Goal: Task Accomplishment & Management: Use online tool/utility

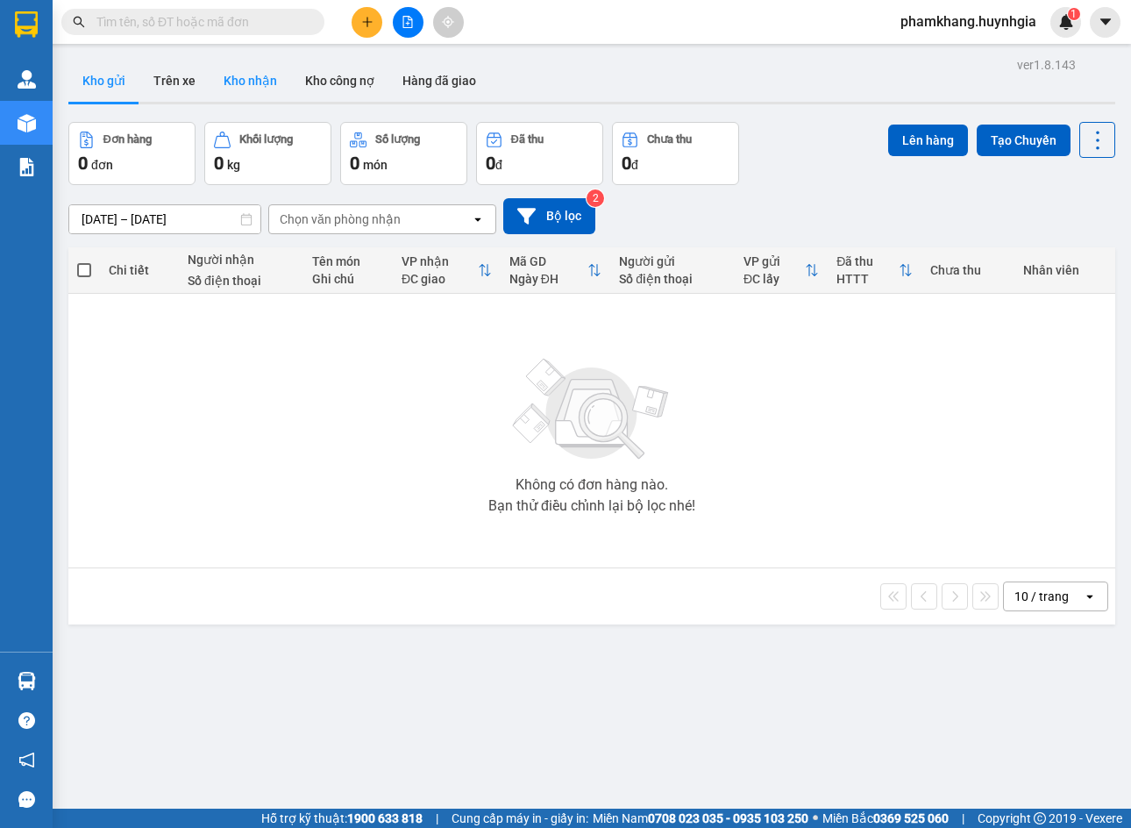
click at [268, 86] on button "Kho nhận" at bounding box center [251, 81] width 82 height 42
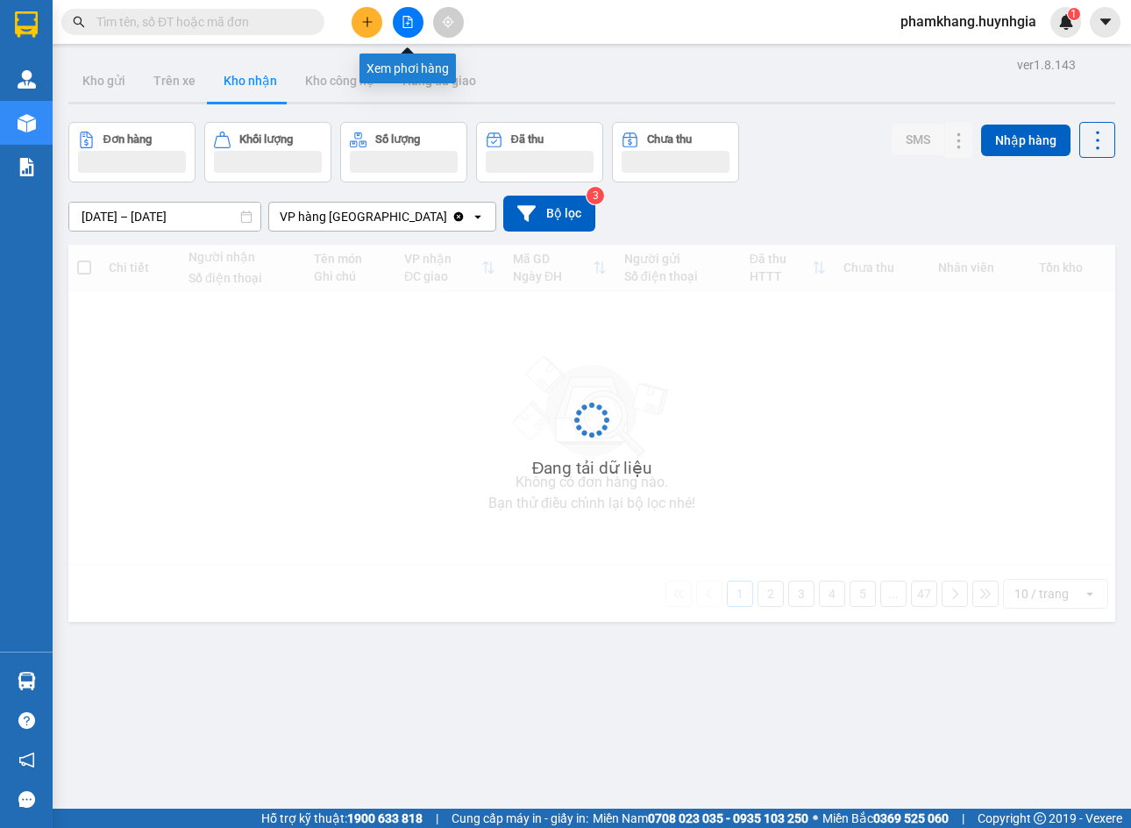
click at [420, 22] on button at bounding box center [408, 22] width 31 height 31
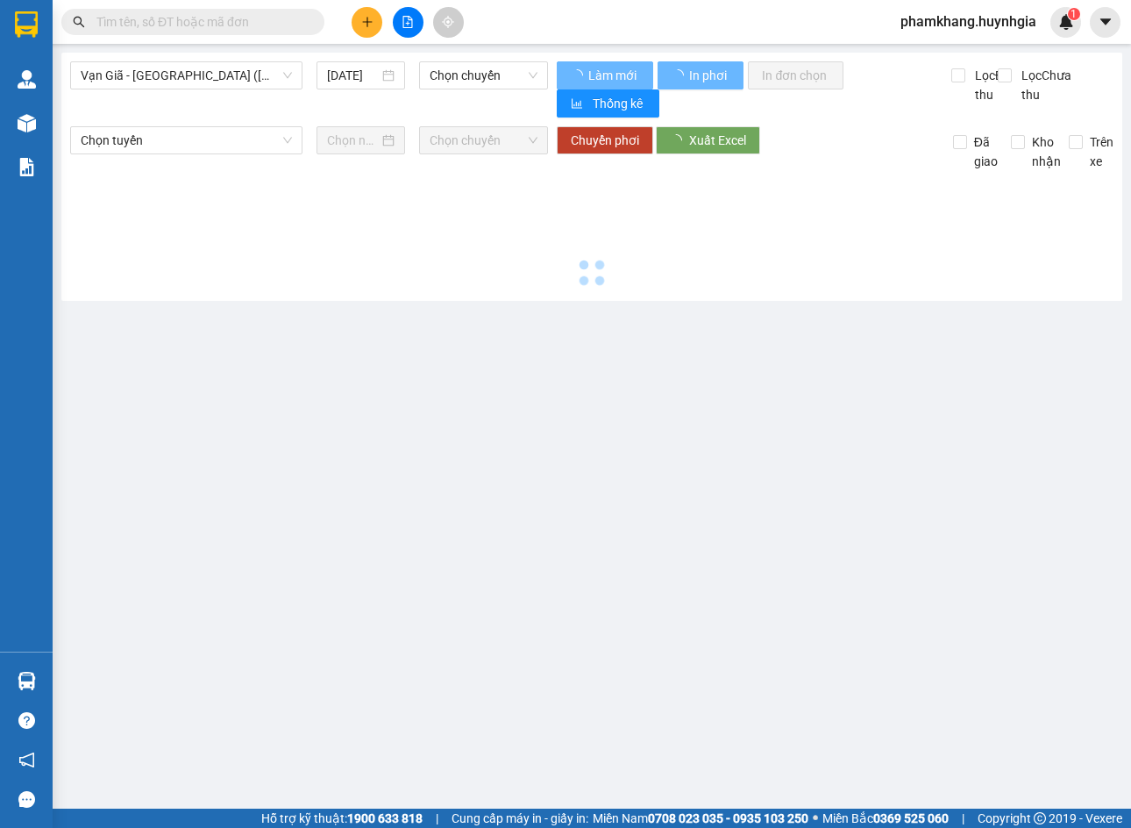
type input "[DATE]"
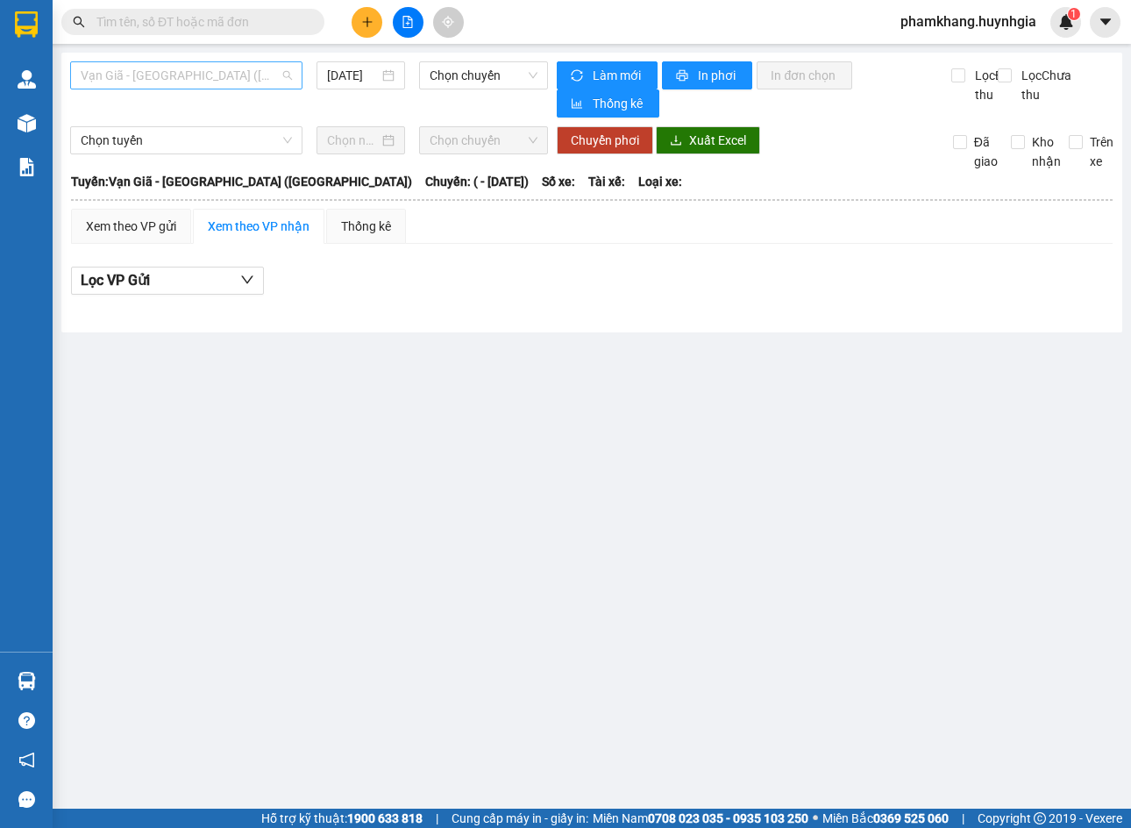
click at [162, 81] on span "Vạn Giã - [GEOGRAPHIC_DATA] ([GEOGRAPHIC_DATA])" at bounding box center [186, 75] width 211 height 26
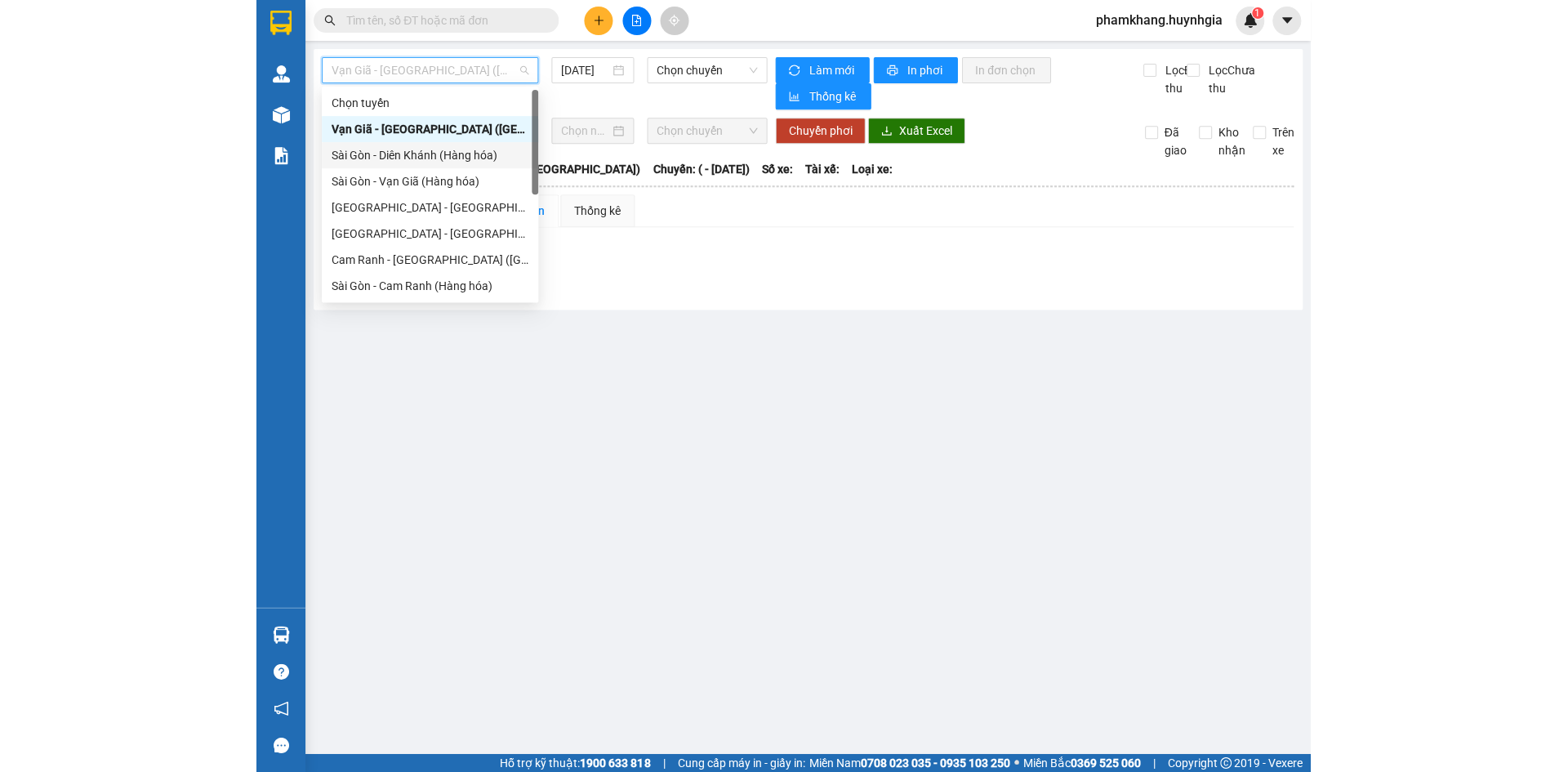
scroll to position [262, 0]
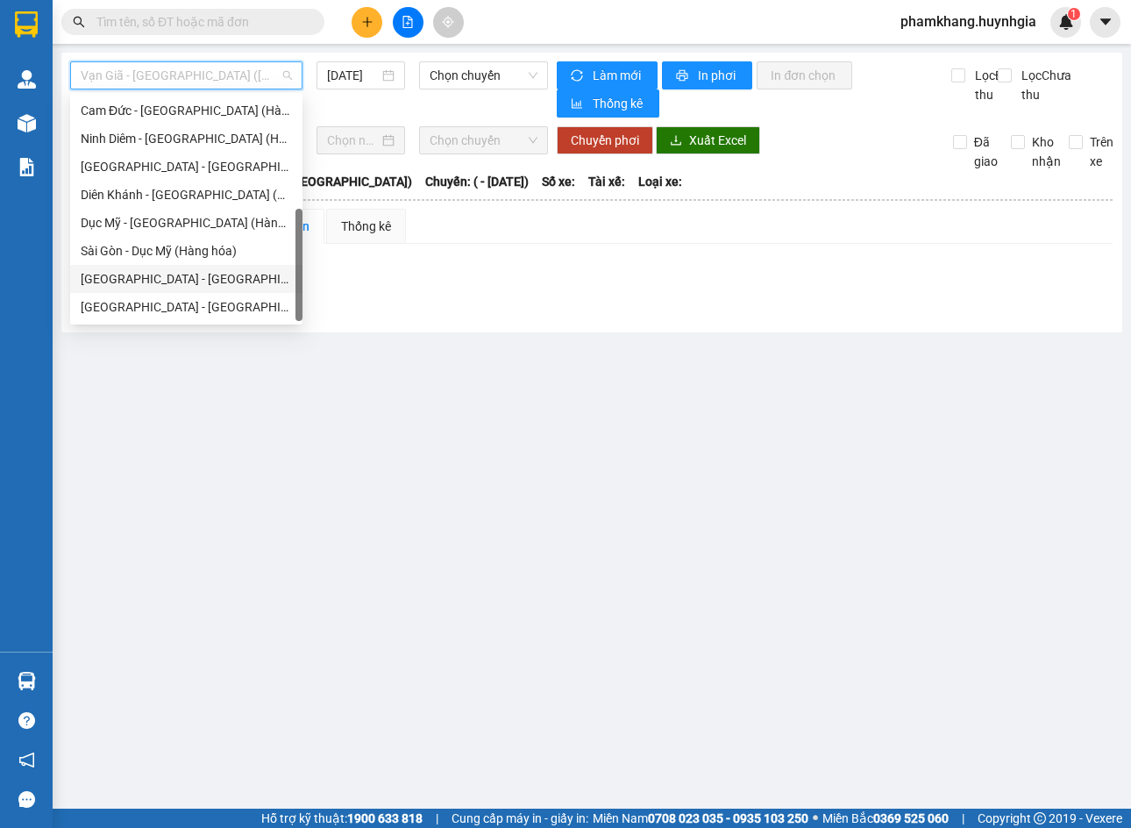
click at [177, 285] on div "[GEOGRAPHIC_DATA] - [GEOGRAPHIC_DATA] ([GEOGRAPHIC_DATA])" at bounding box center [186, 278] width 211 height 19
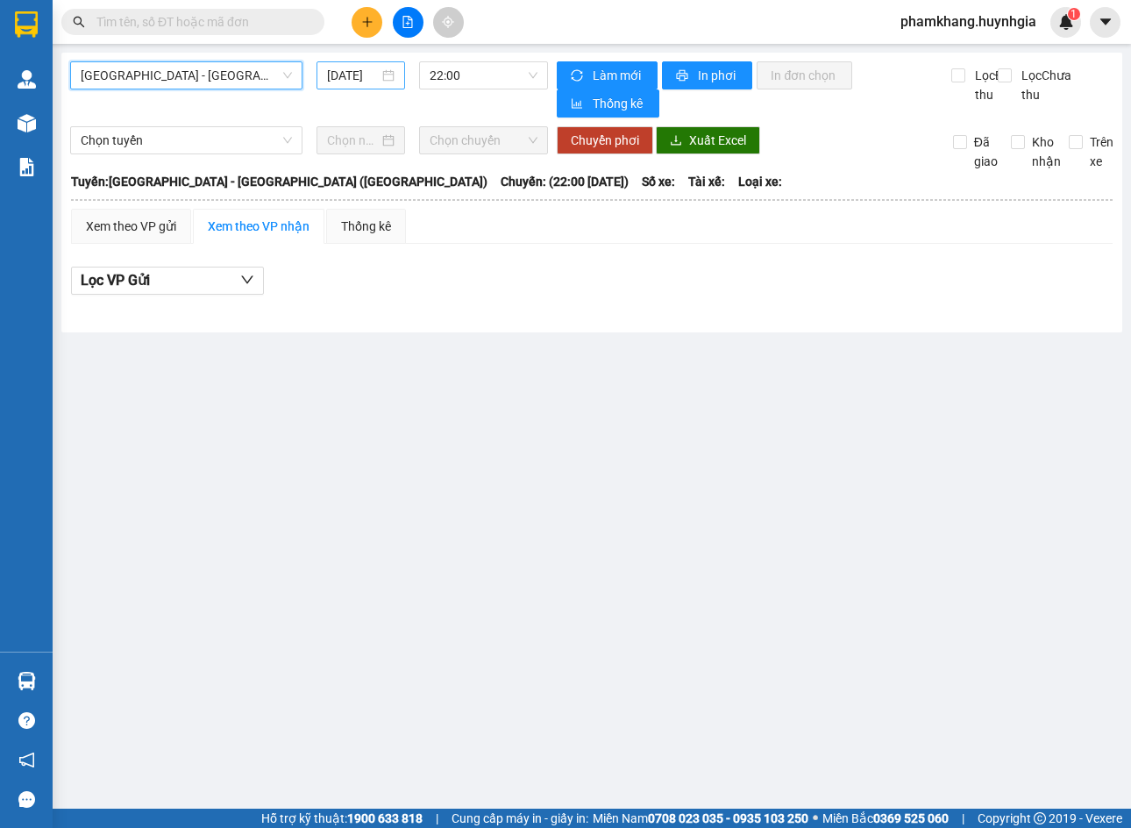
click at [367, 75] on input "[DATE]" at bounding box center [353, 75] width 52 height 19
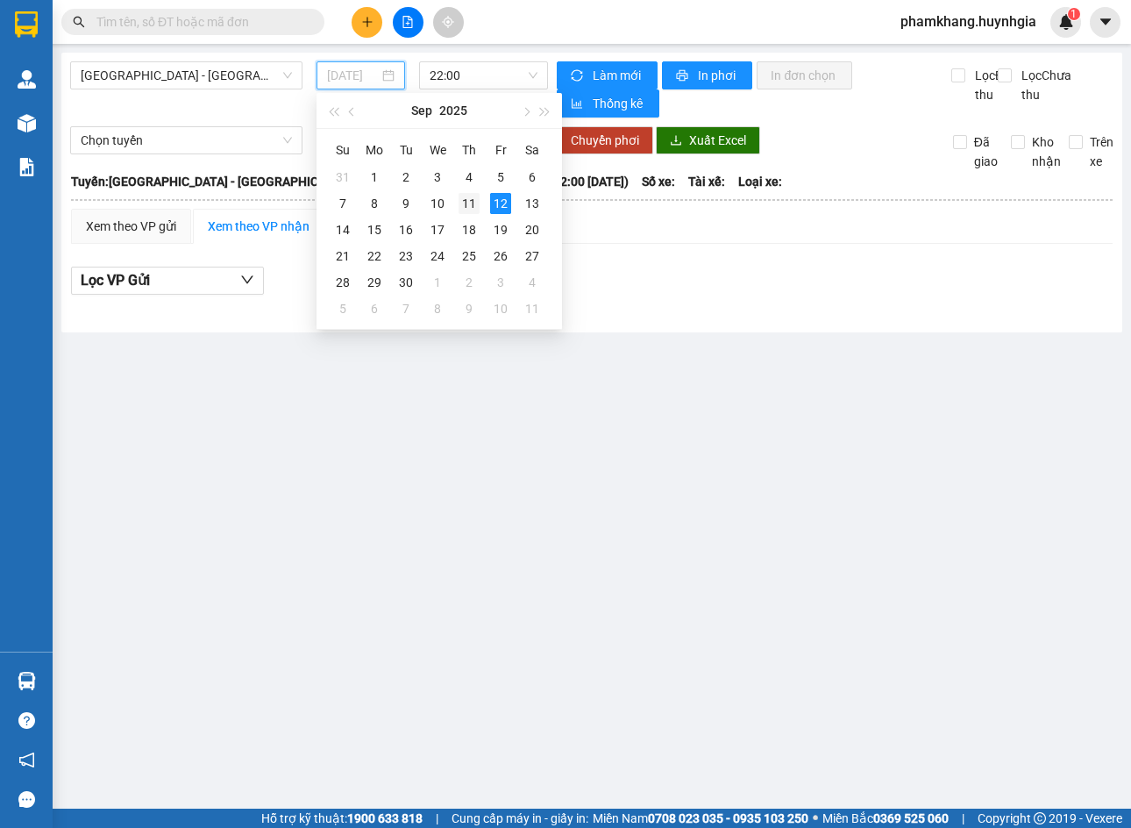
click at [470, 203] on div "11" at bounding box center [469, 203] width 21 height 21
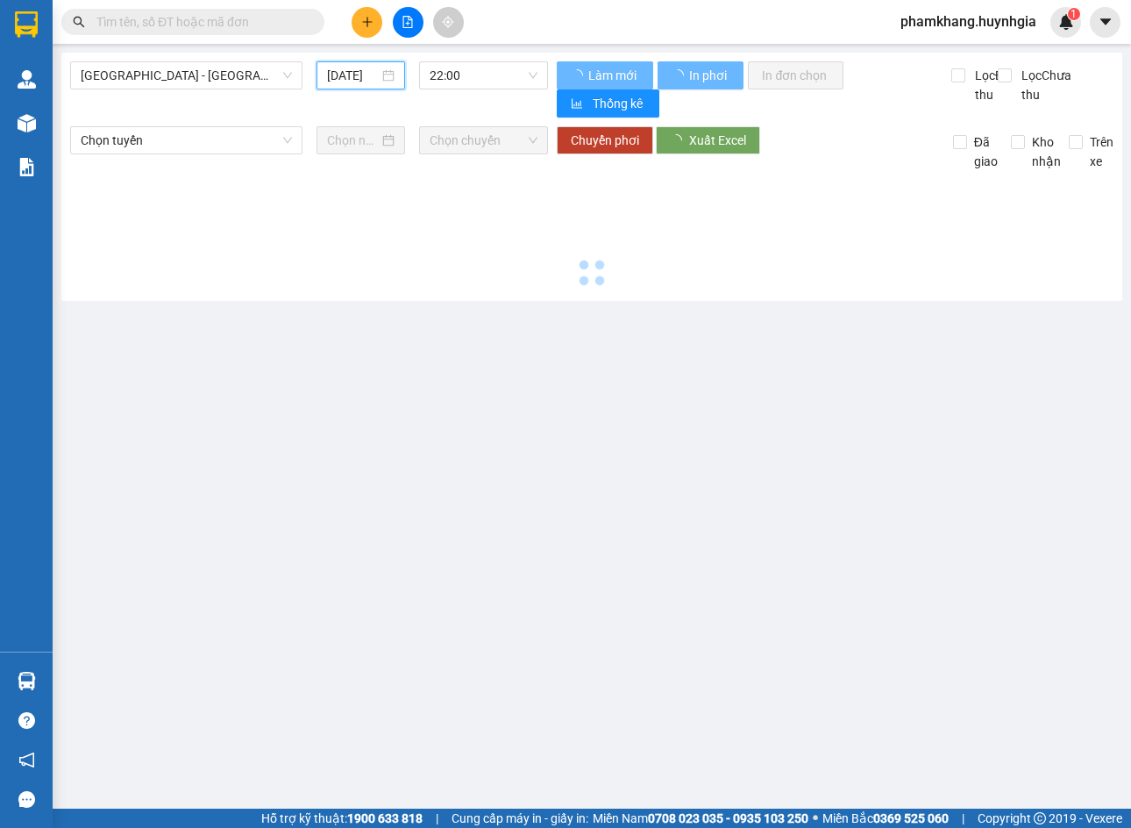
type input "[DATE]"
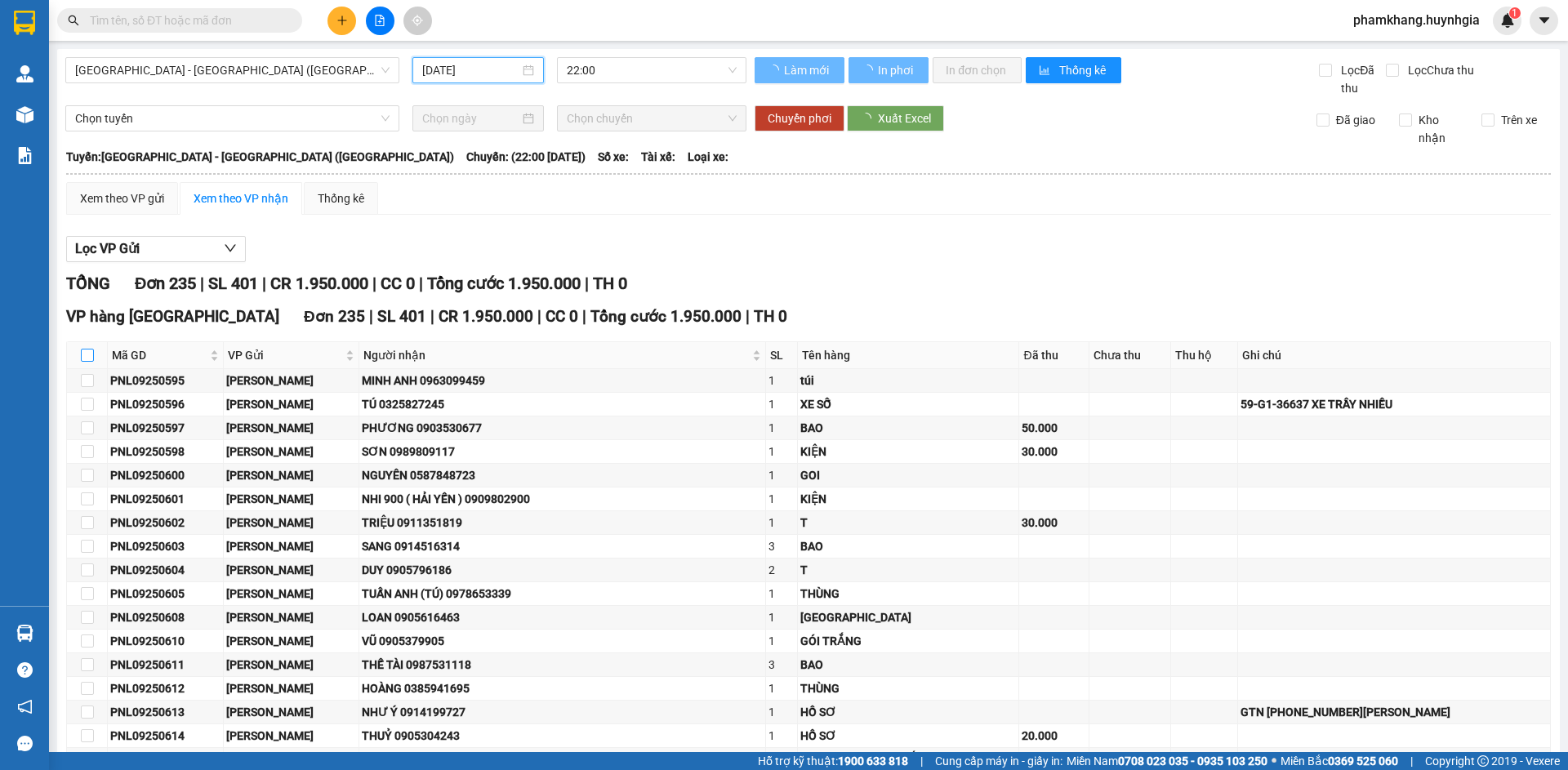
click at [92, 356] on input "checkbox" at bounding box center [88, 355] width 13 height 13
checkbox input "true"
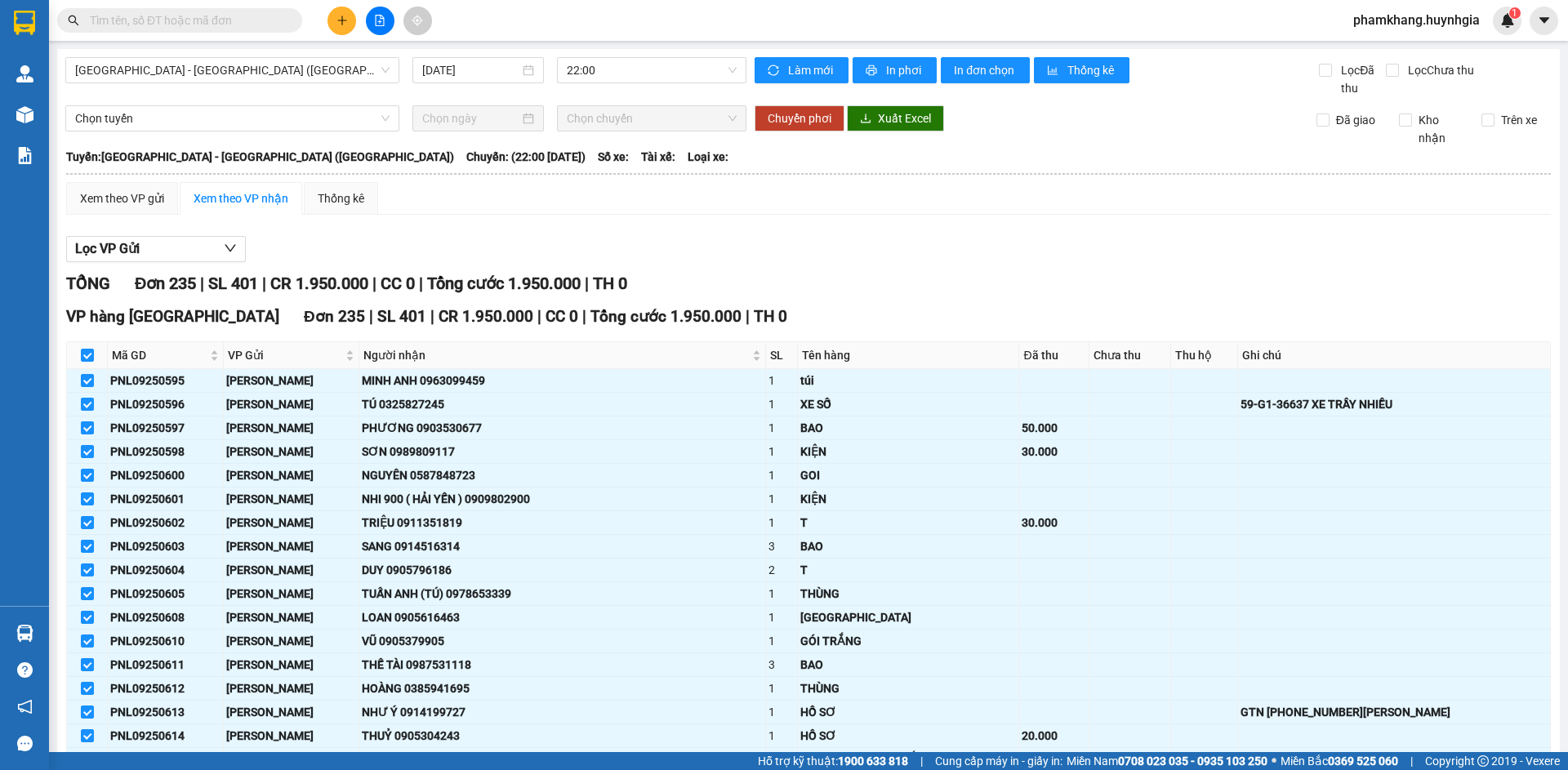
checkbox input "true"
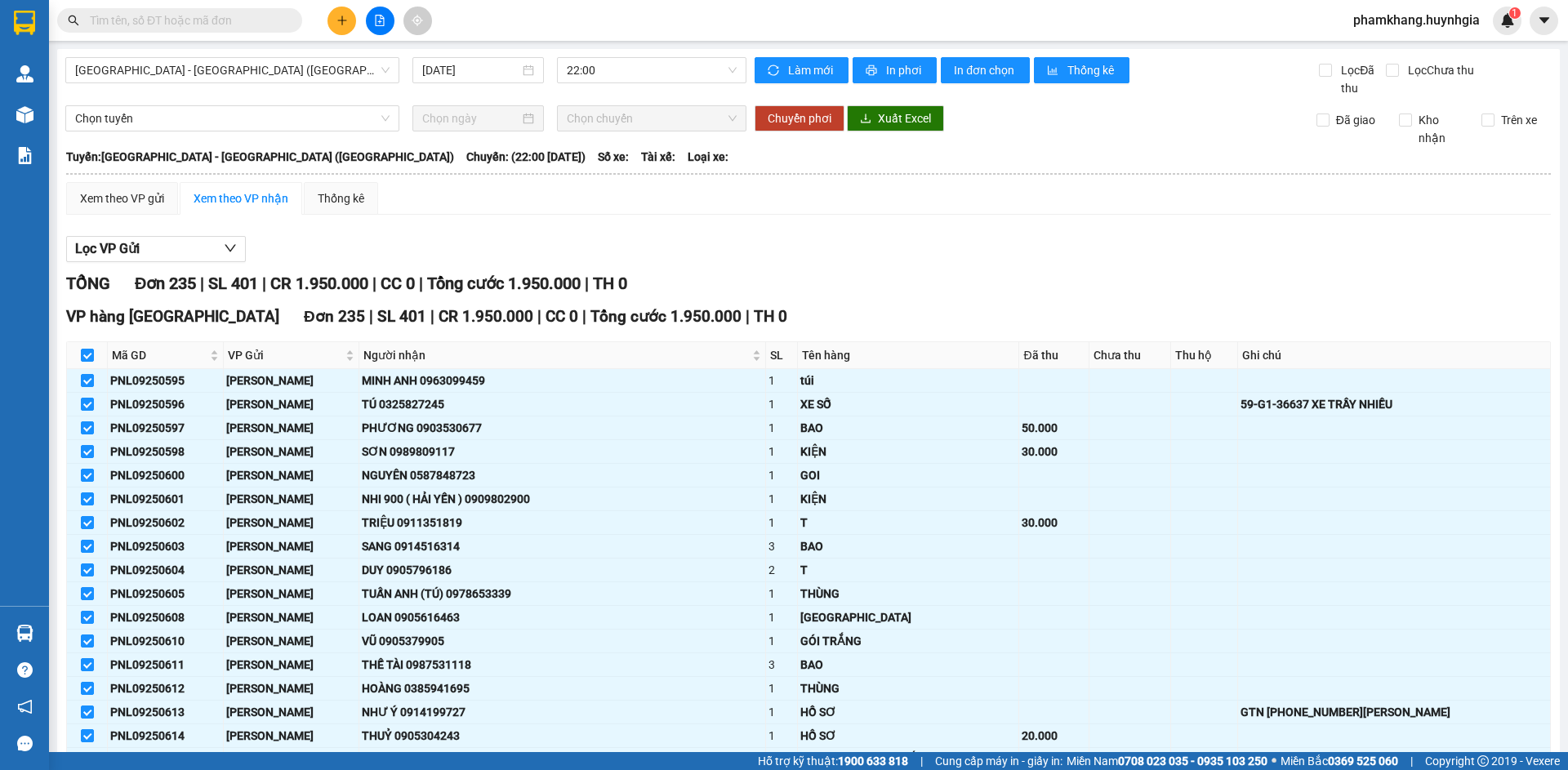
checkbox input "true"
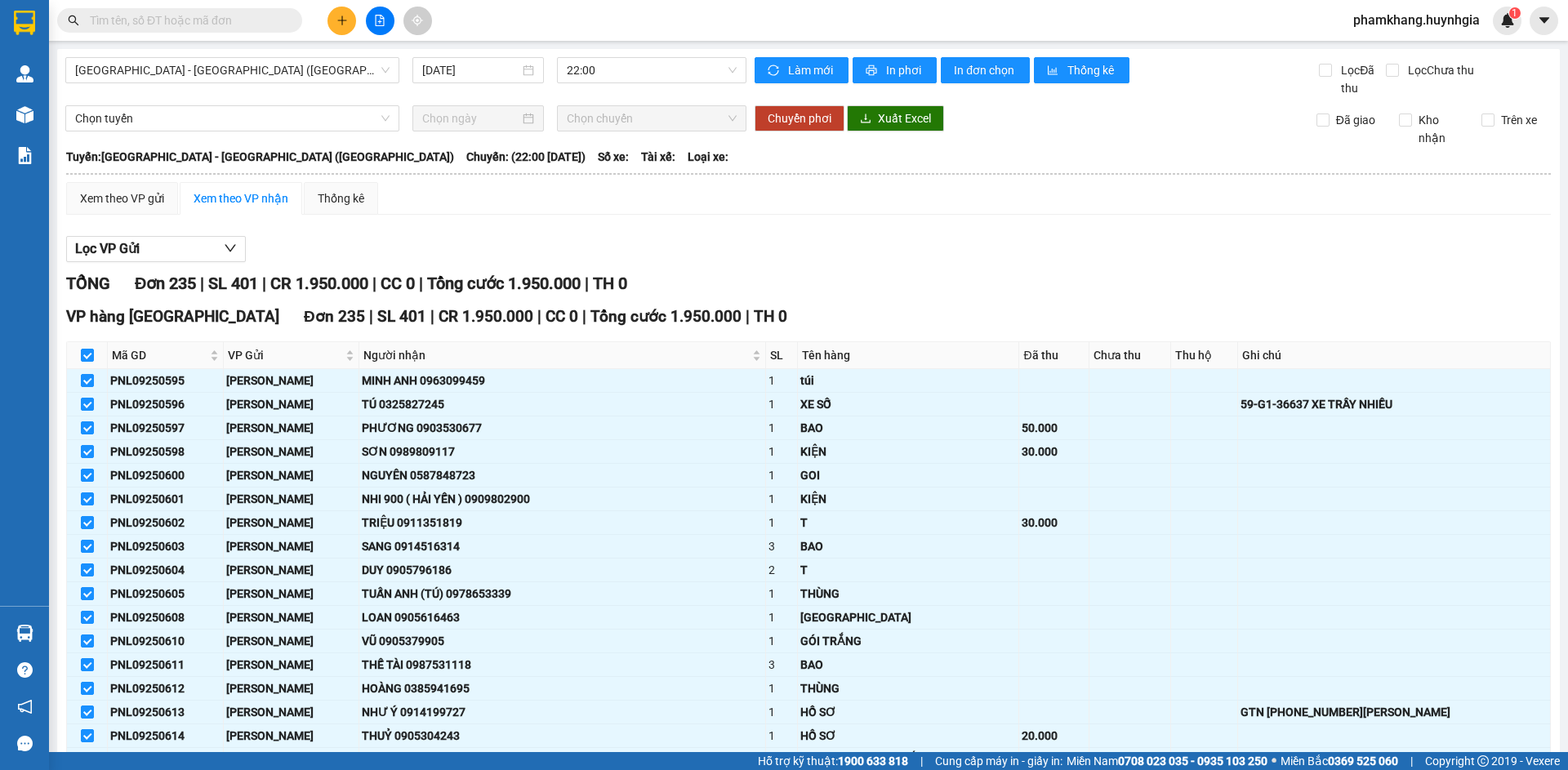
checkbox input "true"
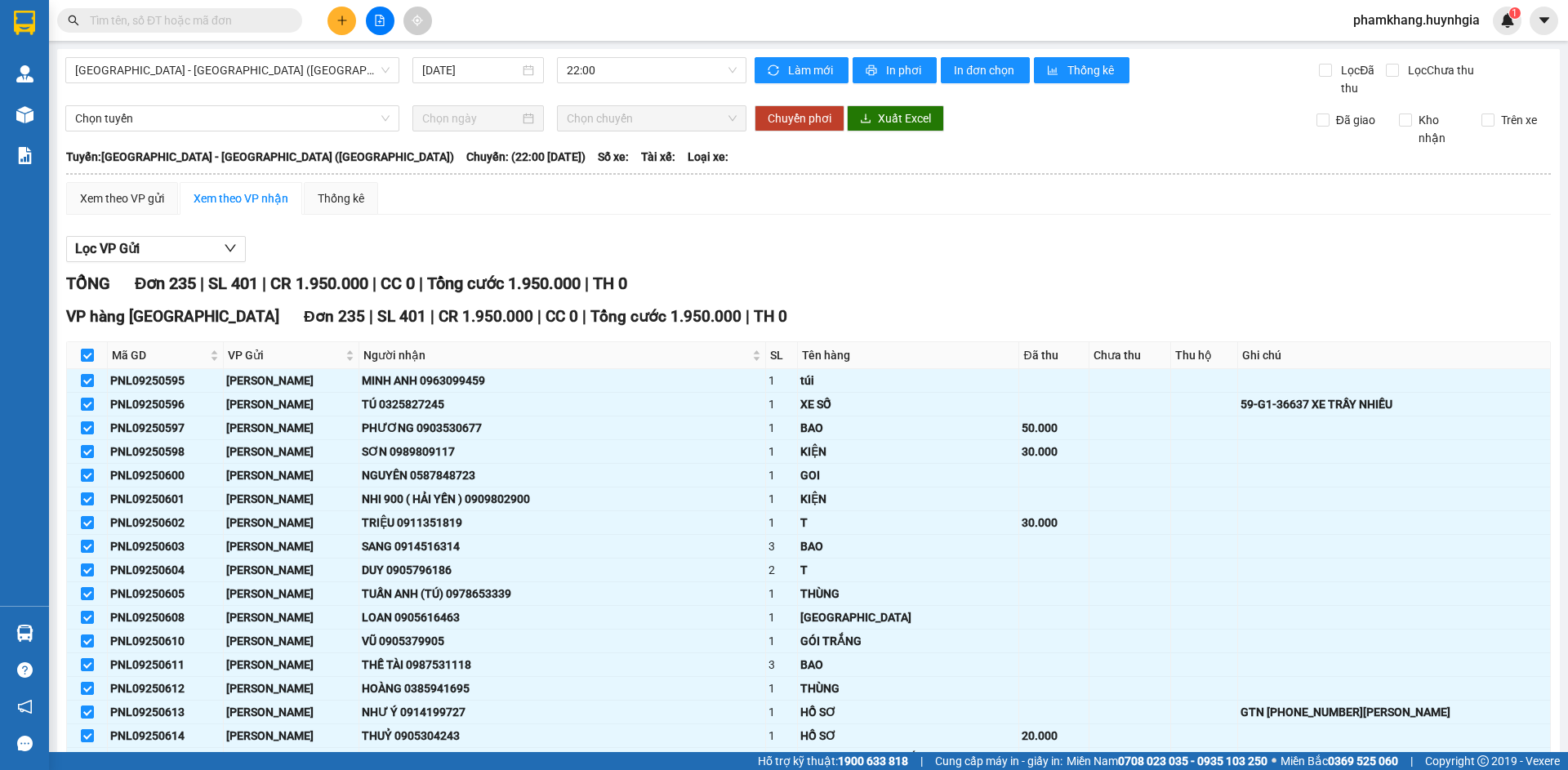
checkbox input "true"
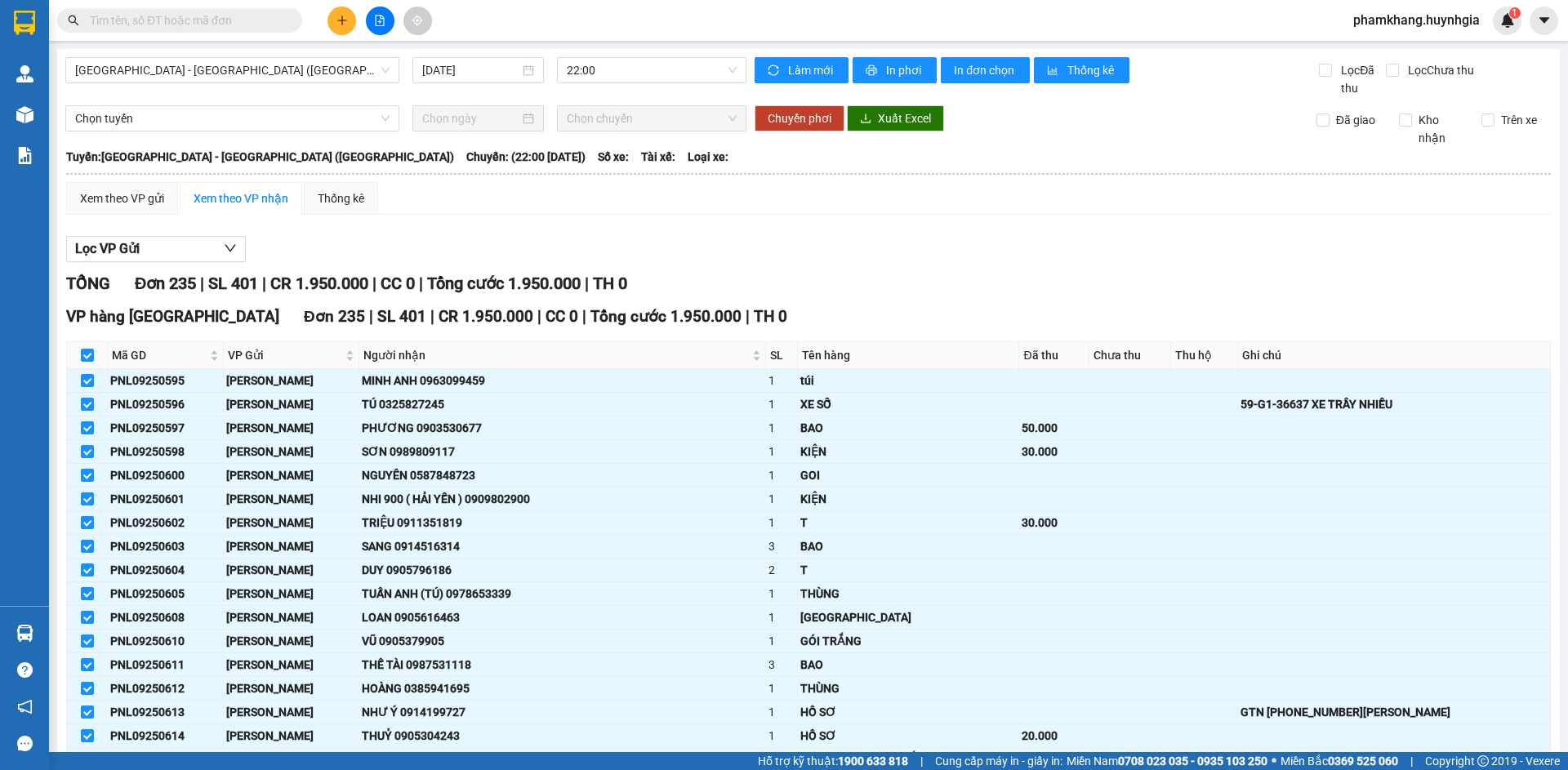
checkbox input "true"
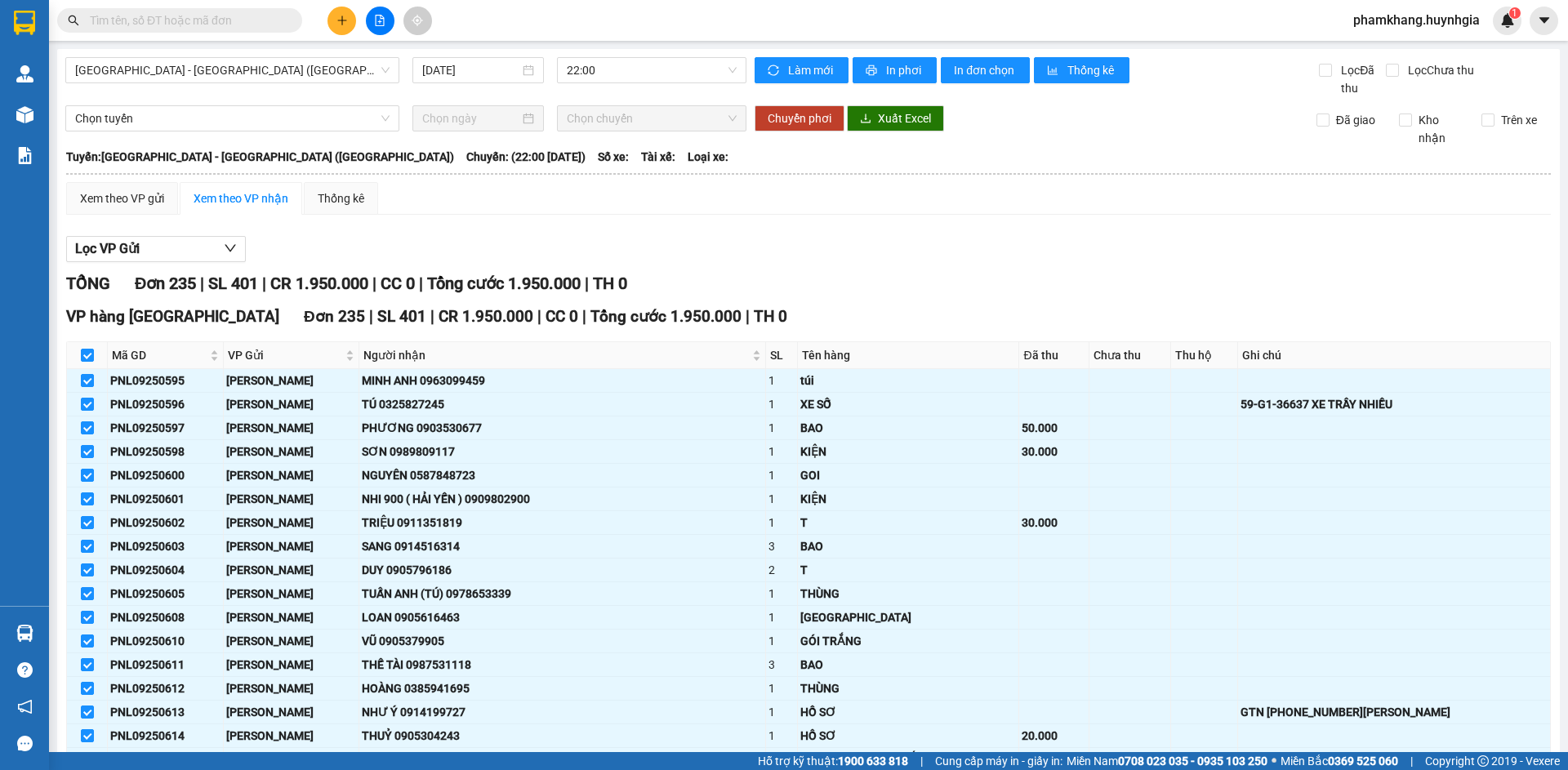
checkbox input "true"
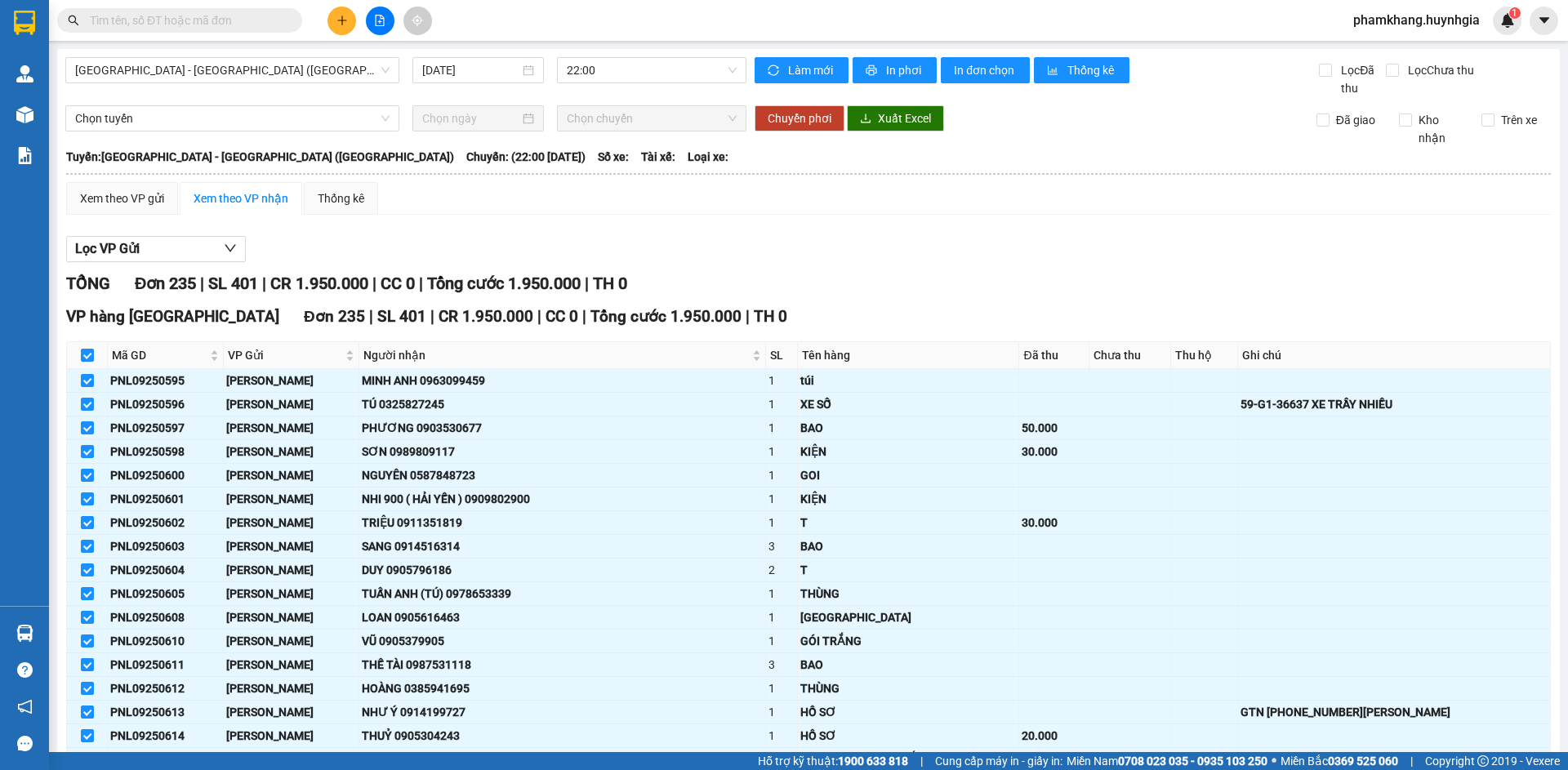
checkbox input "true"
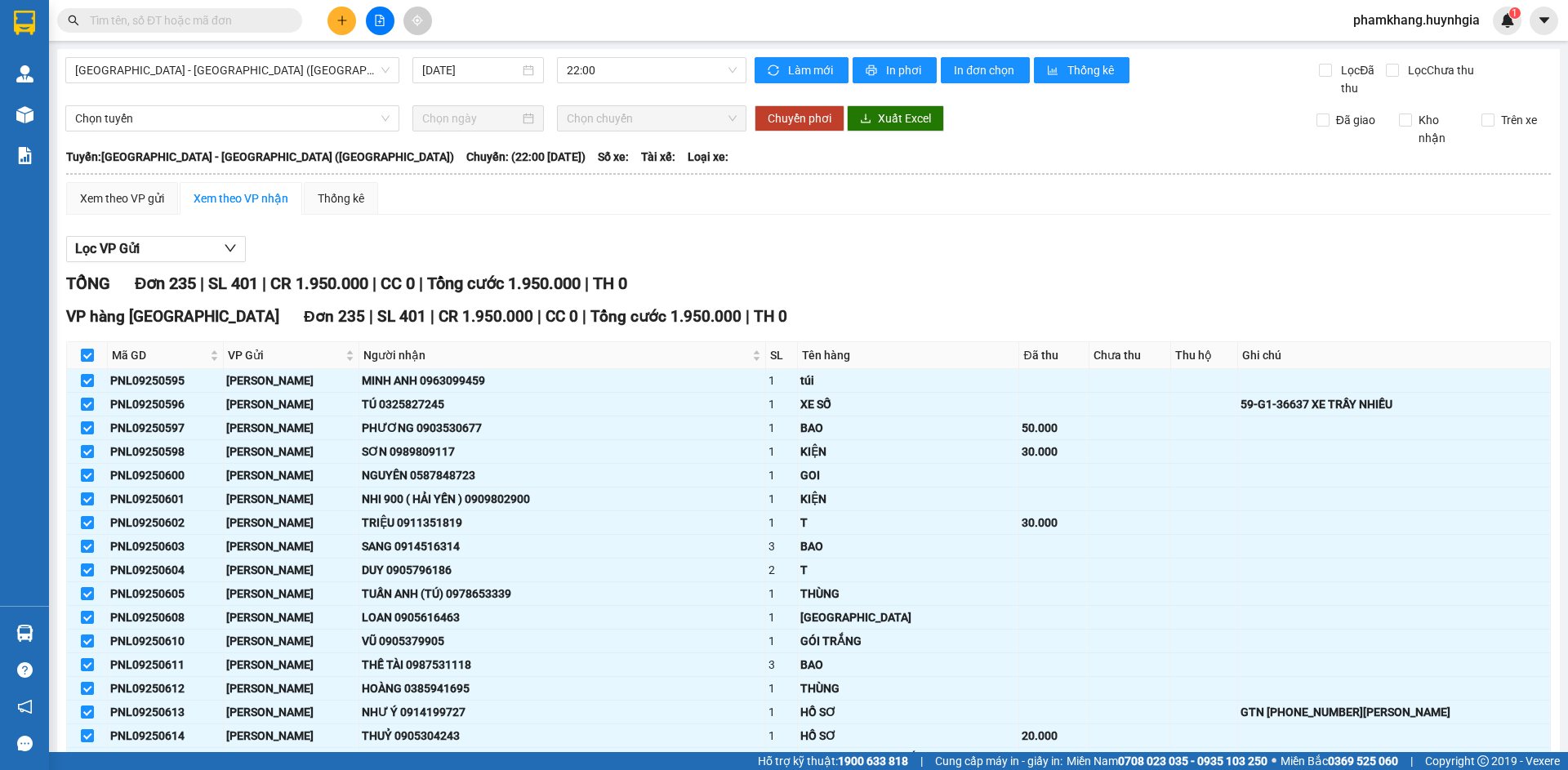
checkbox input "true"
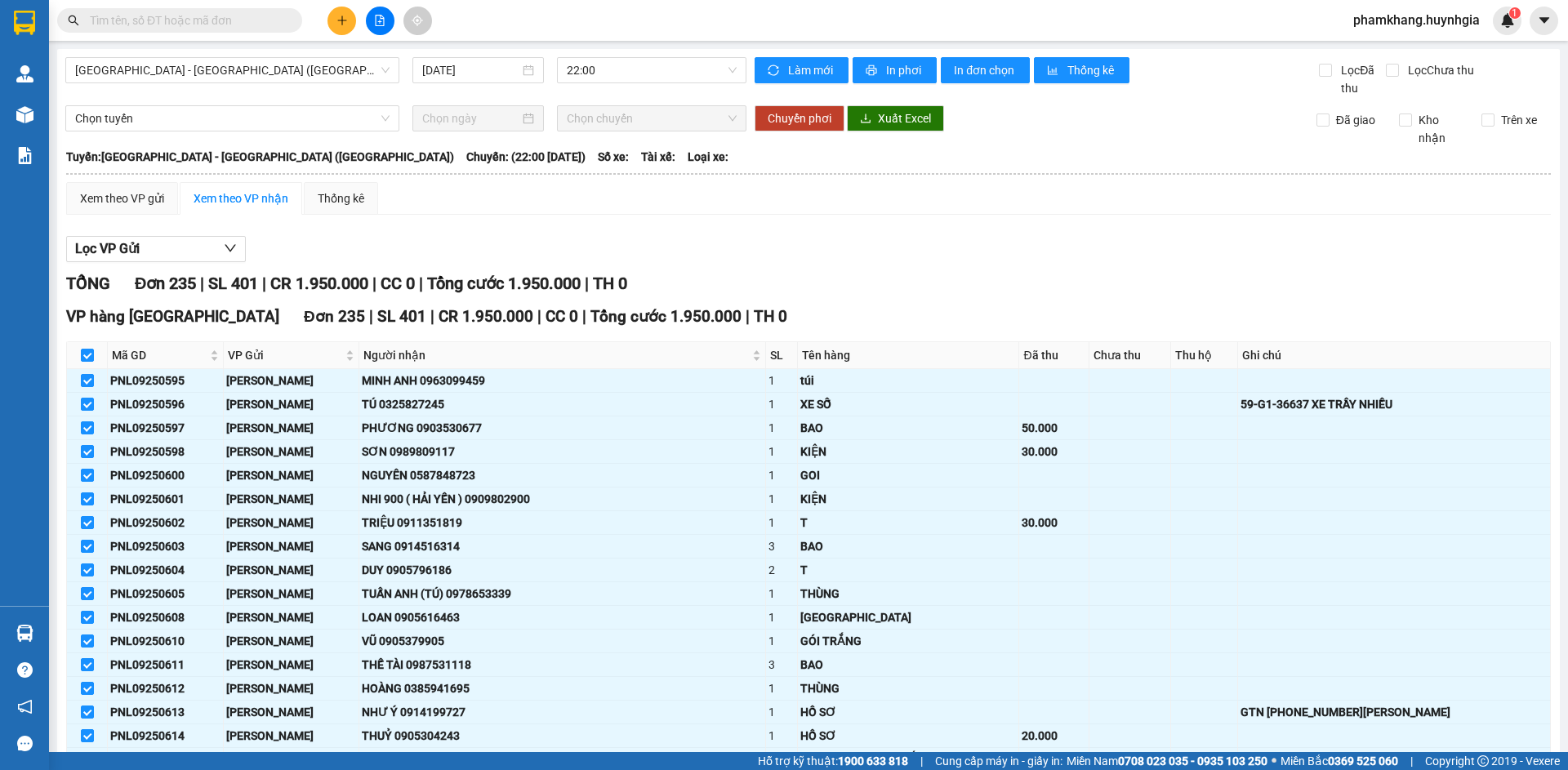
checkbox input "true"
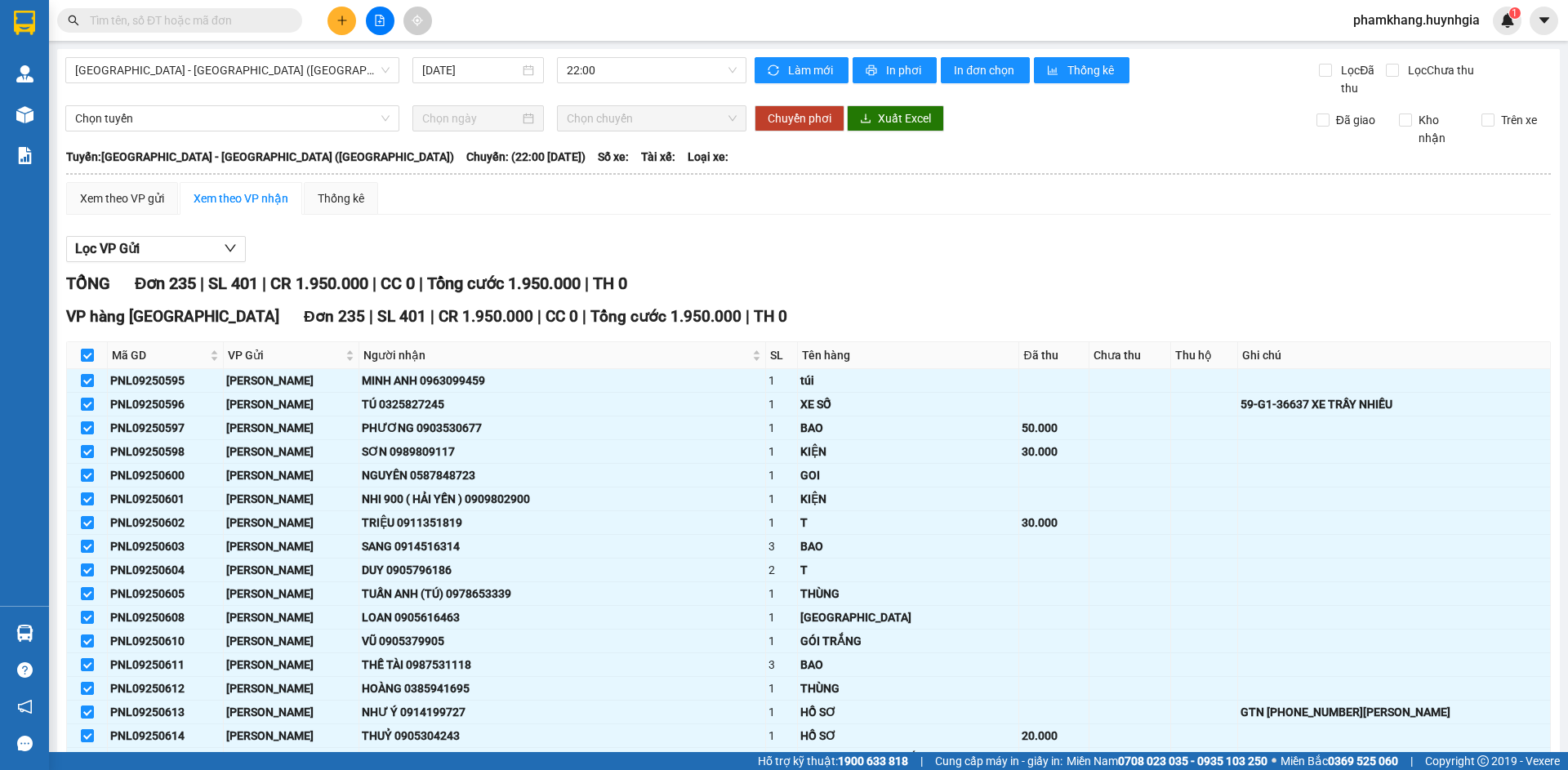
checkbox input "true"
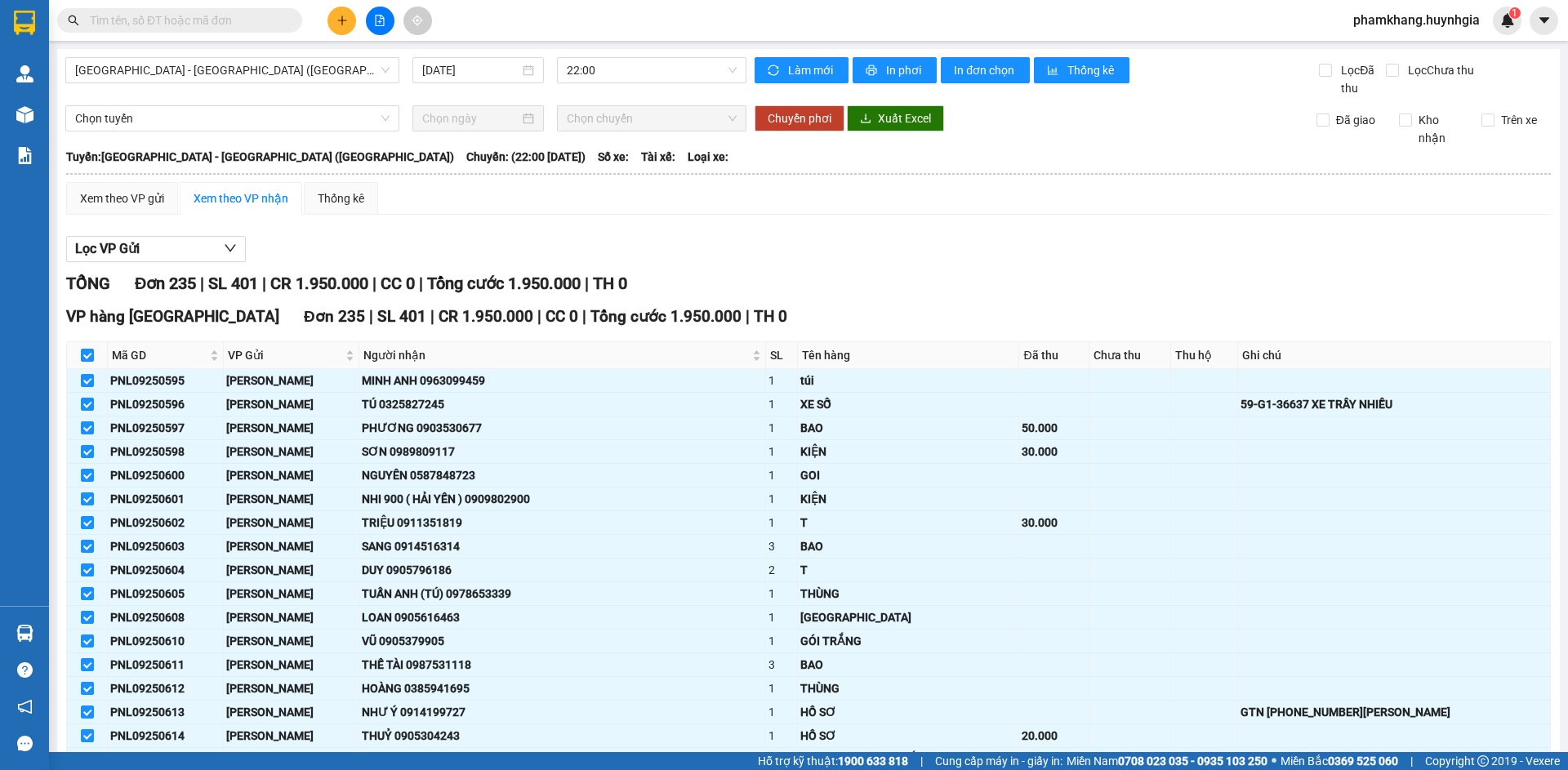
checkbox input "true"
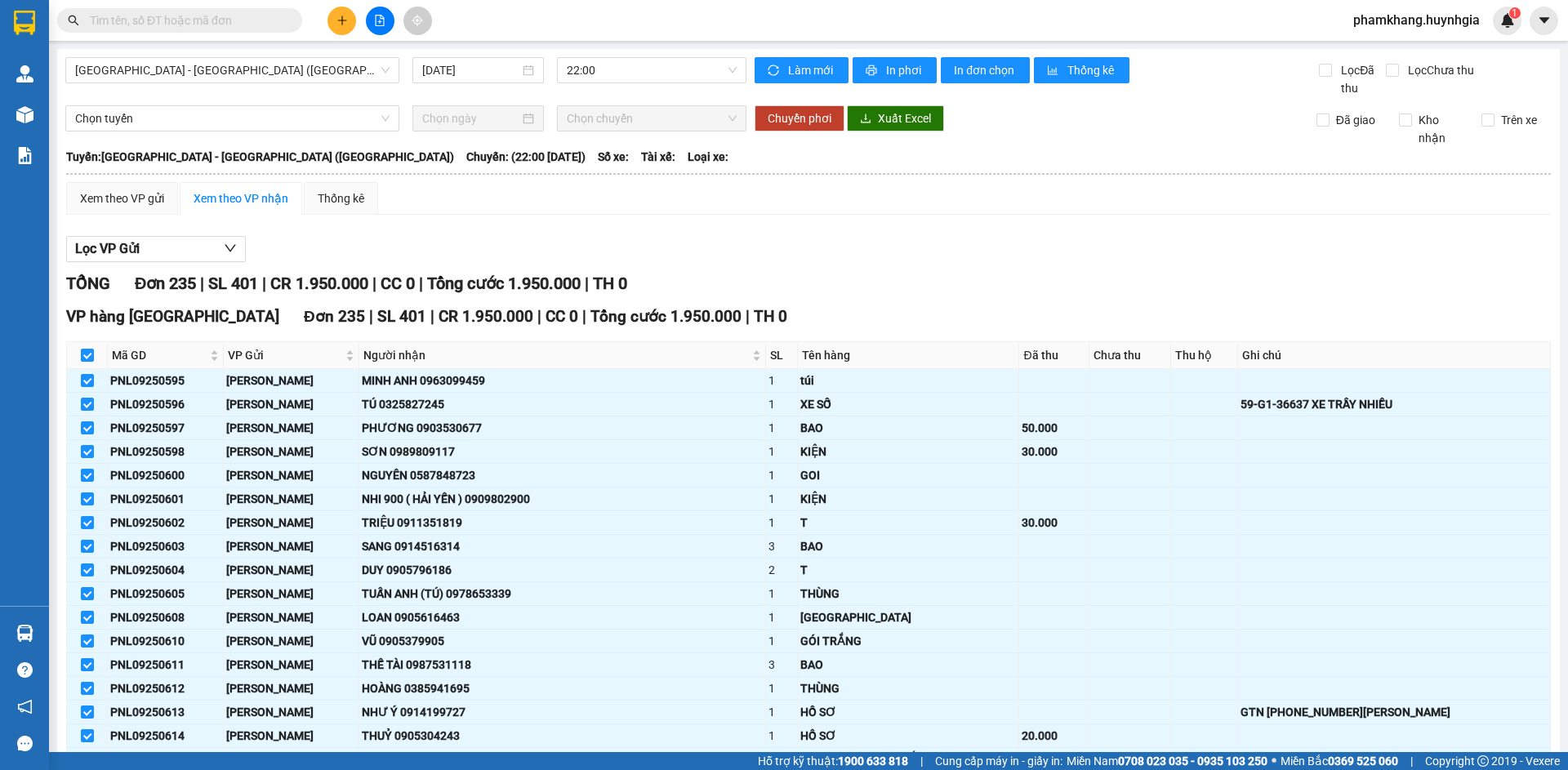
checkbox input "true"
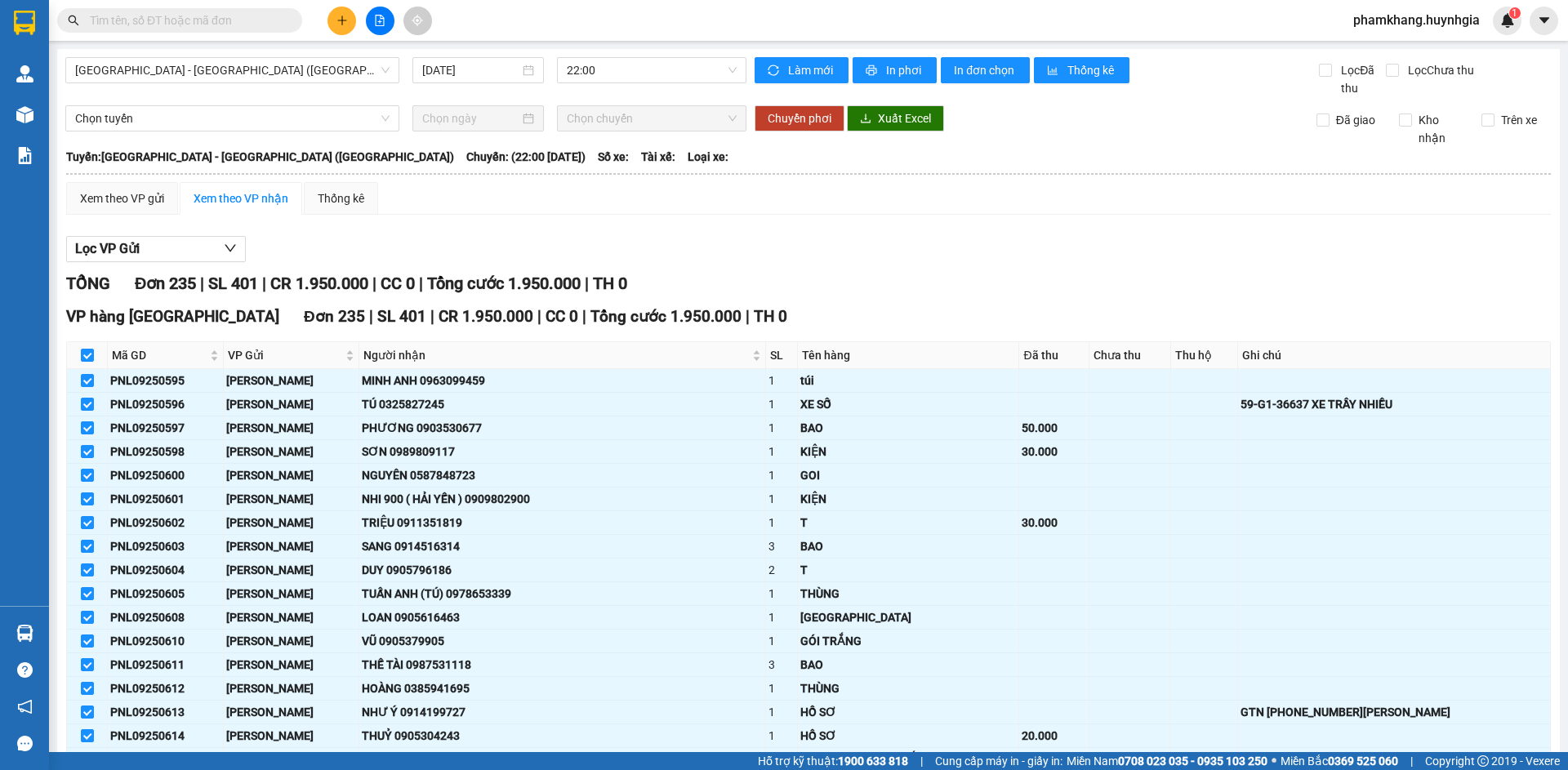
checkbox input "true"
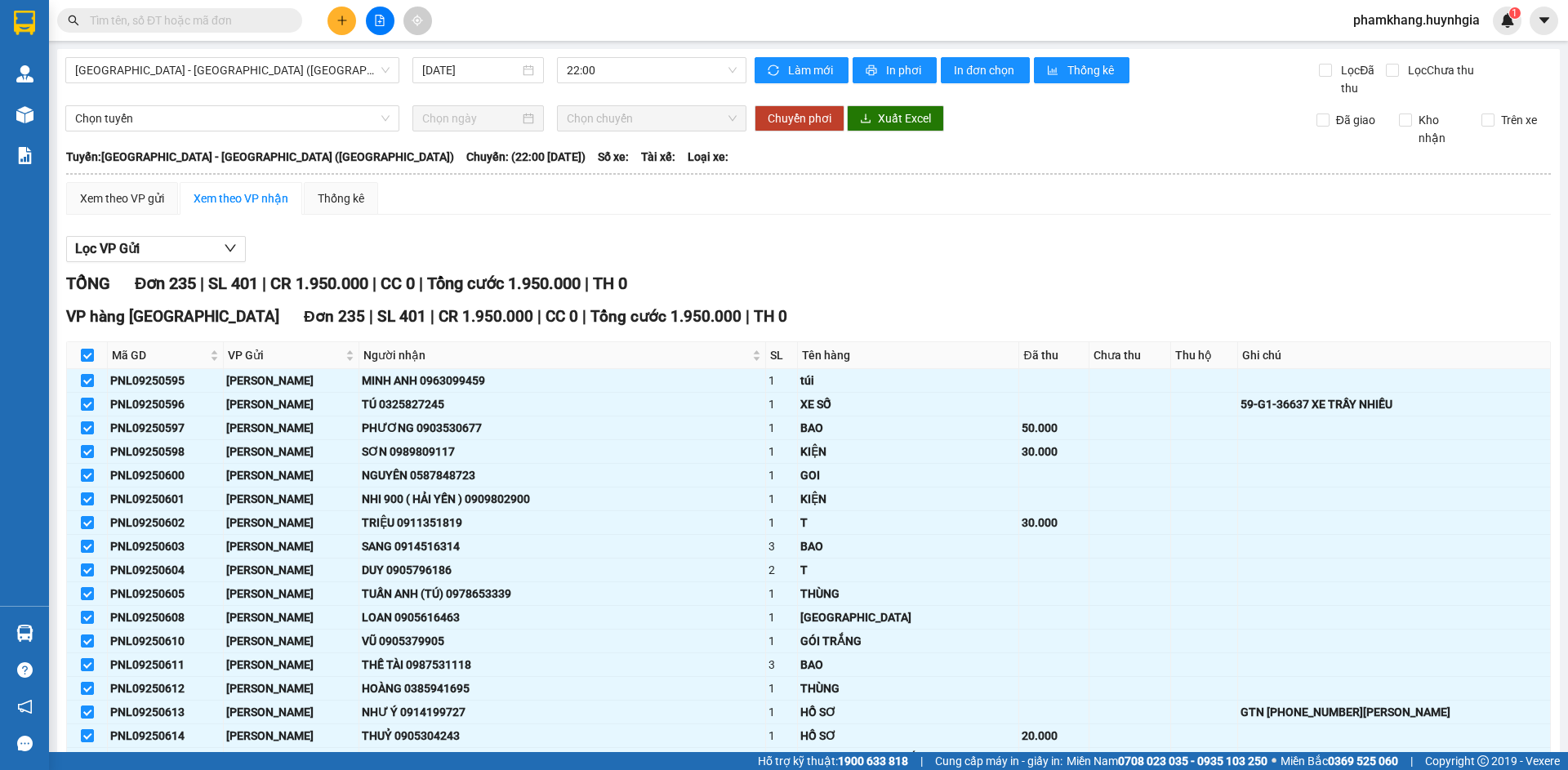
checkbox input "true"
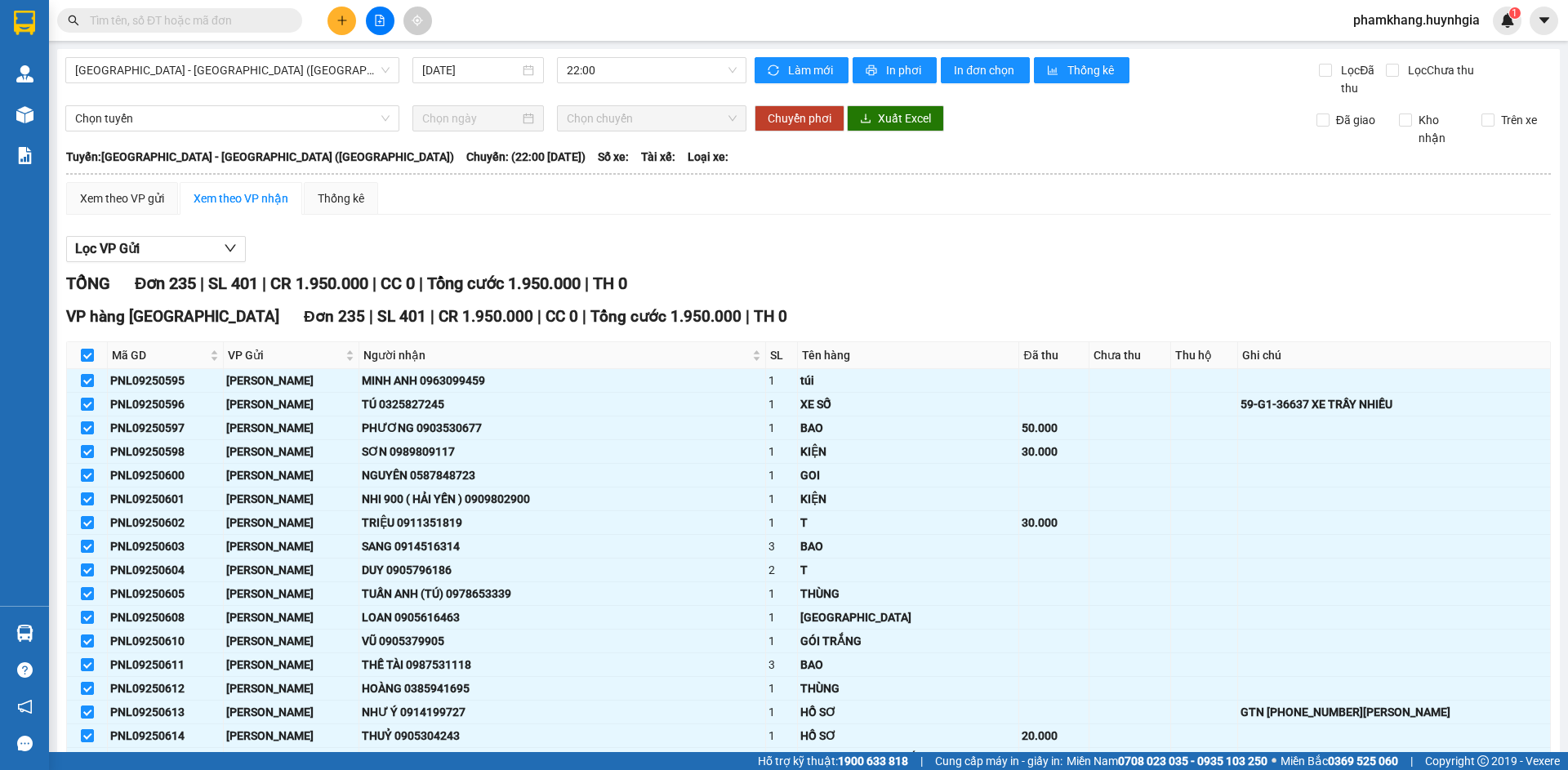
checkbox input "true"
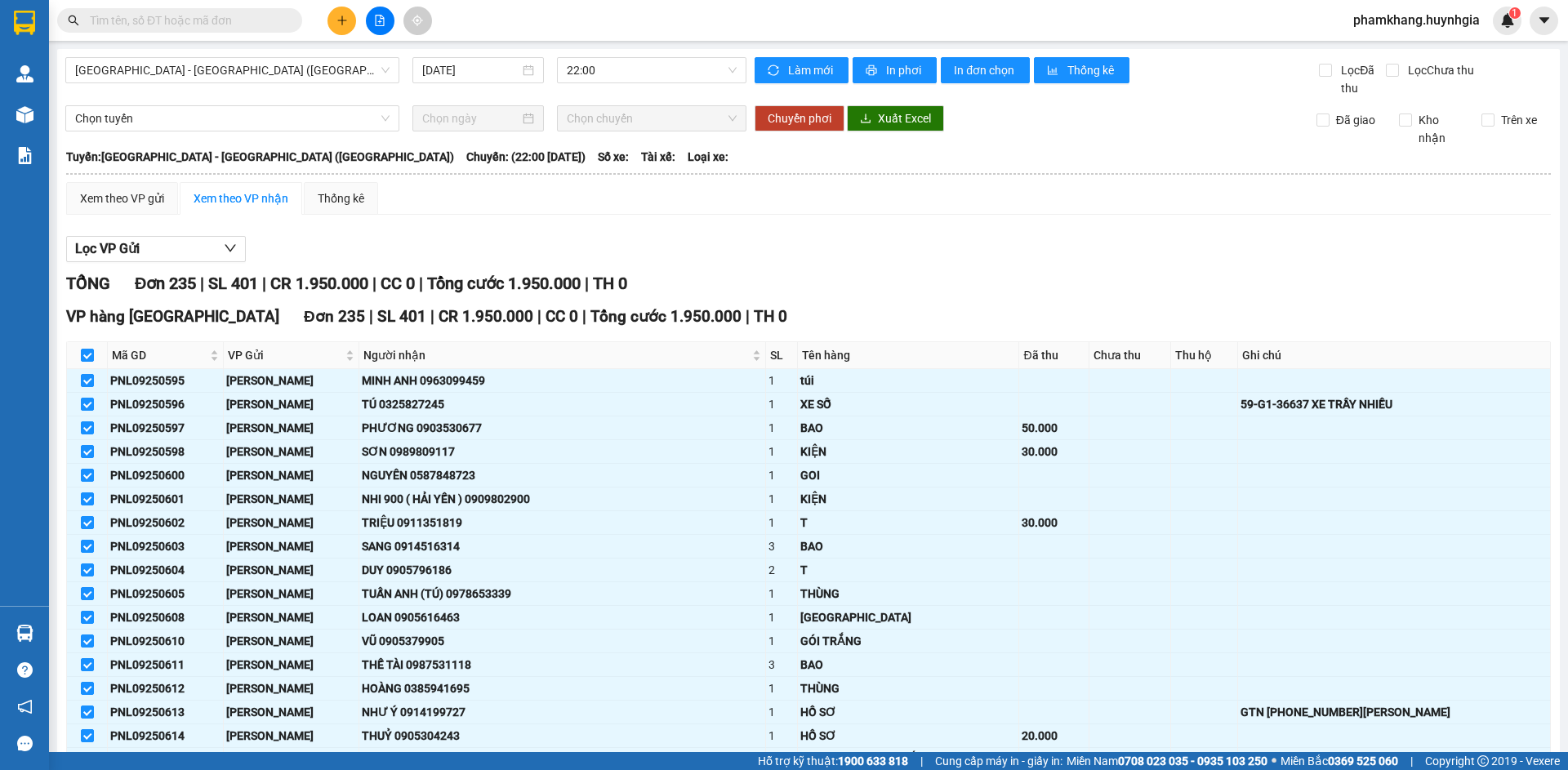
checkbox input "true"
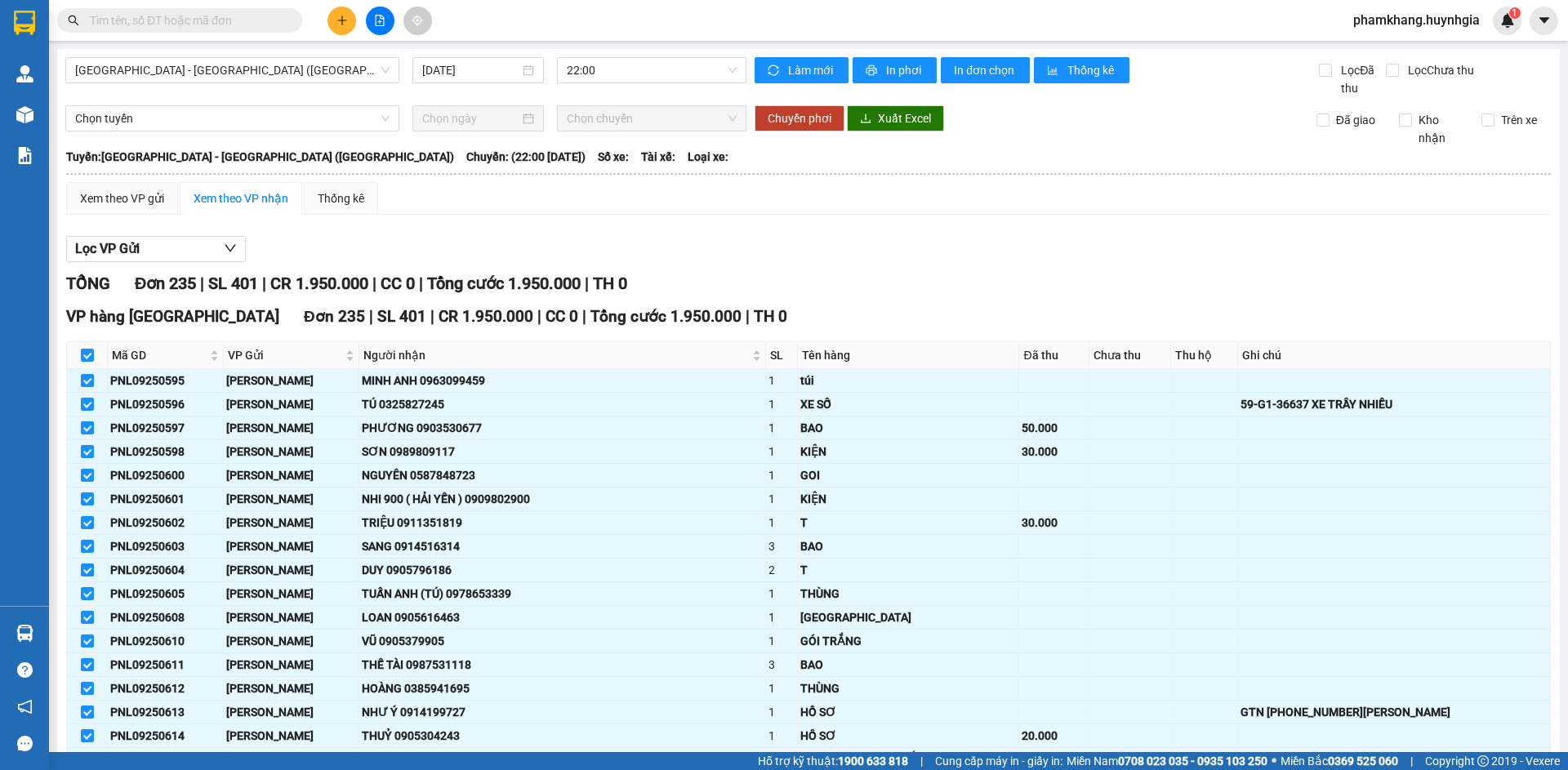
checkbox input "true"
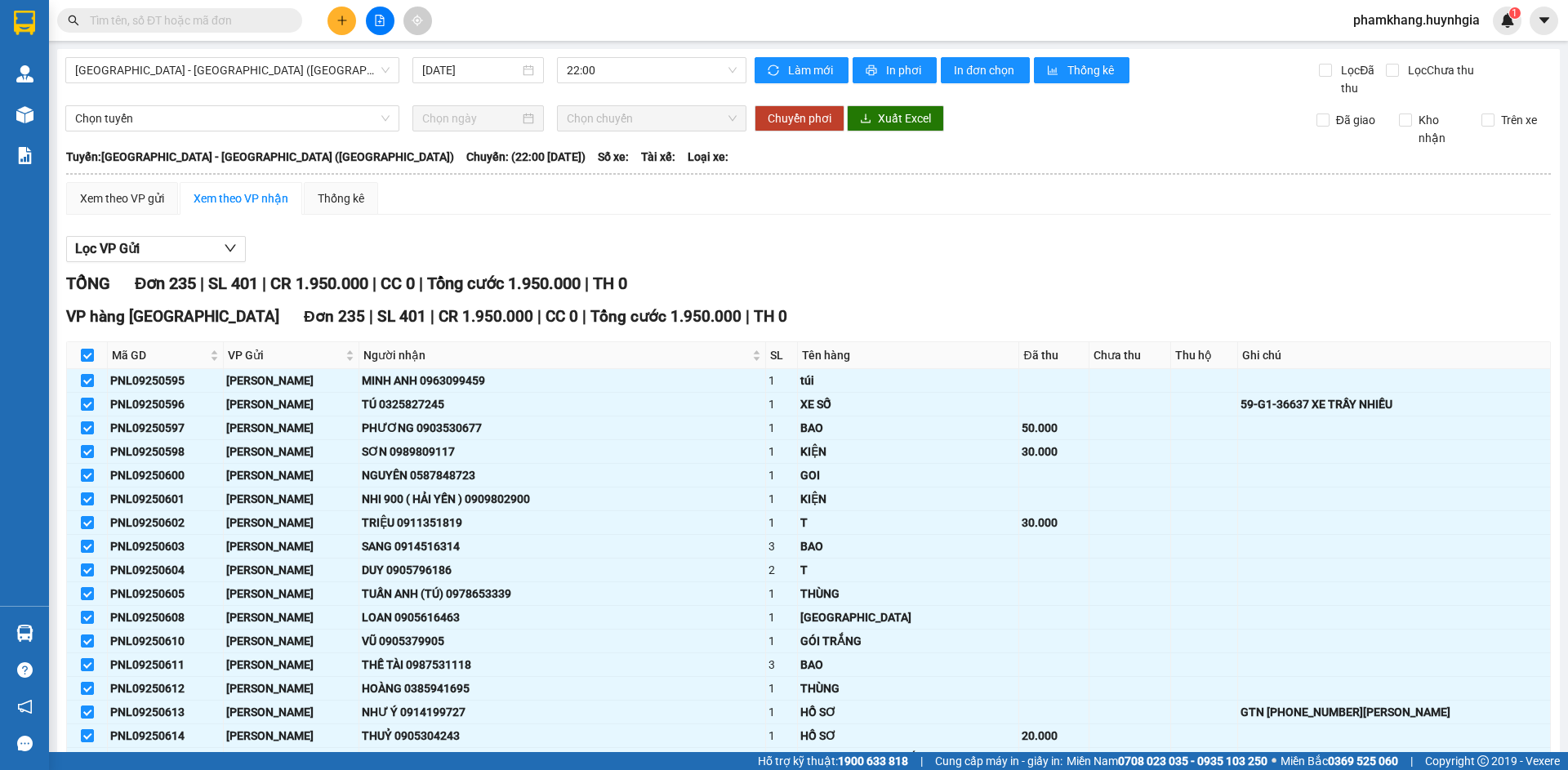
checkbox input "true"
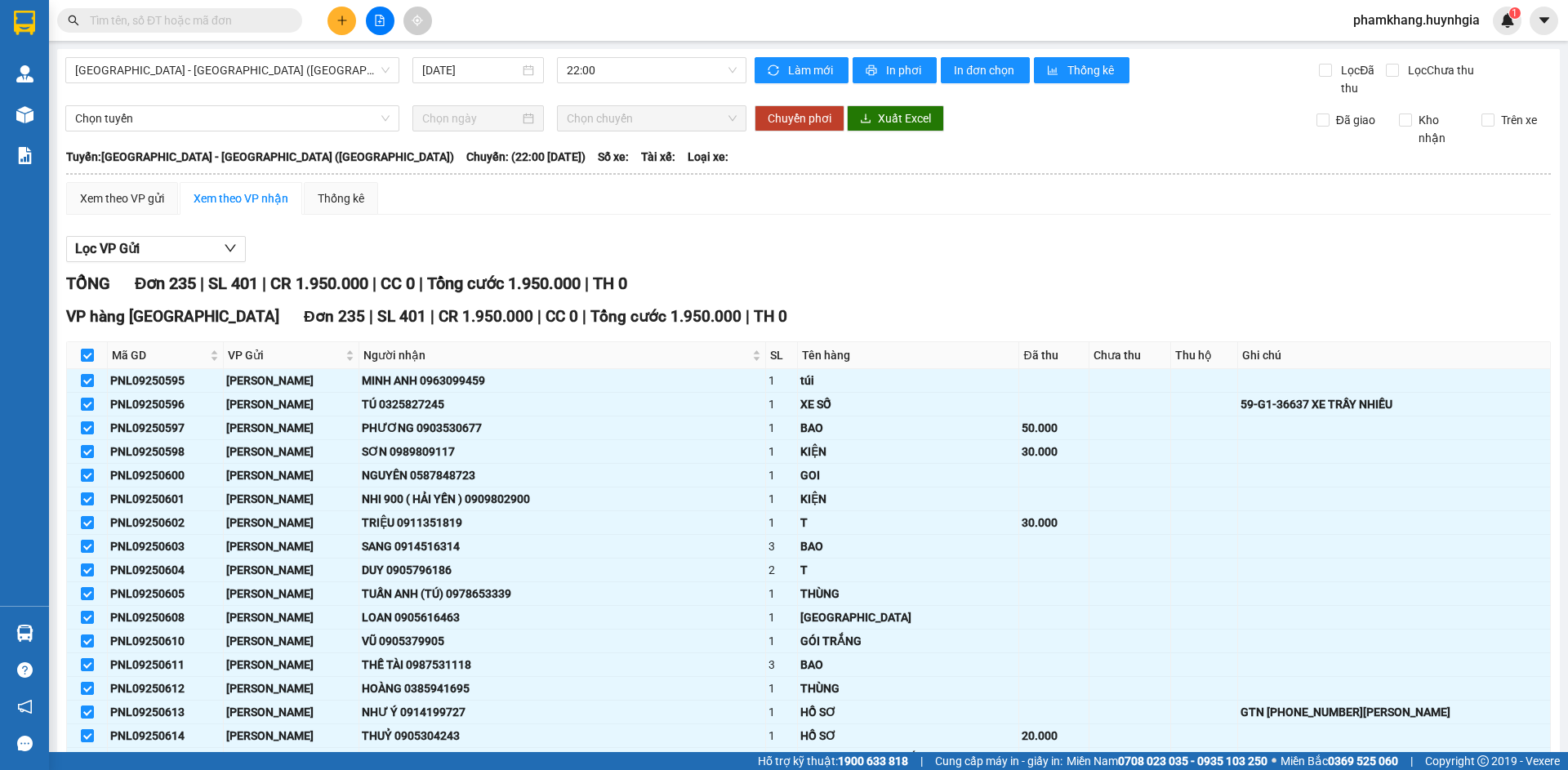
checkbox input "true"
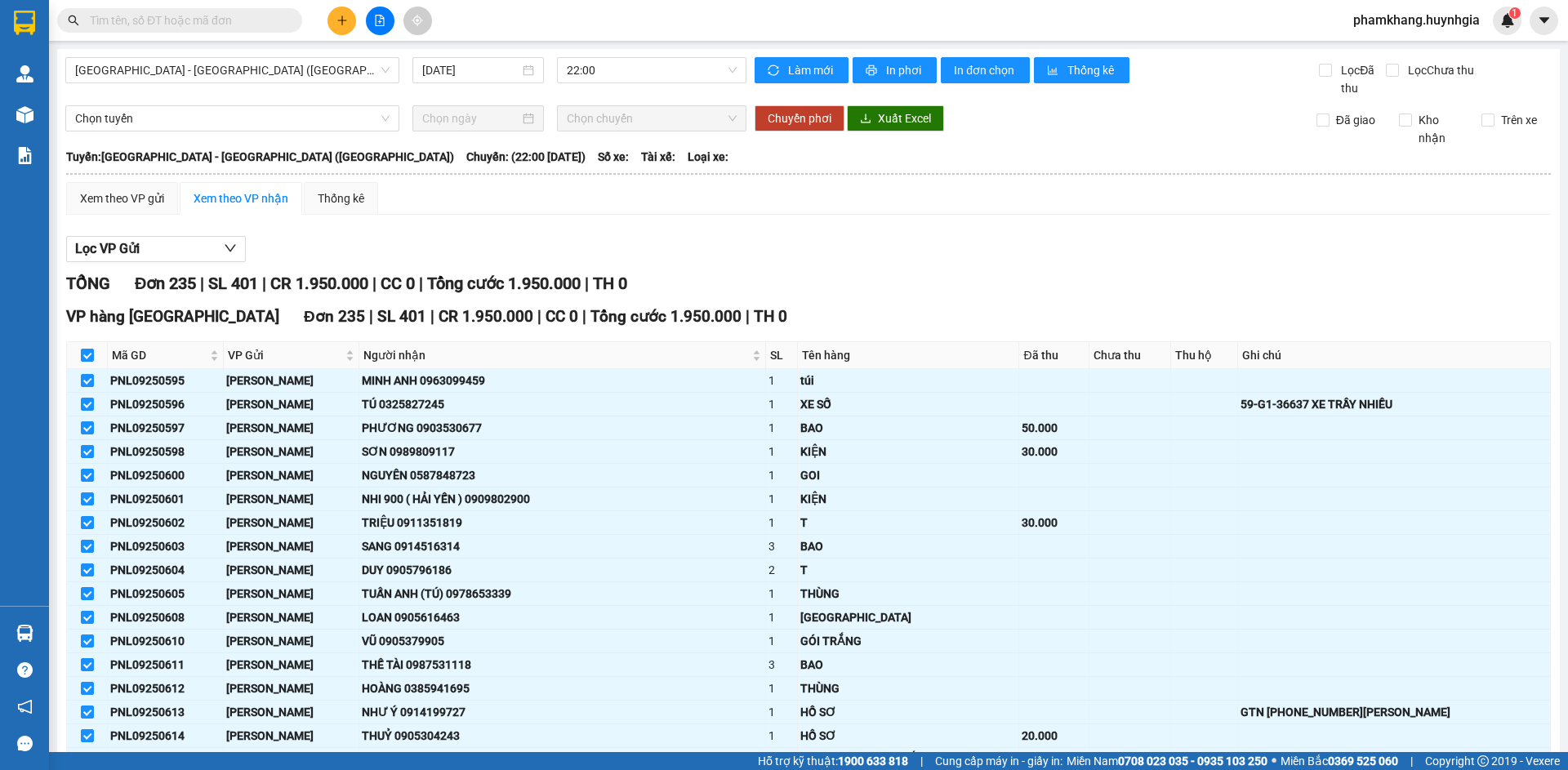
checkbox input "true"
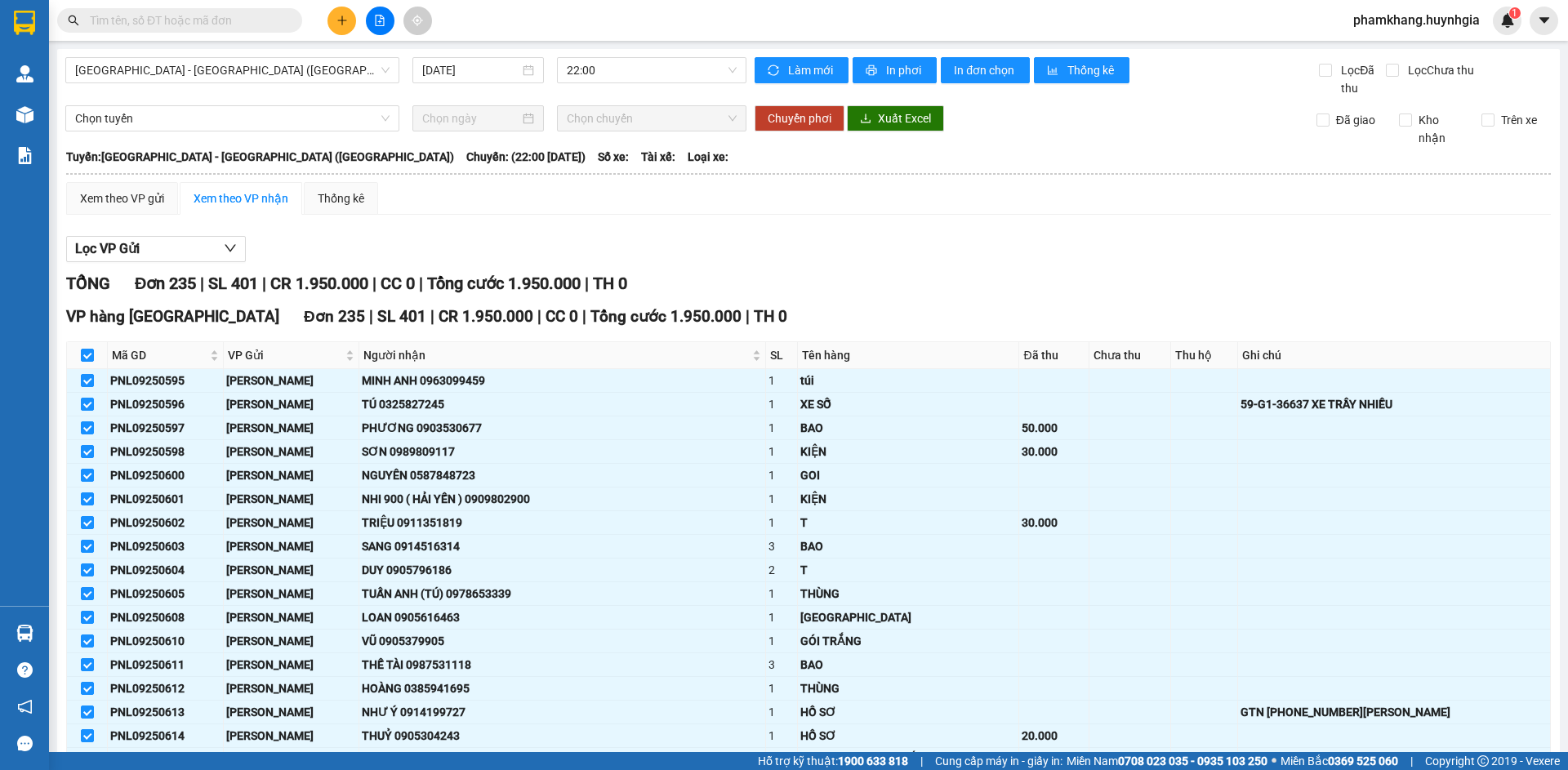
checkbox input "true"
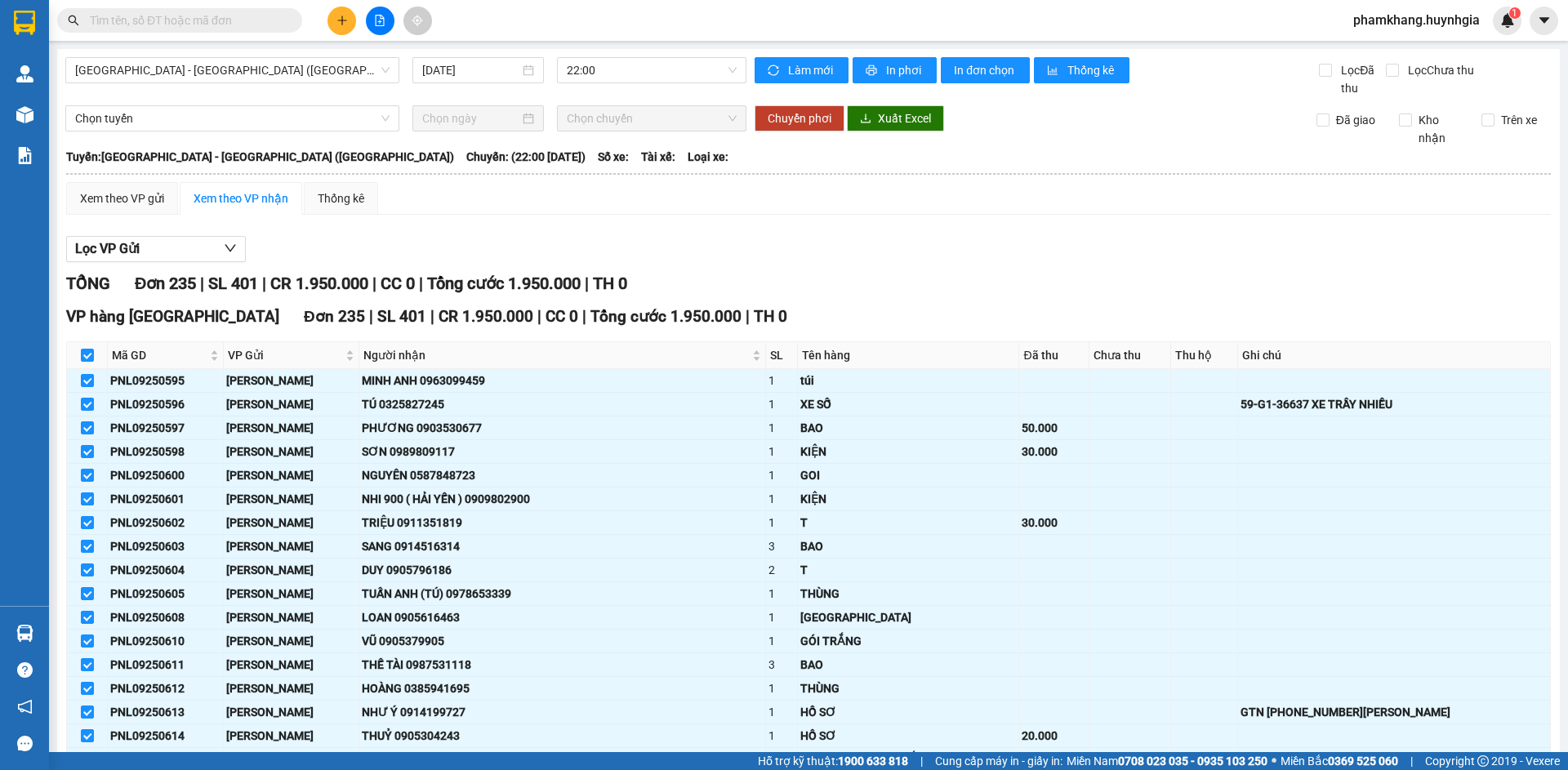
checkbox input "true"
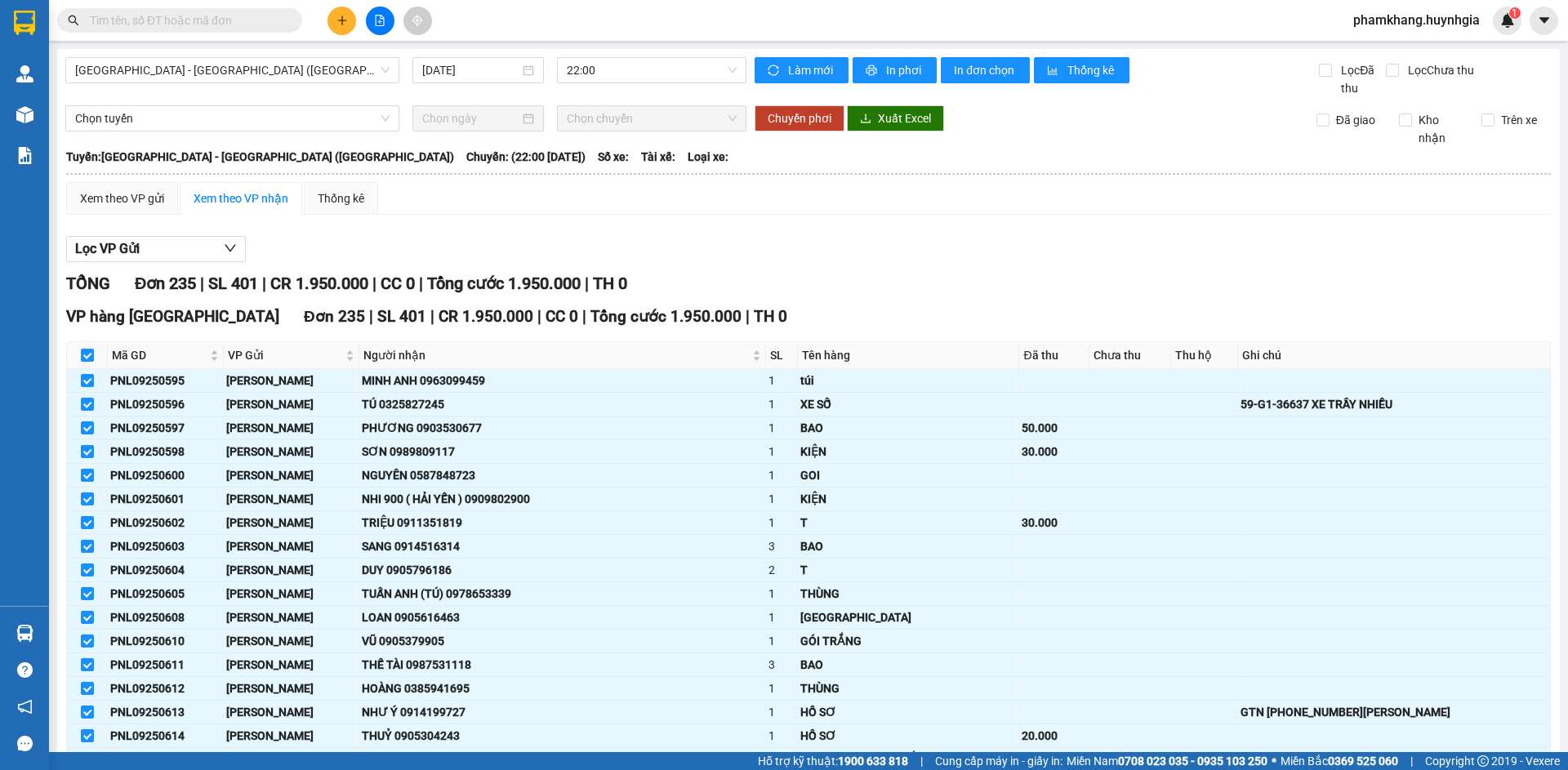
checkbox input "true"
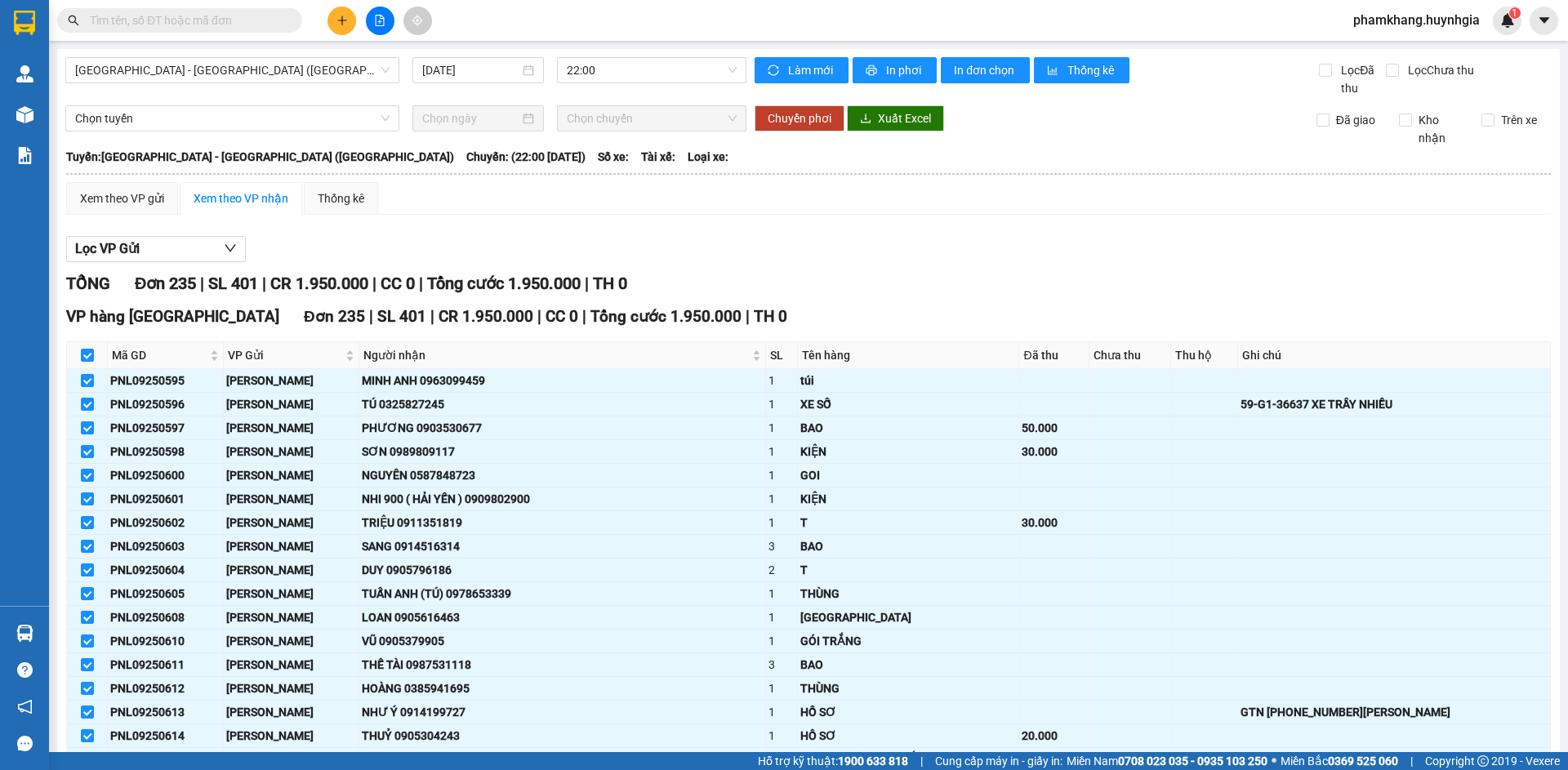
checkbox input "true"
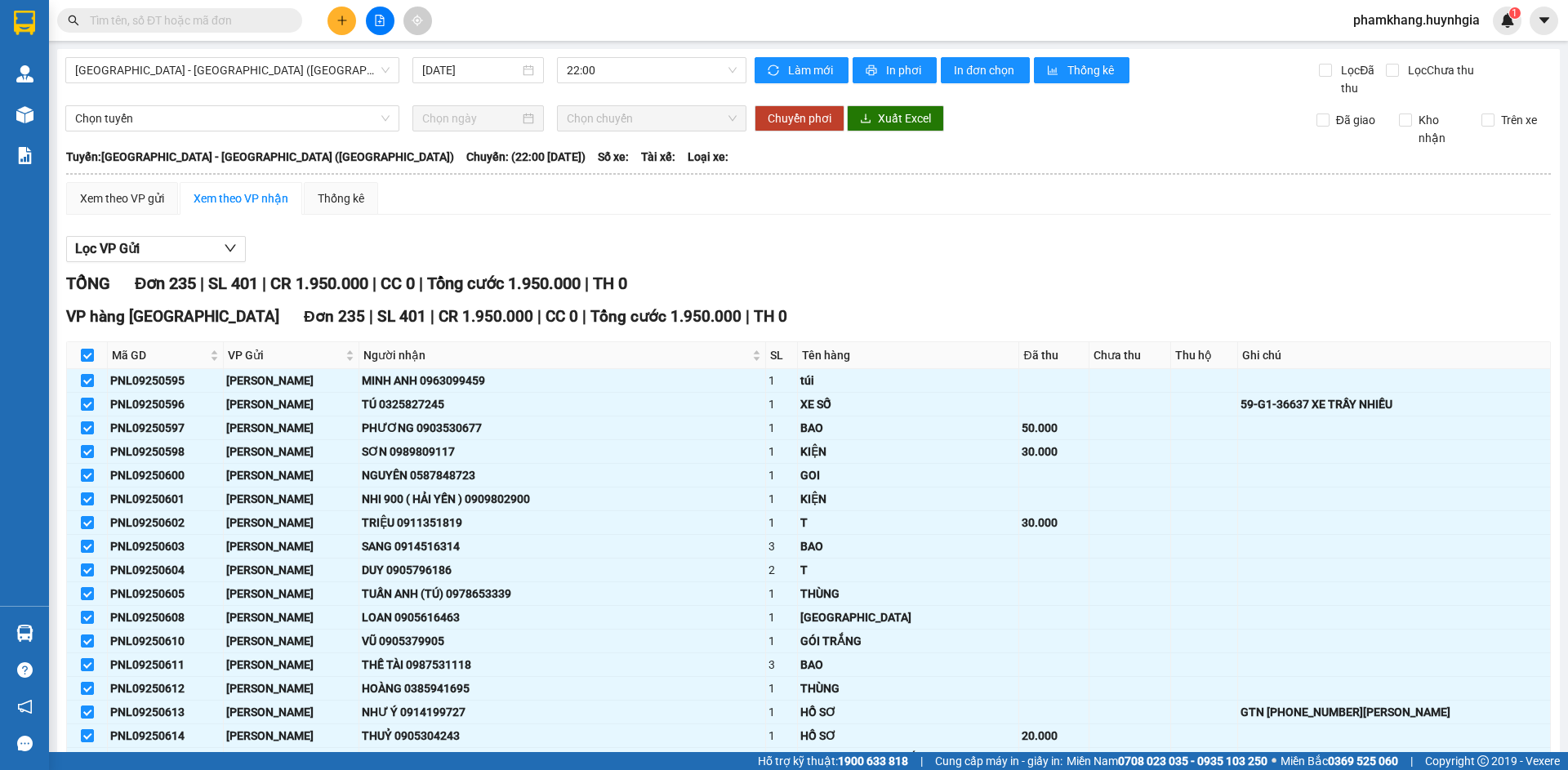
checkbox input "true"
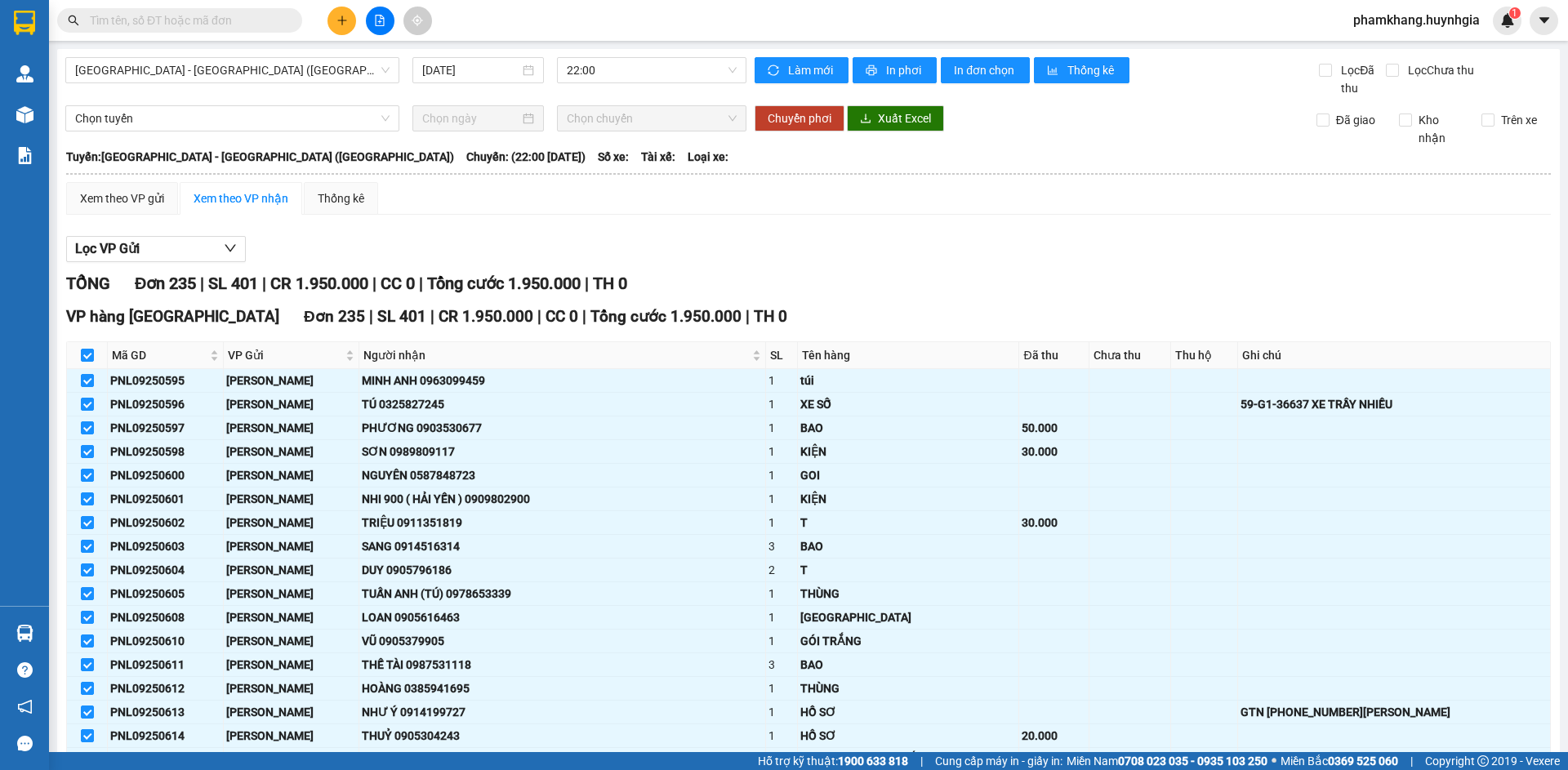
checkbox input "true"
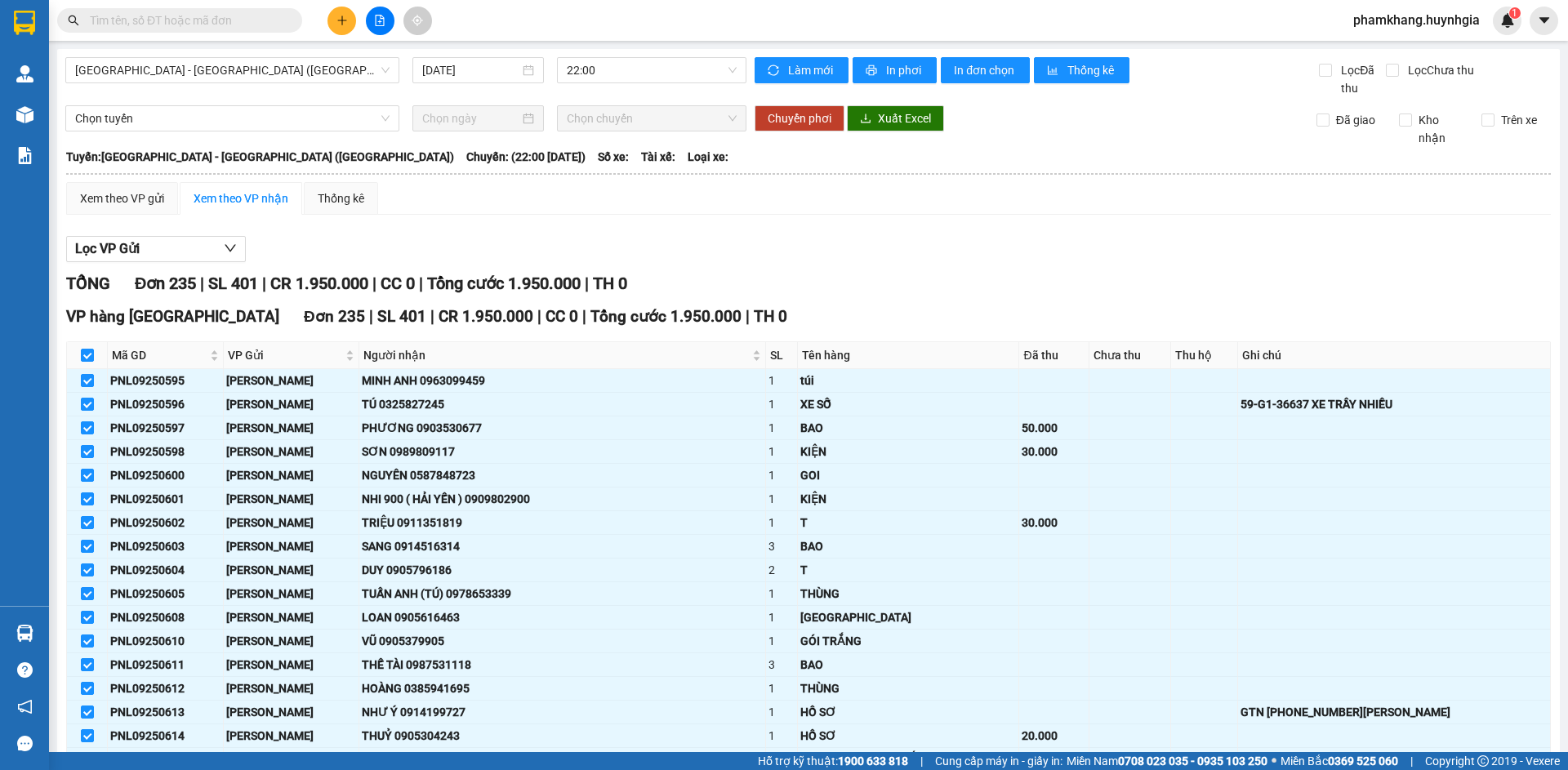
checkbox input "true"
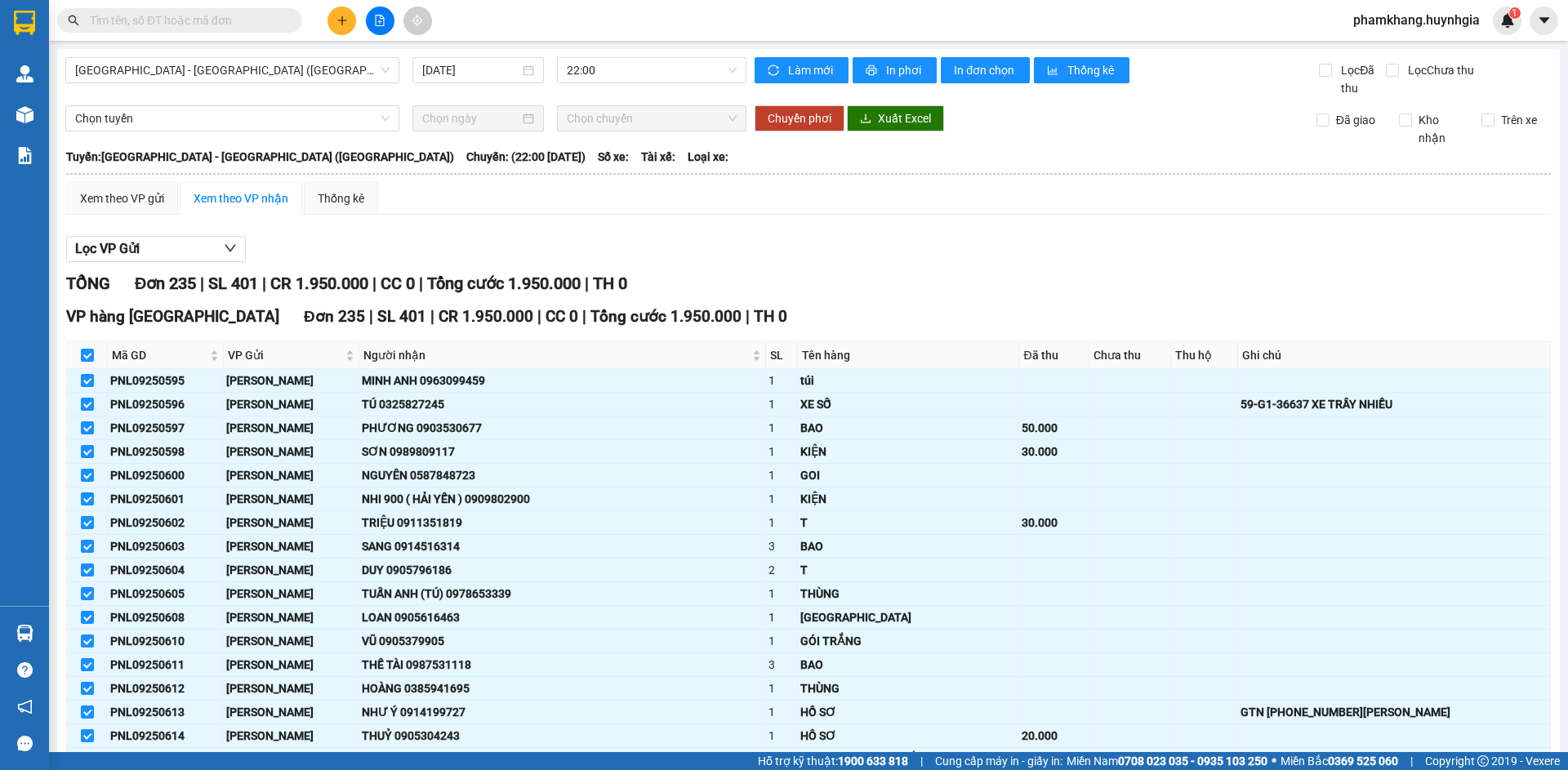
checkbox input "true"
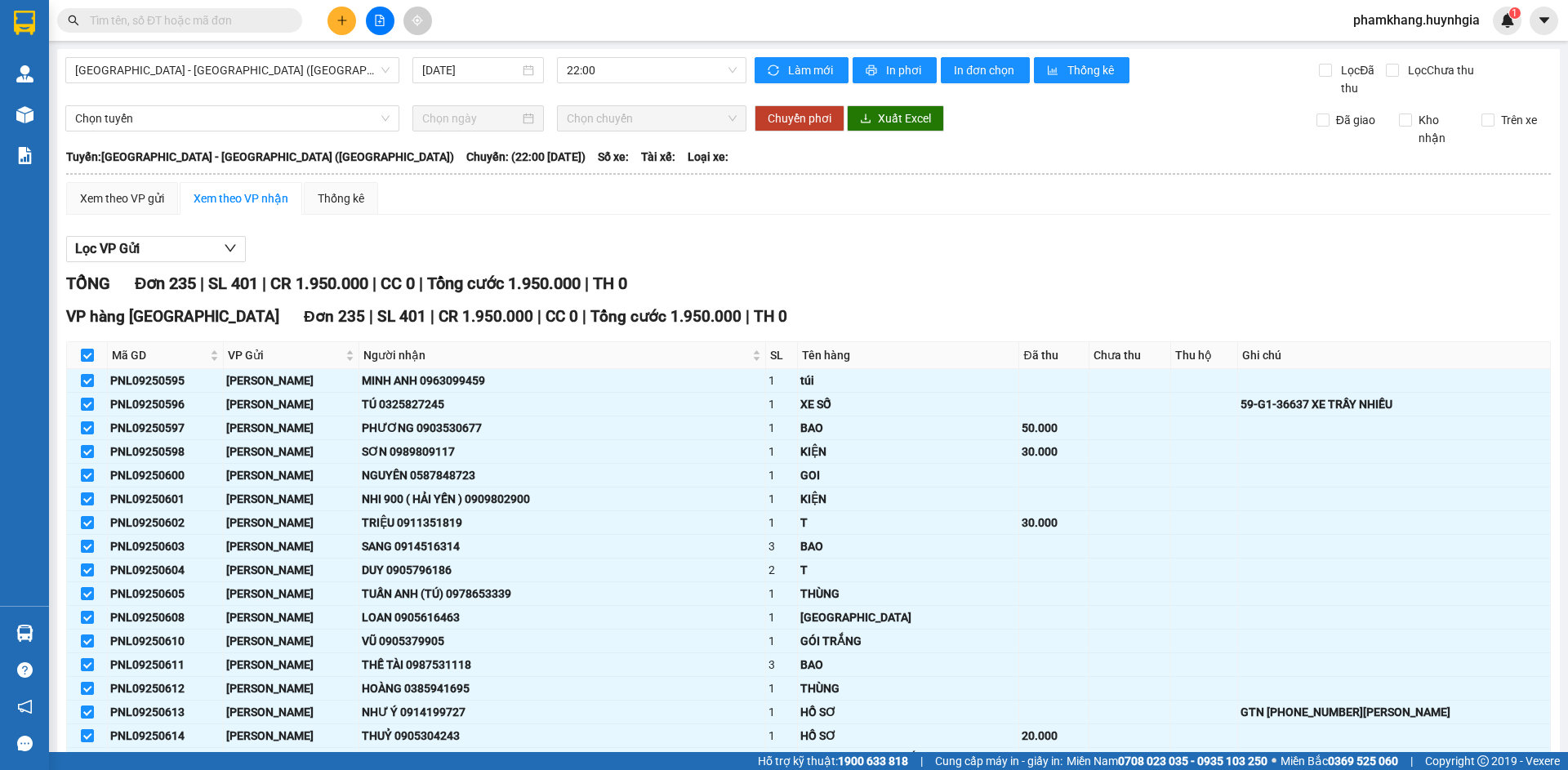
checkbox input "true"
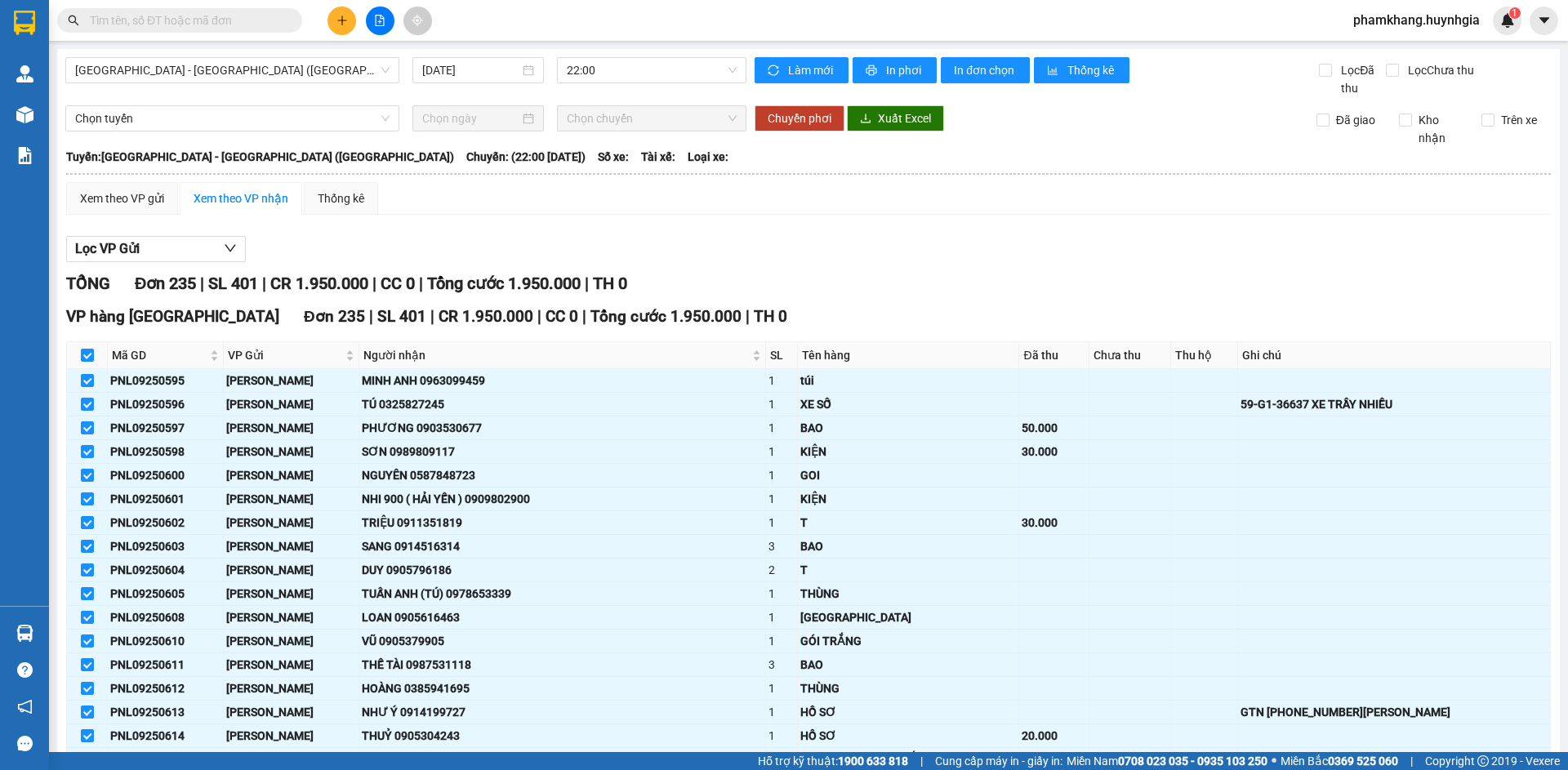
checkbox input "true"
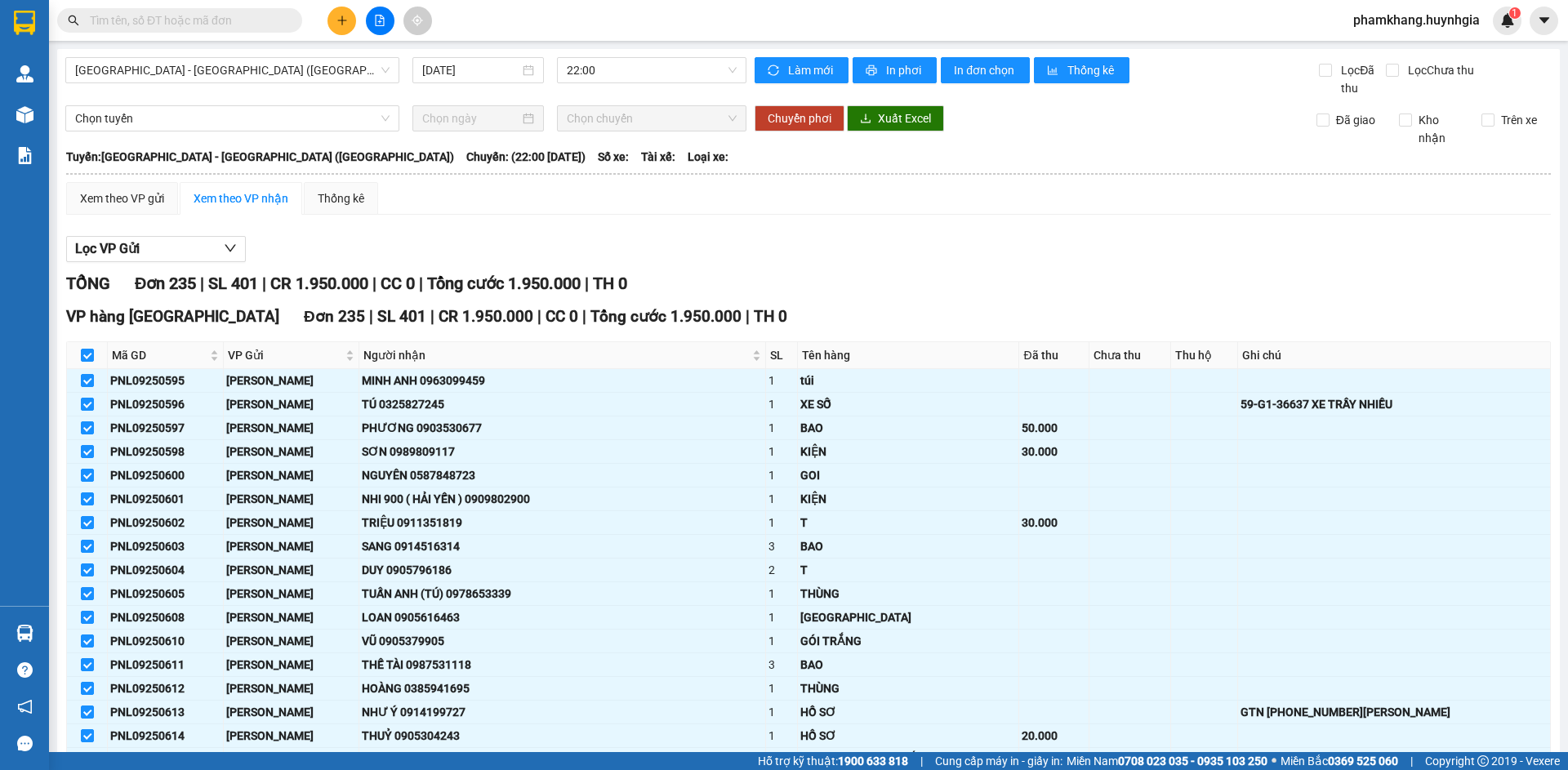
checkbox input "true"
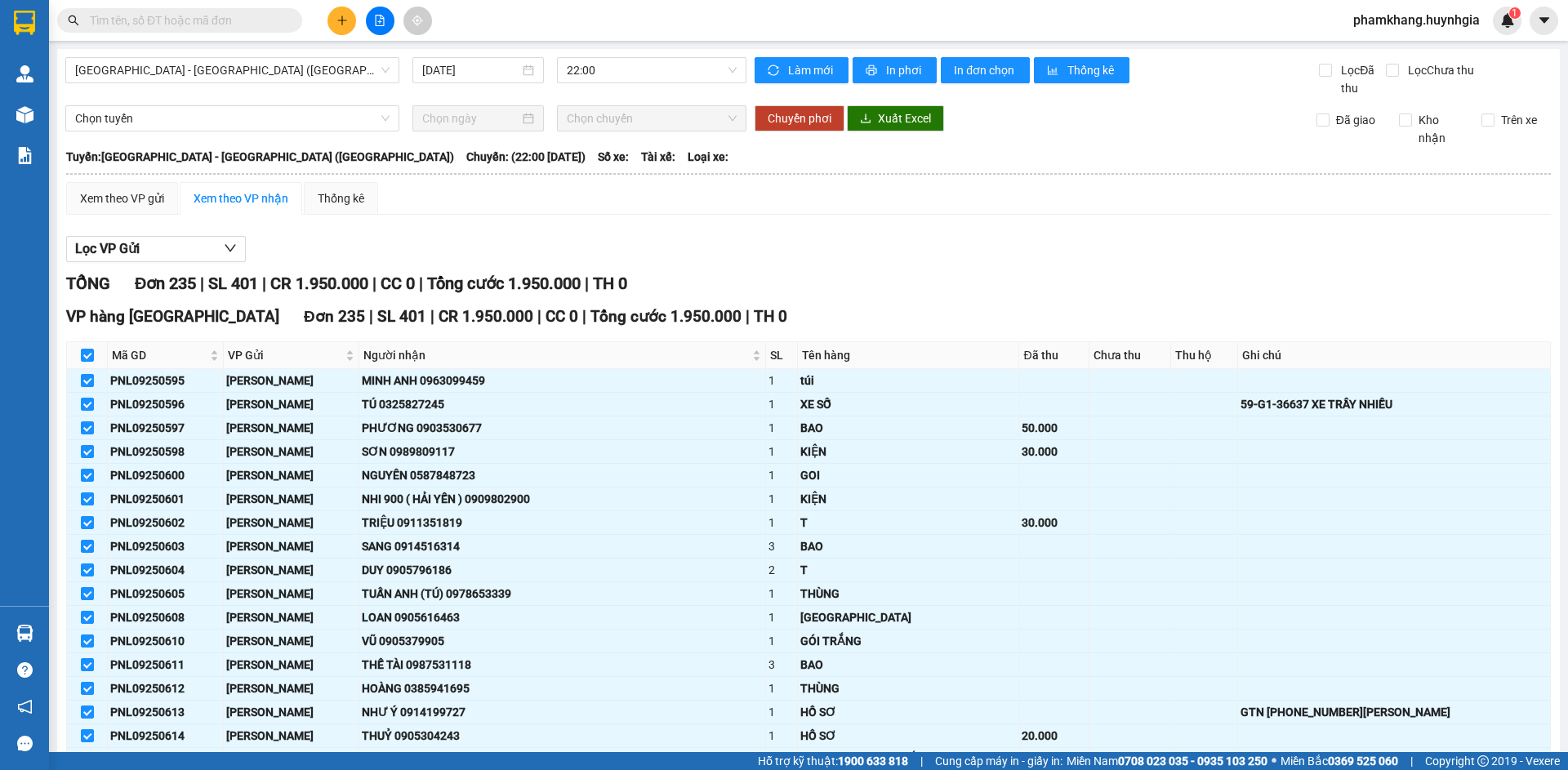
checkbox input "true"
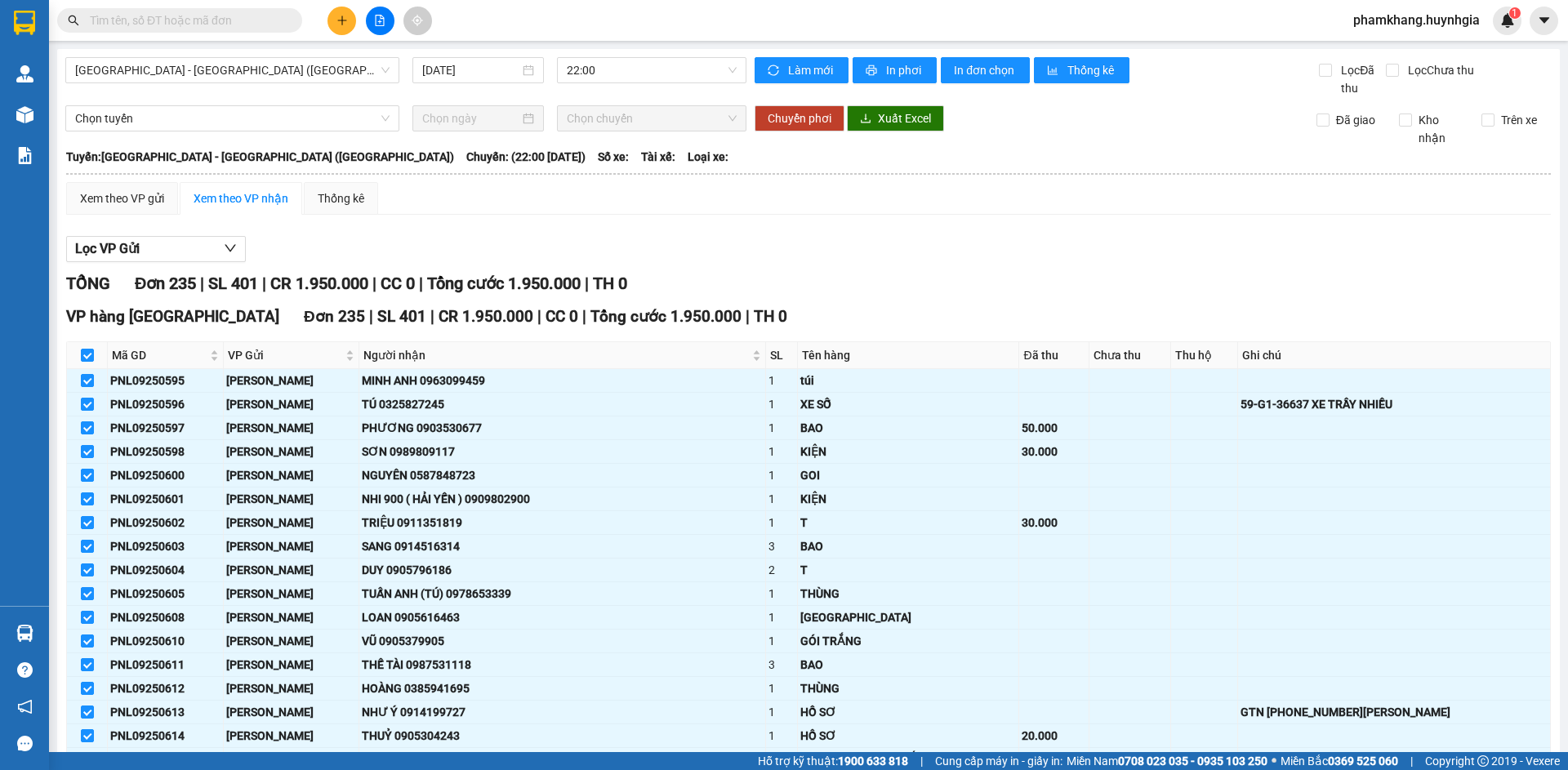
checkbox input "true"
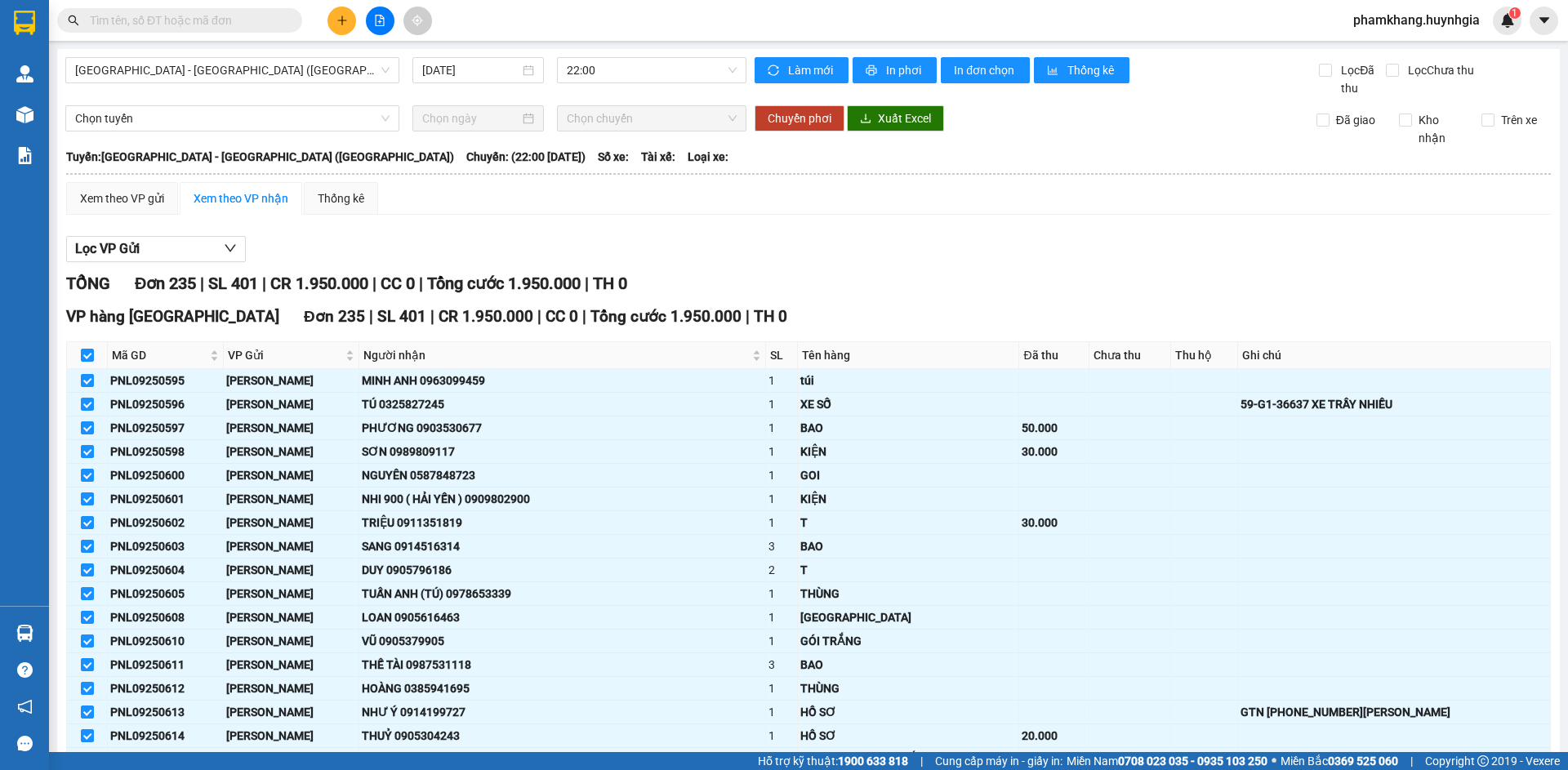
checkbox input "true"
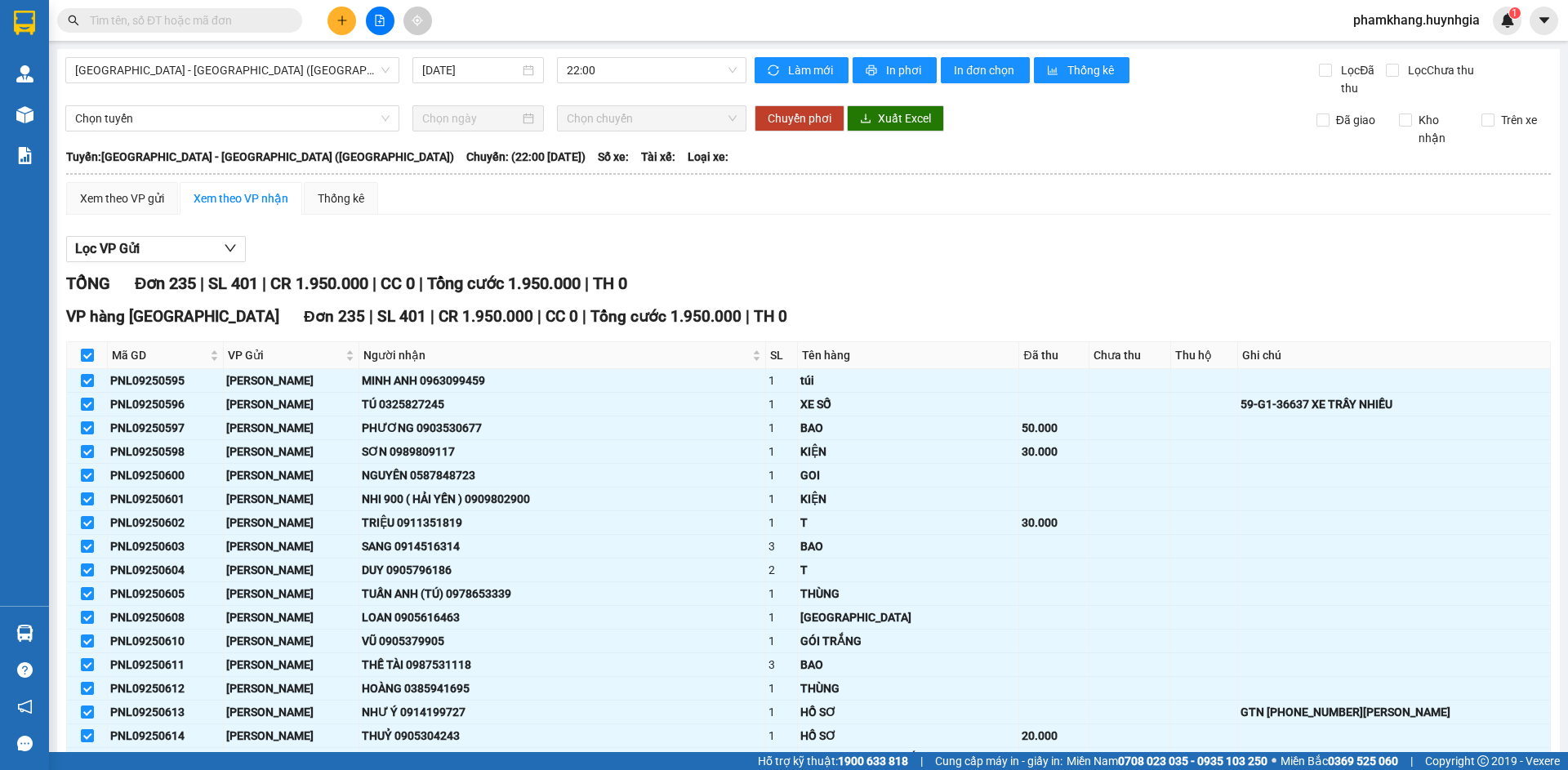
checkbox input "true"
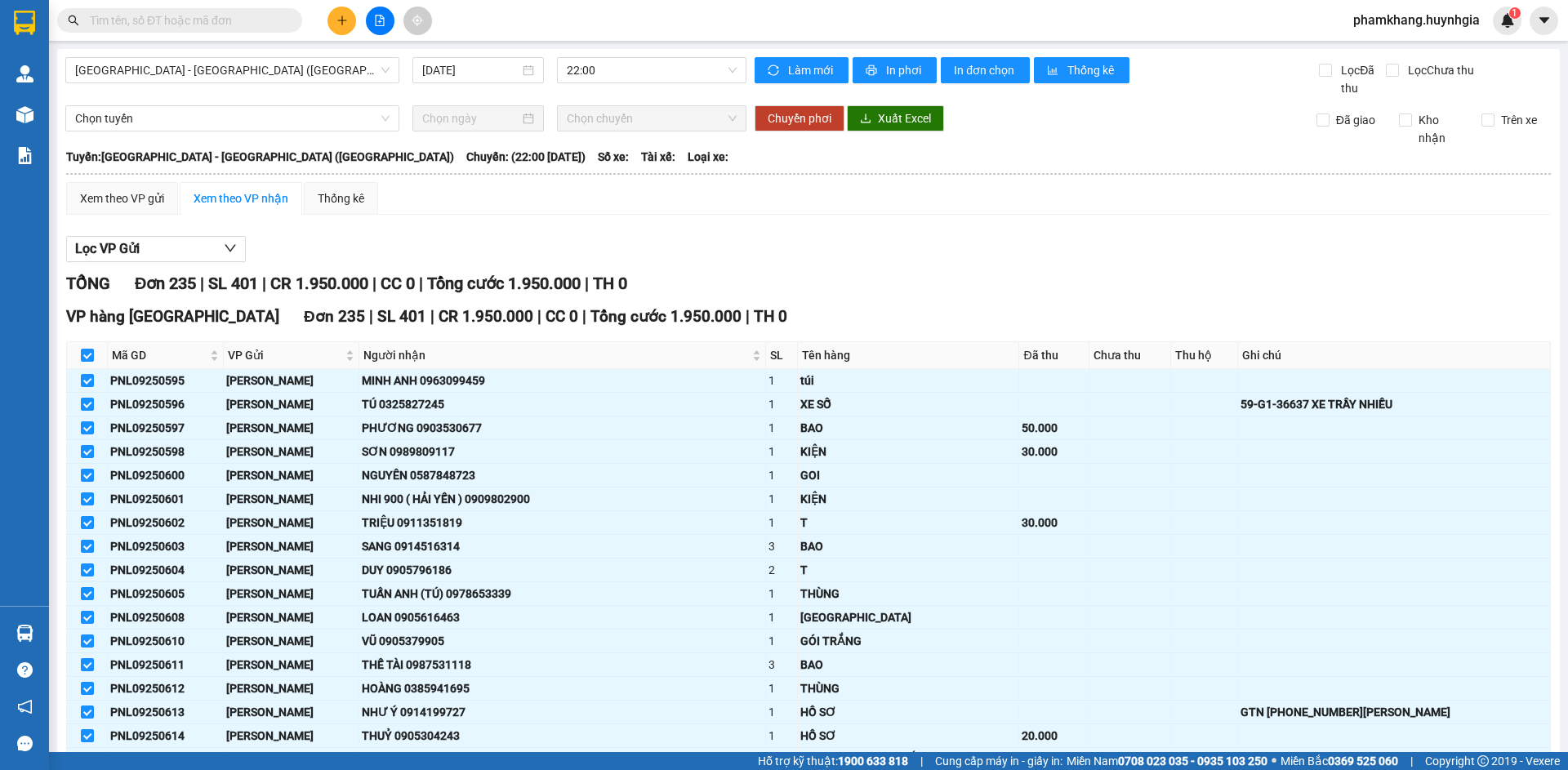
checkbox input "true"
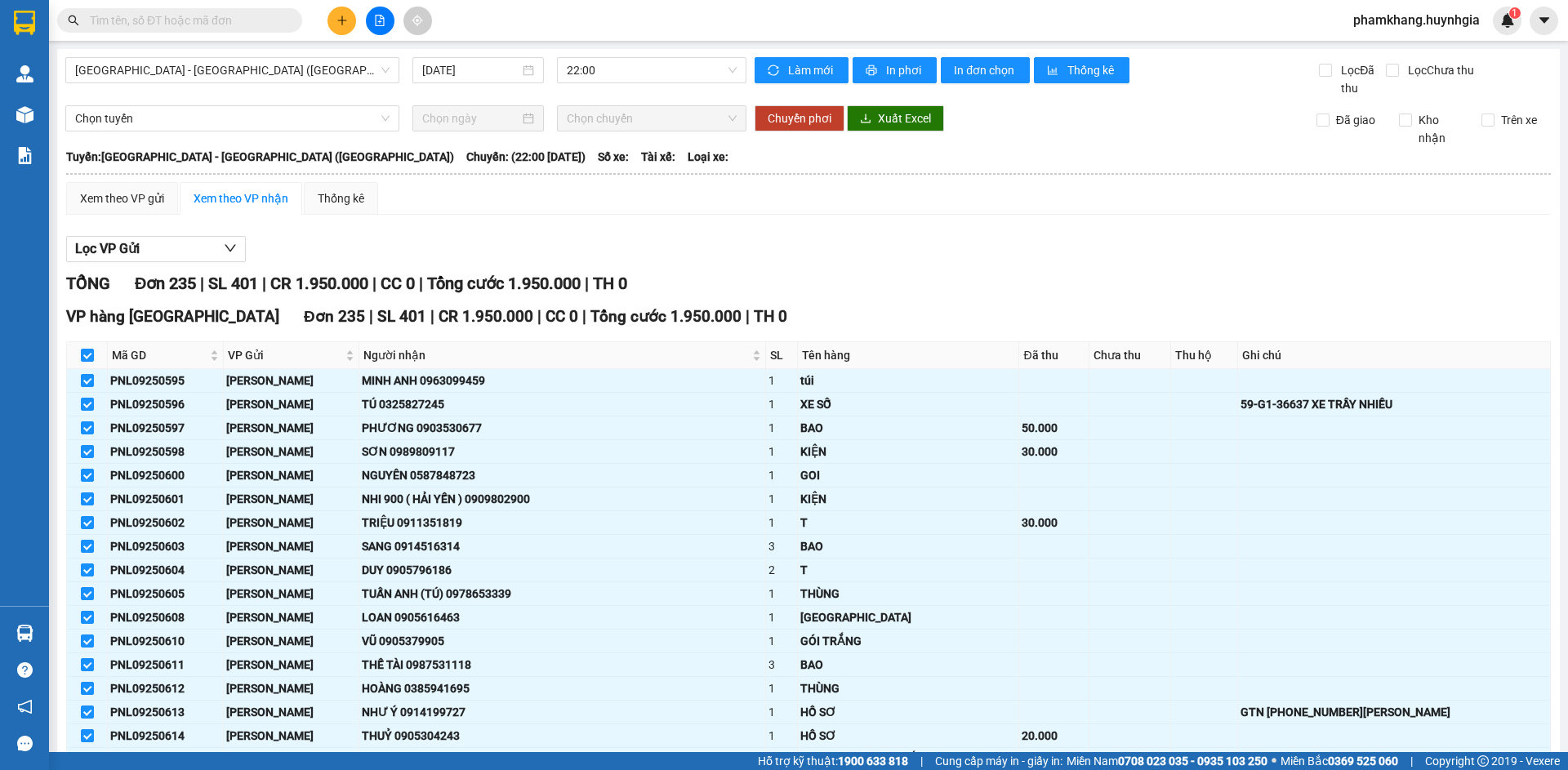
checkbox input "true"
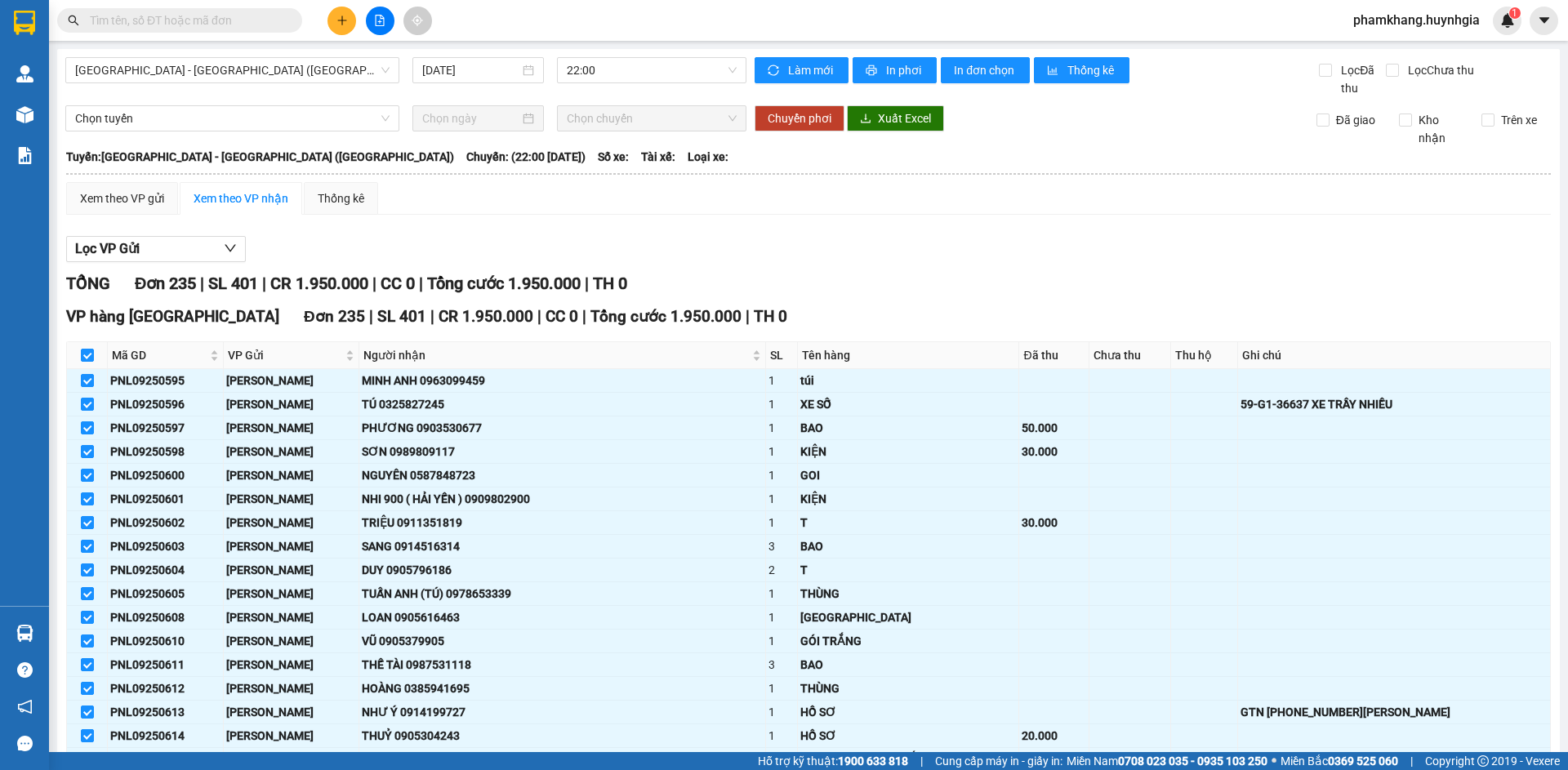
checkbox input "true"
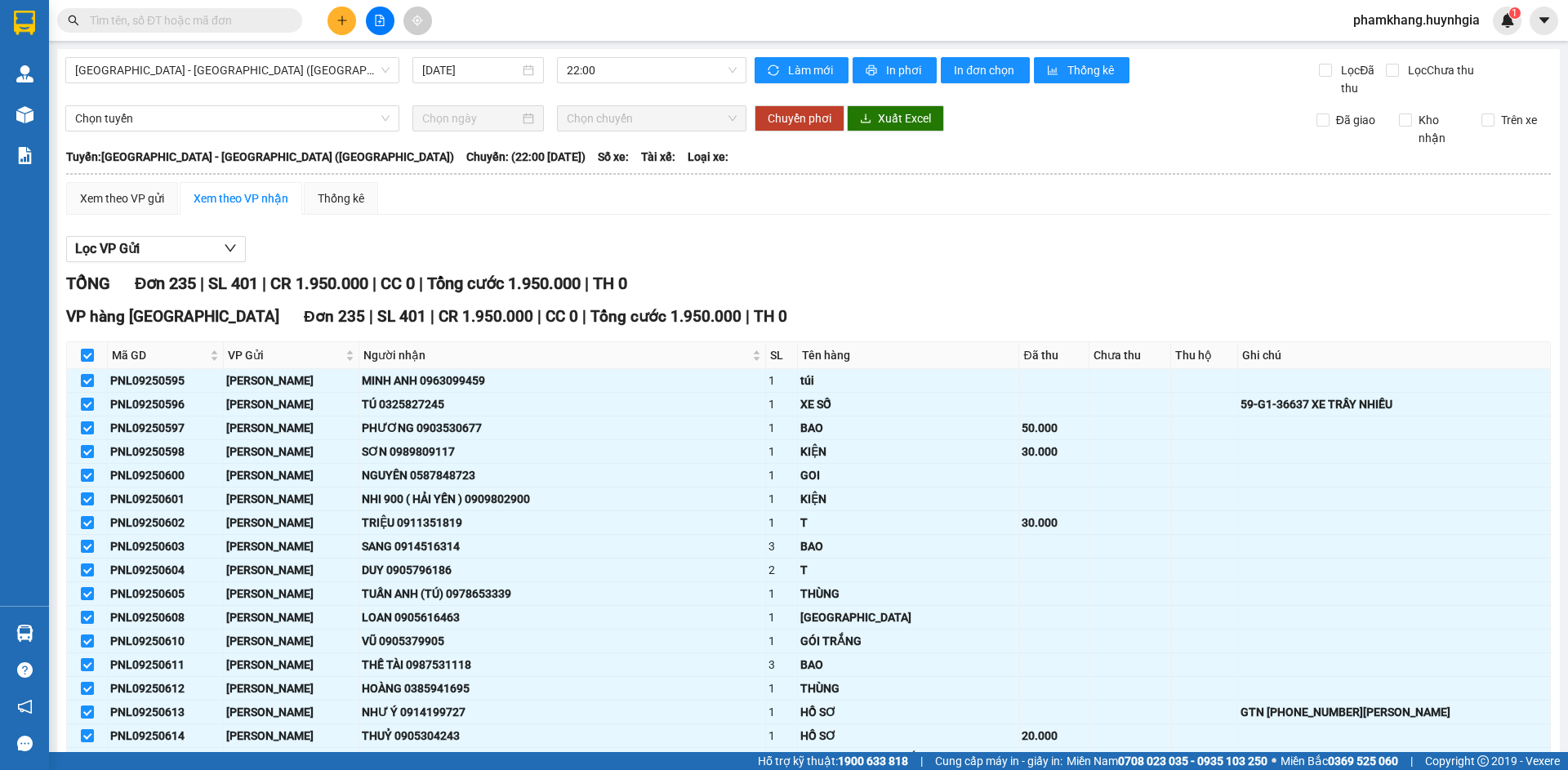
checkbox input "true"
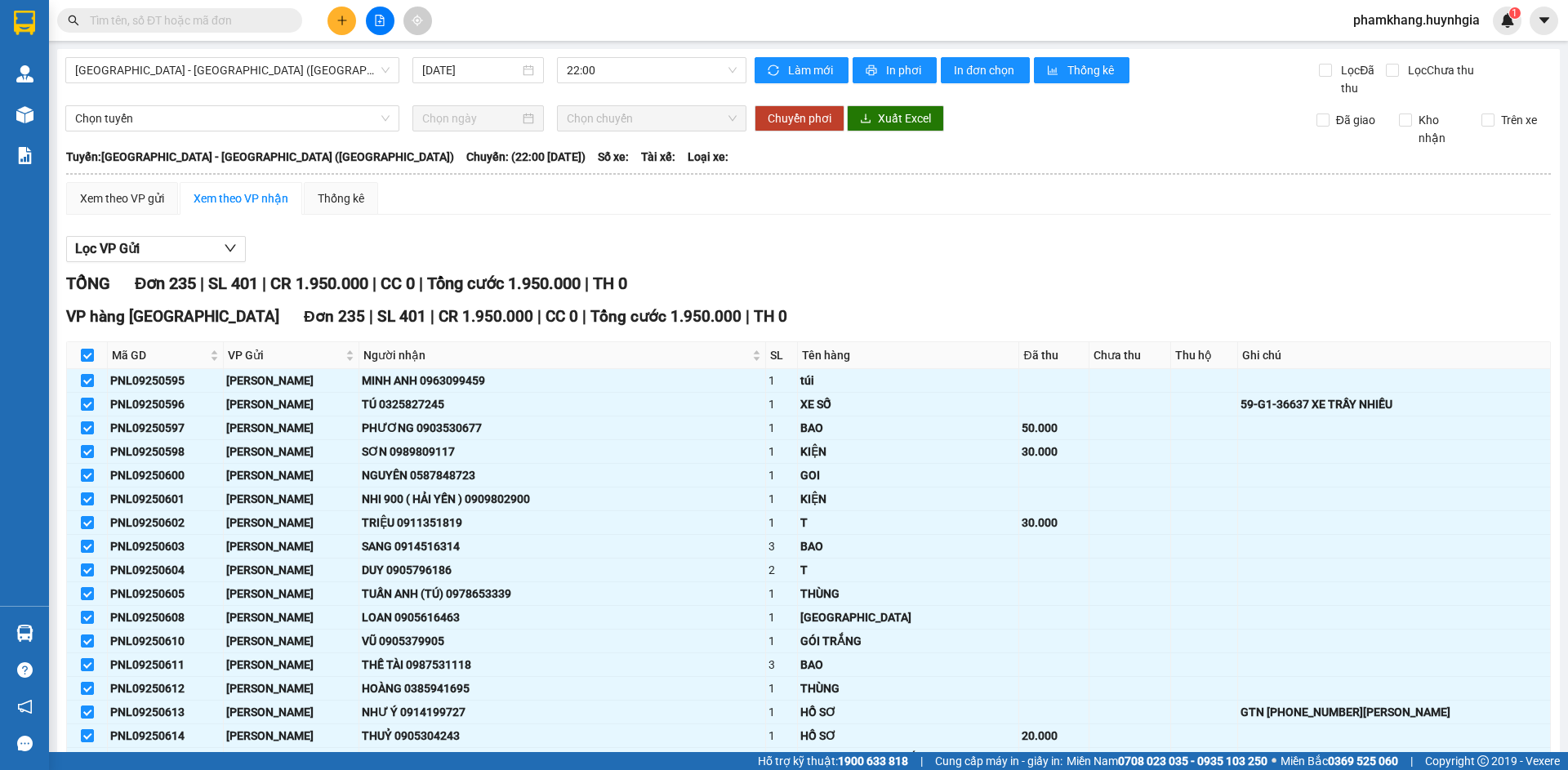
checkbox input "true"
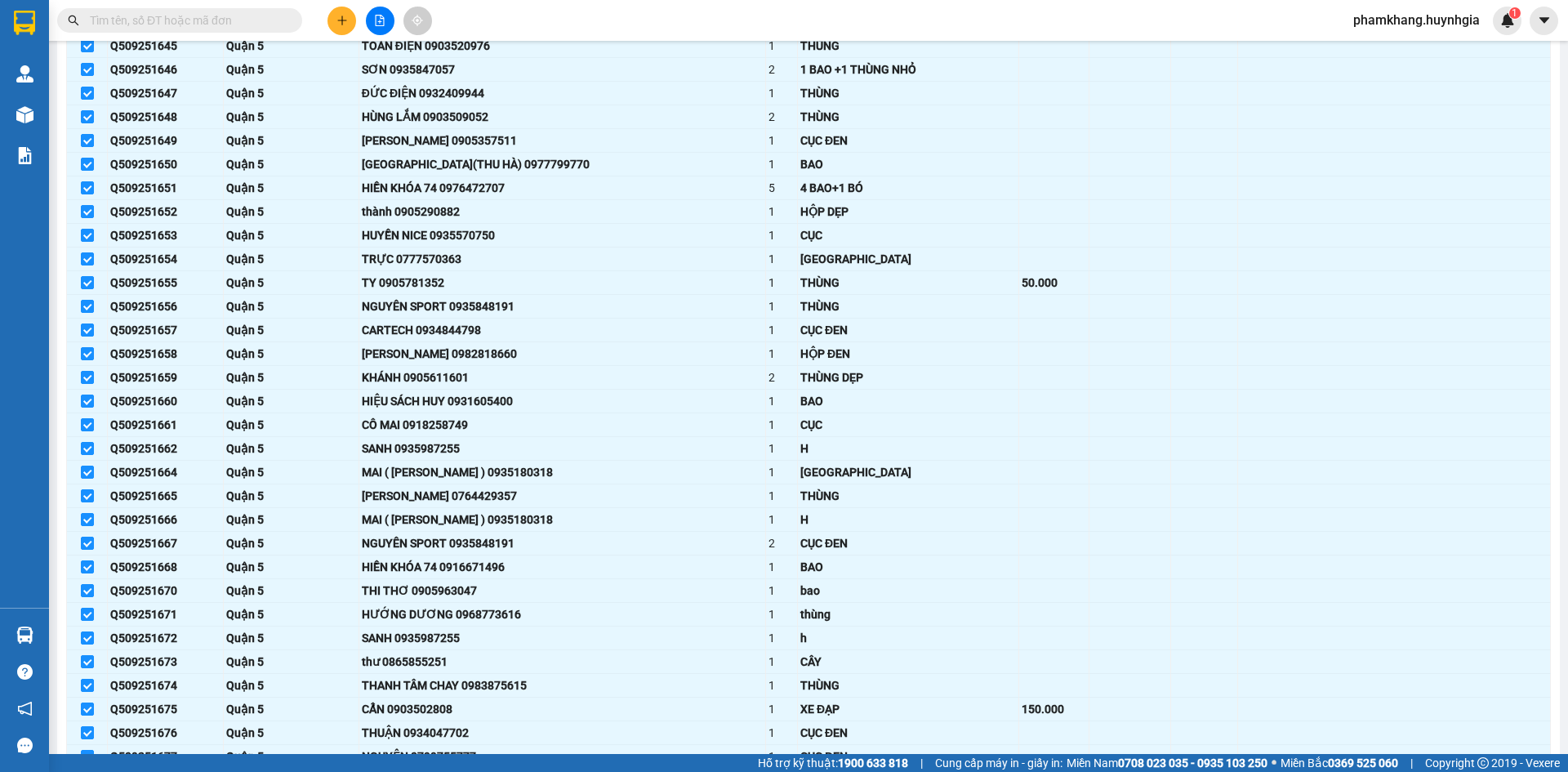
scroll to position [5265, 0]
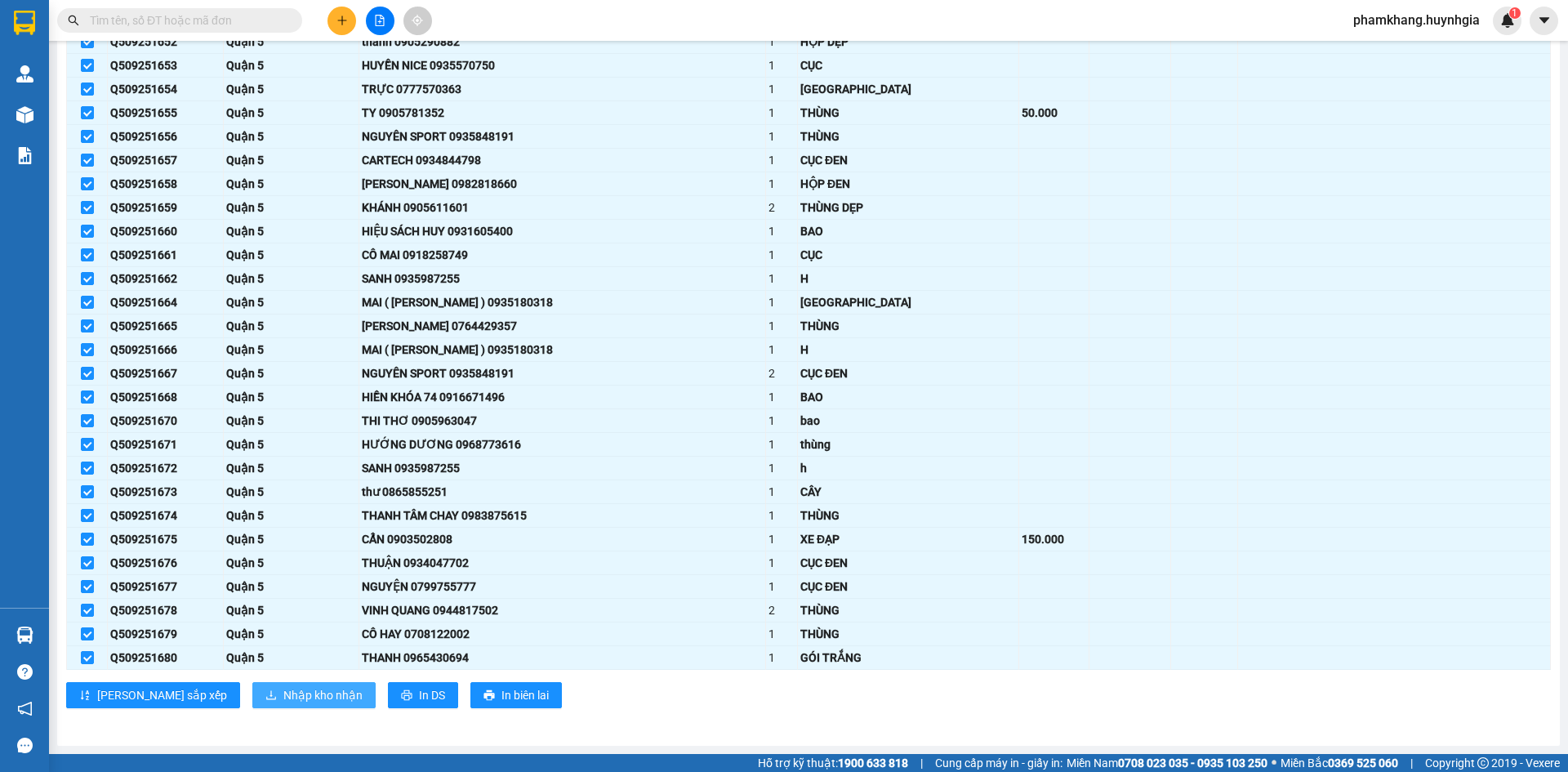
click at [283, 695] on span "Nhập kho nhận" at bounding box center [322, 695] width 79 height 18
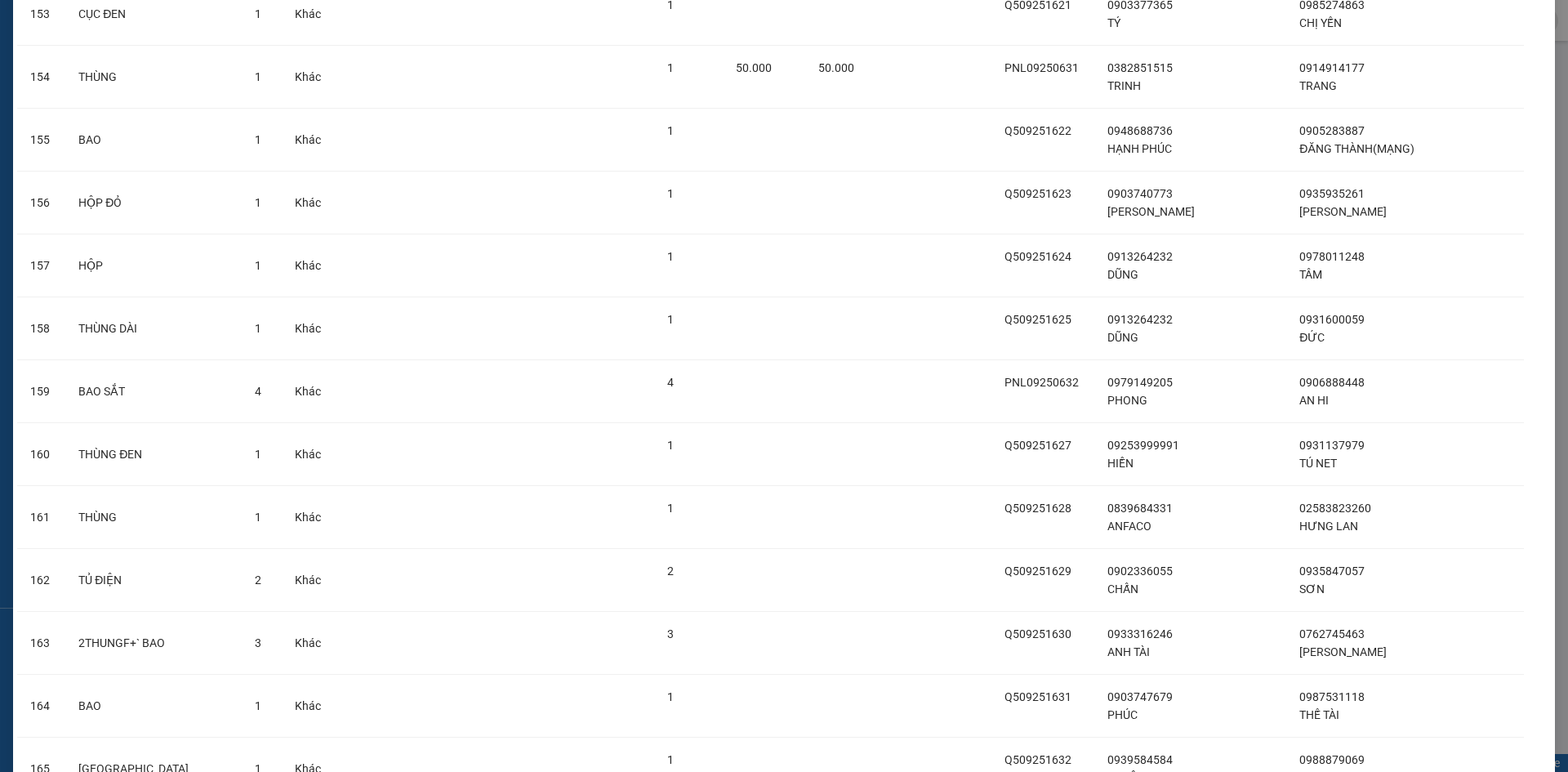
scroll to position [14262, 0]
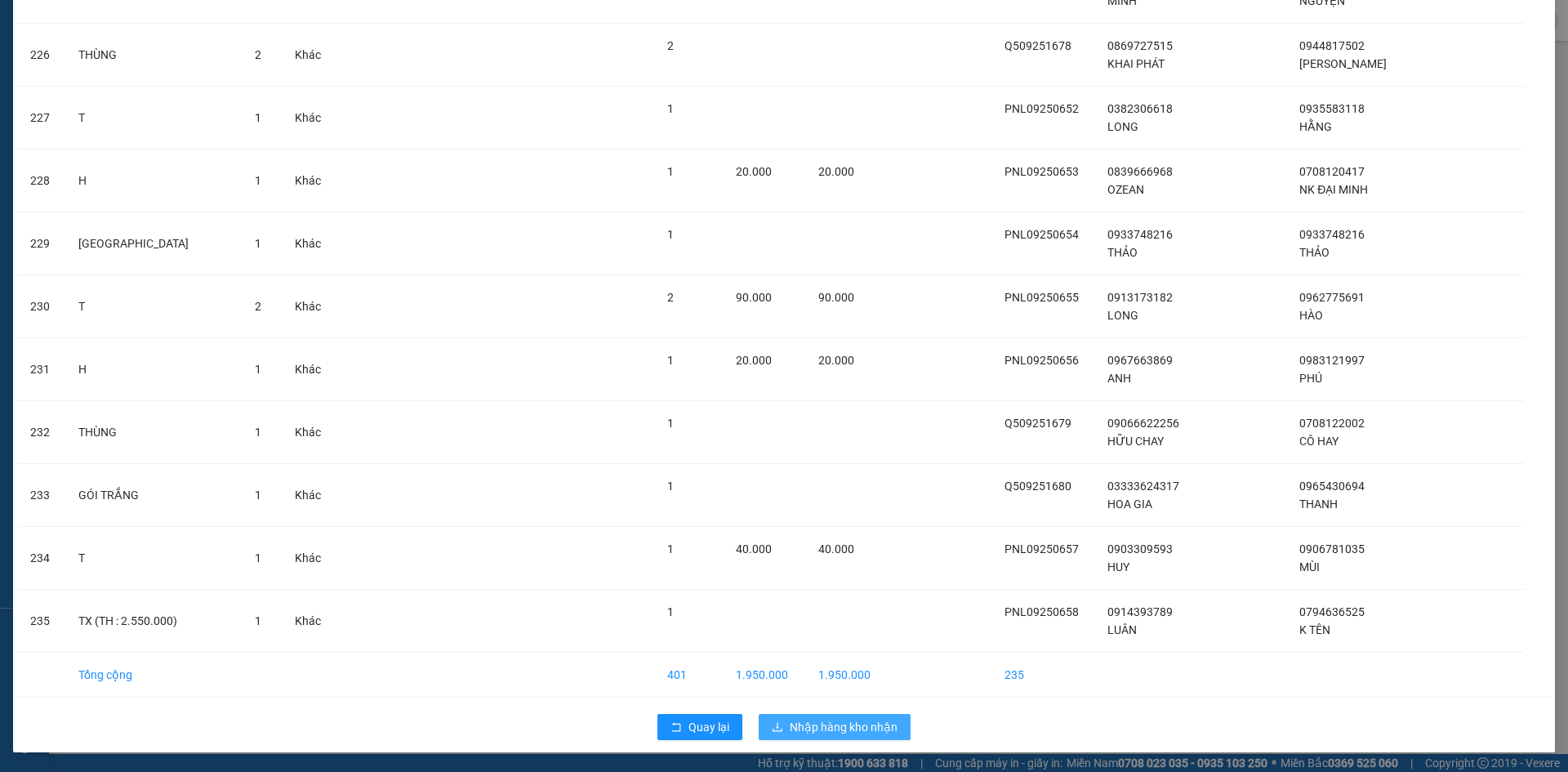
click at [806, 726] on span "Nhập hàng kho nhận" at bounding box center [844, 726] width 108 height 18
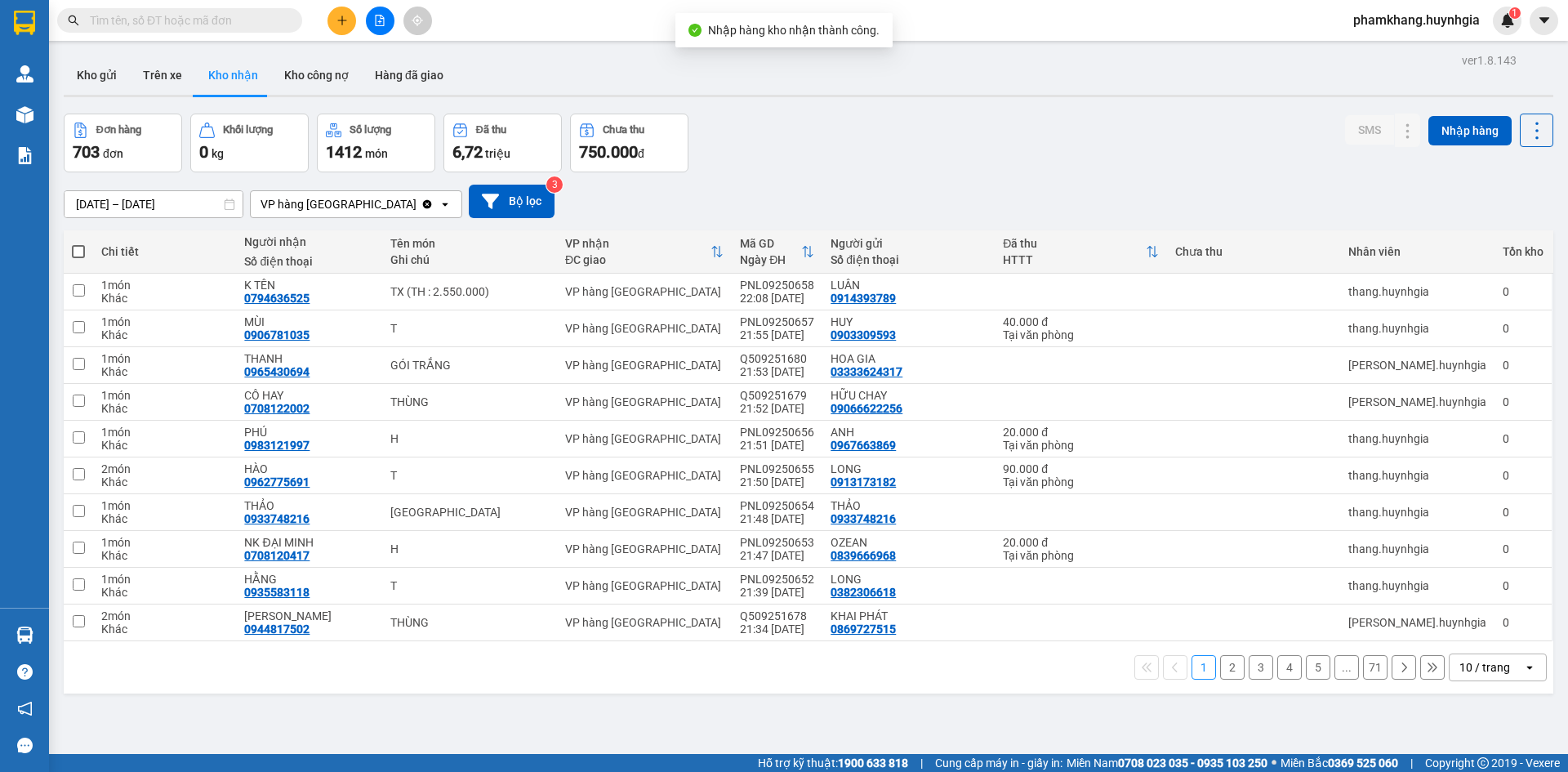
click at [216, 19] on input "text" at bounding box center [185, 20] width 193 height 18
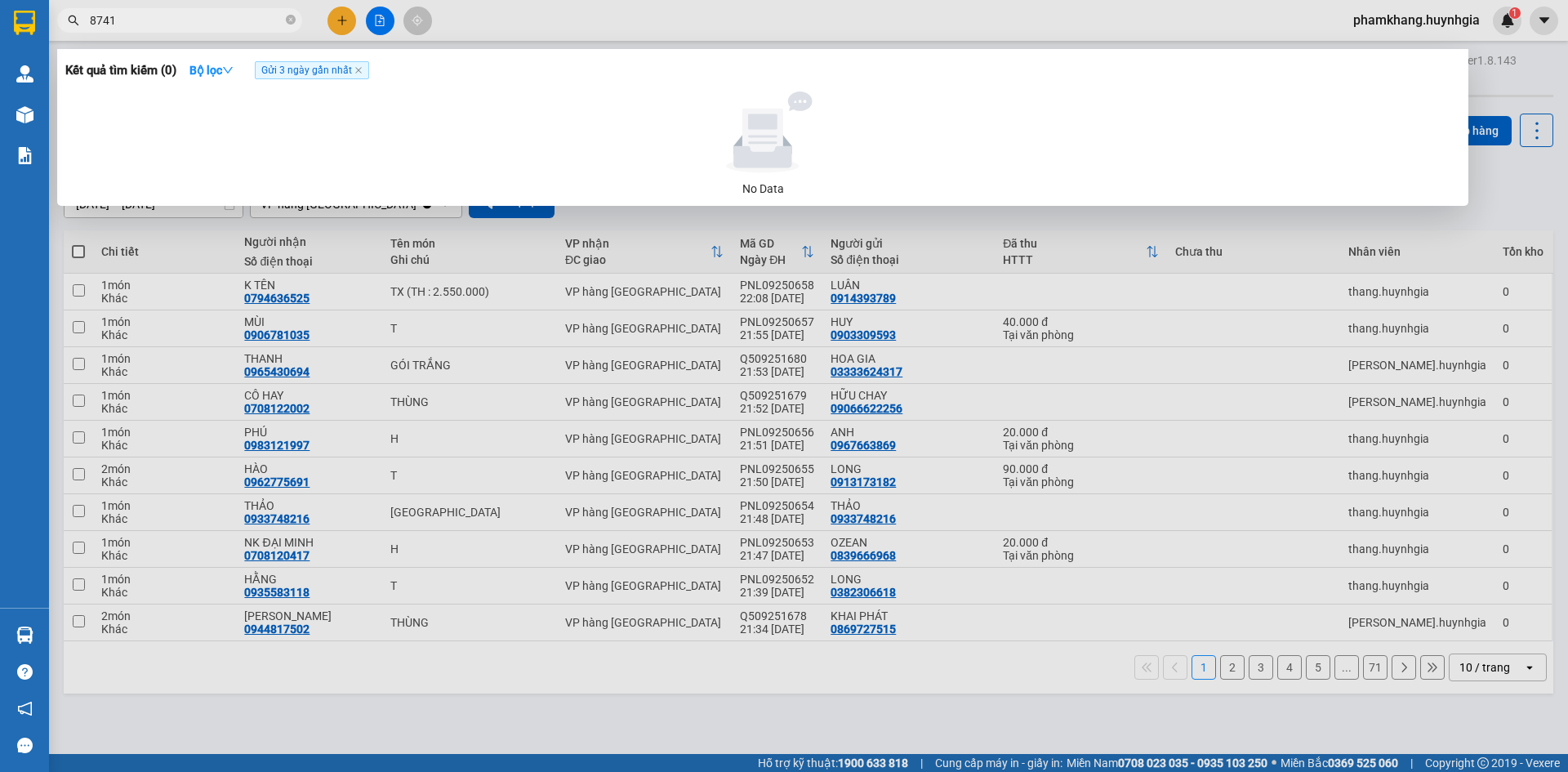
drag, startPoint x: 104, startPoint y: 21, endPoint x: 152, endPoint y: 4, distance: 50.9
click at [103, 20] on input "8741" at bounding box center [185, 20] width 193 height 18
click at [210, 72] on strong "Bộ lọc" at bounding box center [210, 70] width 44 height 13
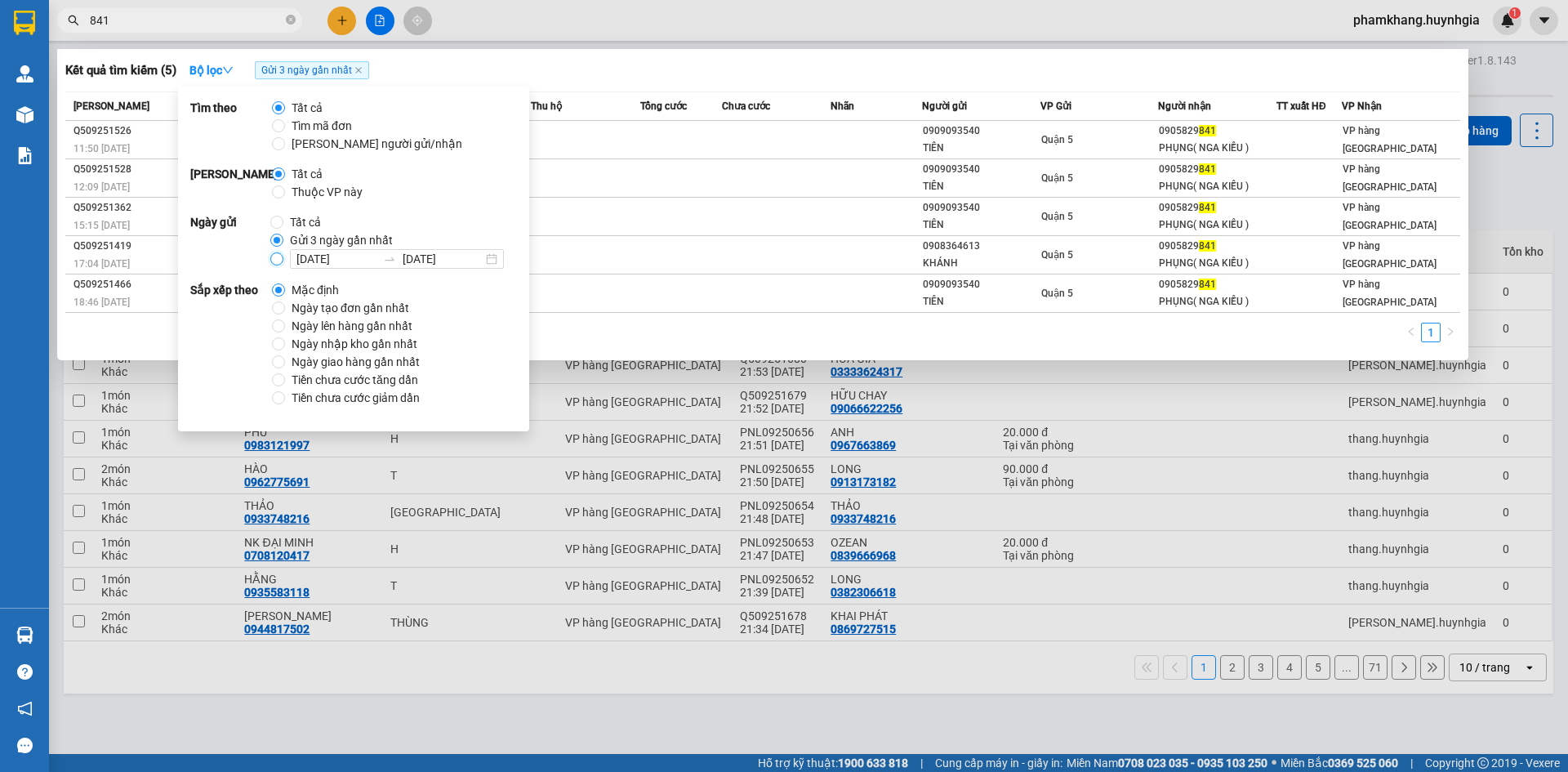
click at [270, 257] on input "[DATE] [DATE]" at bounding box center [277, 259] width 13 height 13
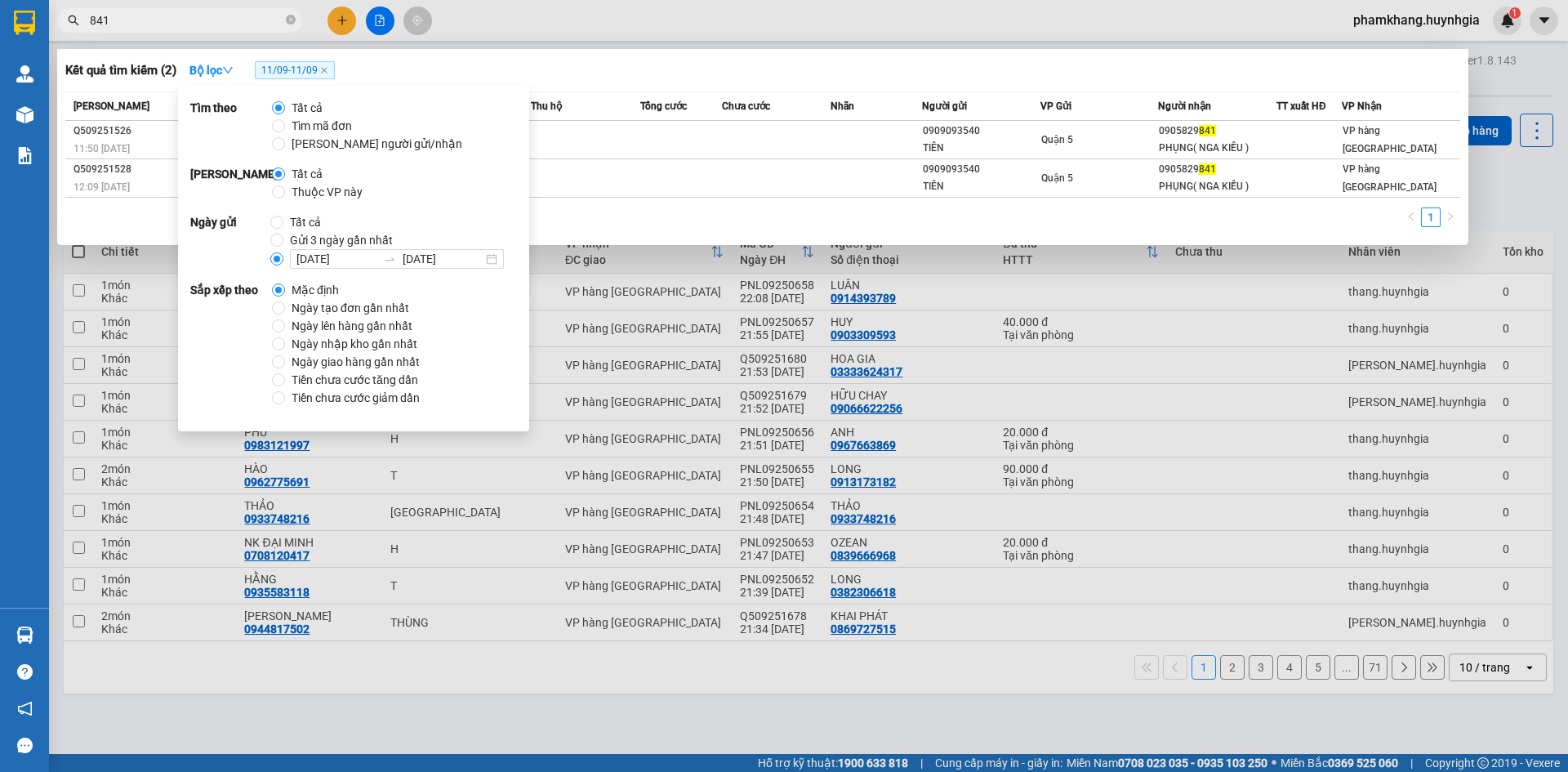
click at [871, 59] on div "Kết quả tìm kiếm ( 2 ) Bộ lọc 11/09 - 11/09" at bounding box center [763, 70] width 1395 height 26
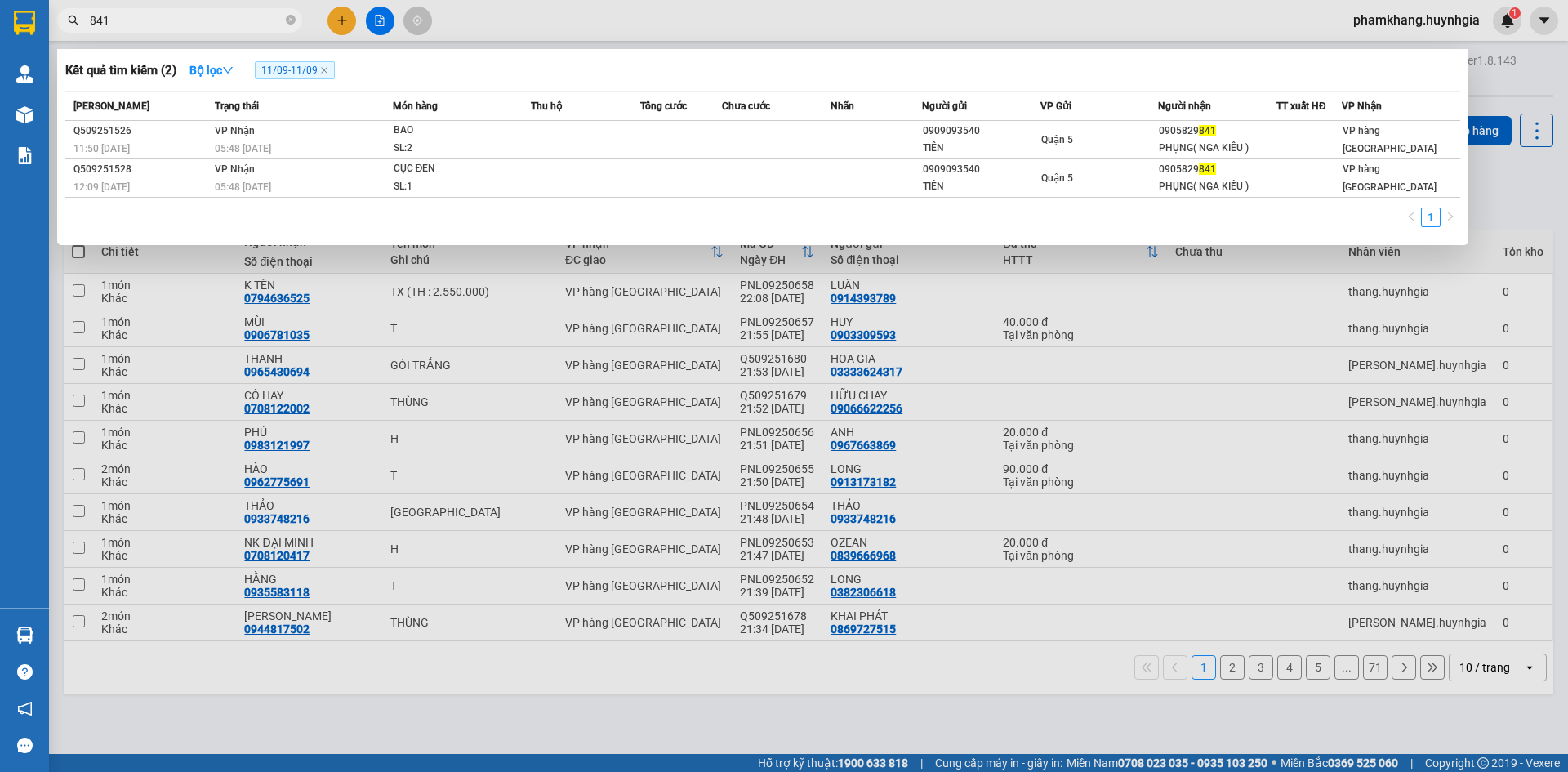
click at [161, 26] on input "841" at bounding box center [185, 20] width 193 height 18
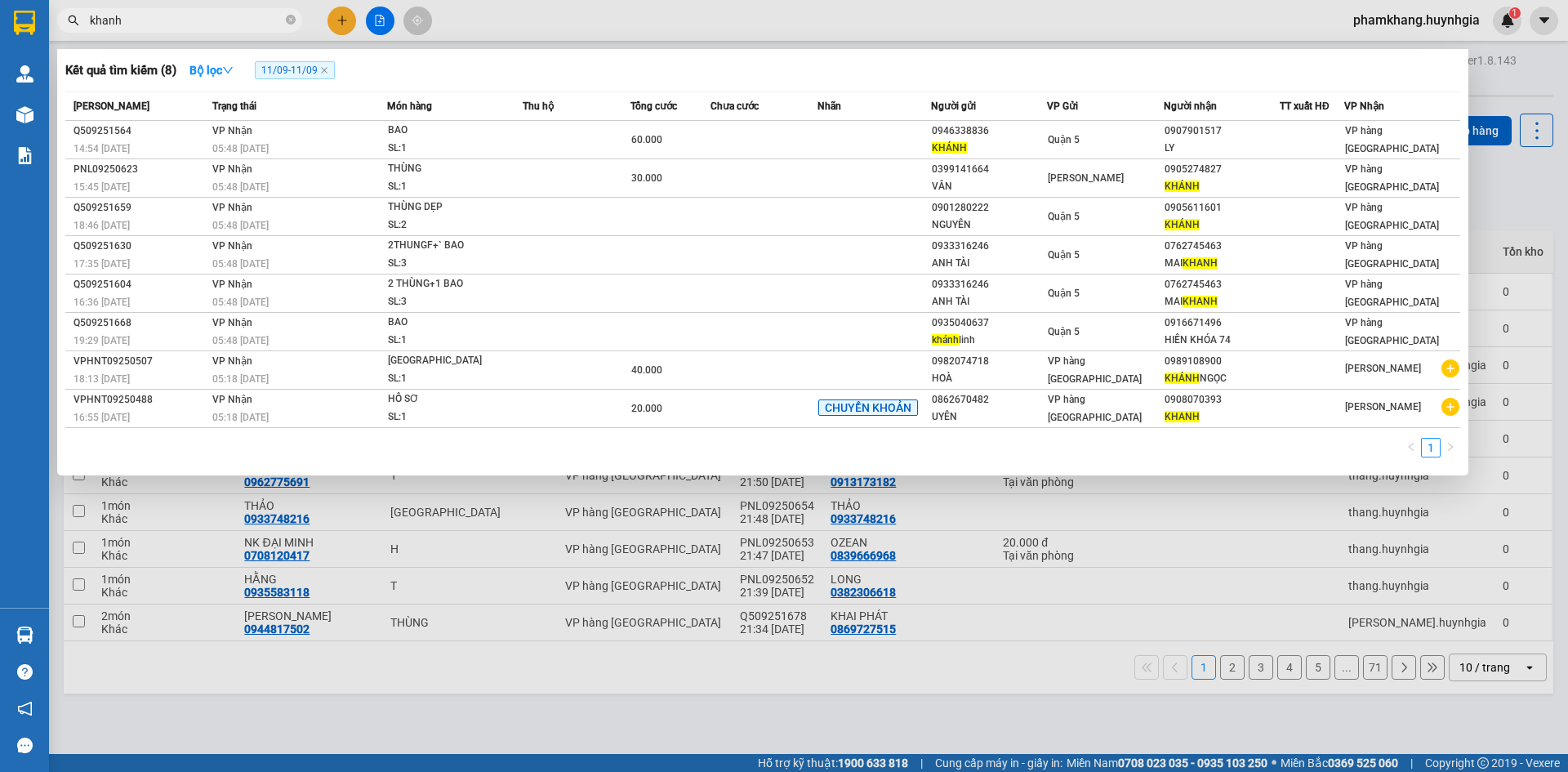
click at [672, 456] on div "1" at bounding box center [763, 453] width 1395 height 30
click at [147, 15] on input "khanh" at bounding box center [185, 20] width 193 height 18
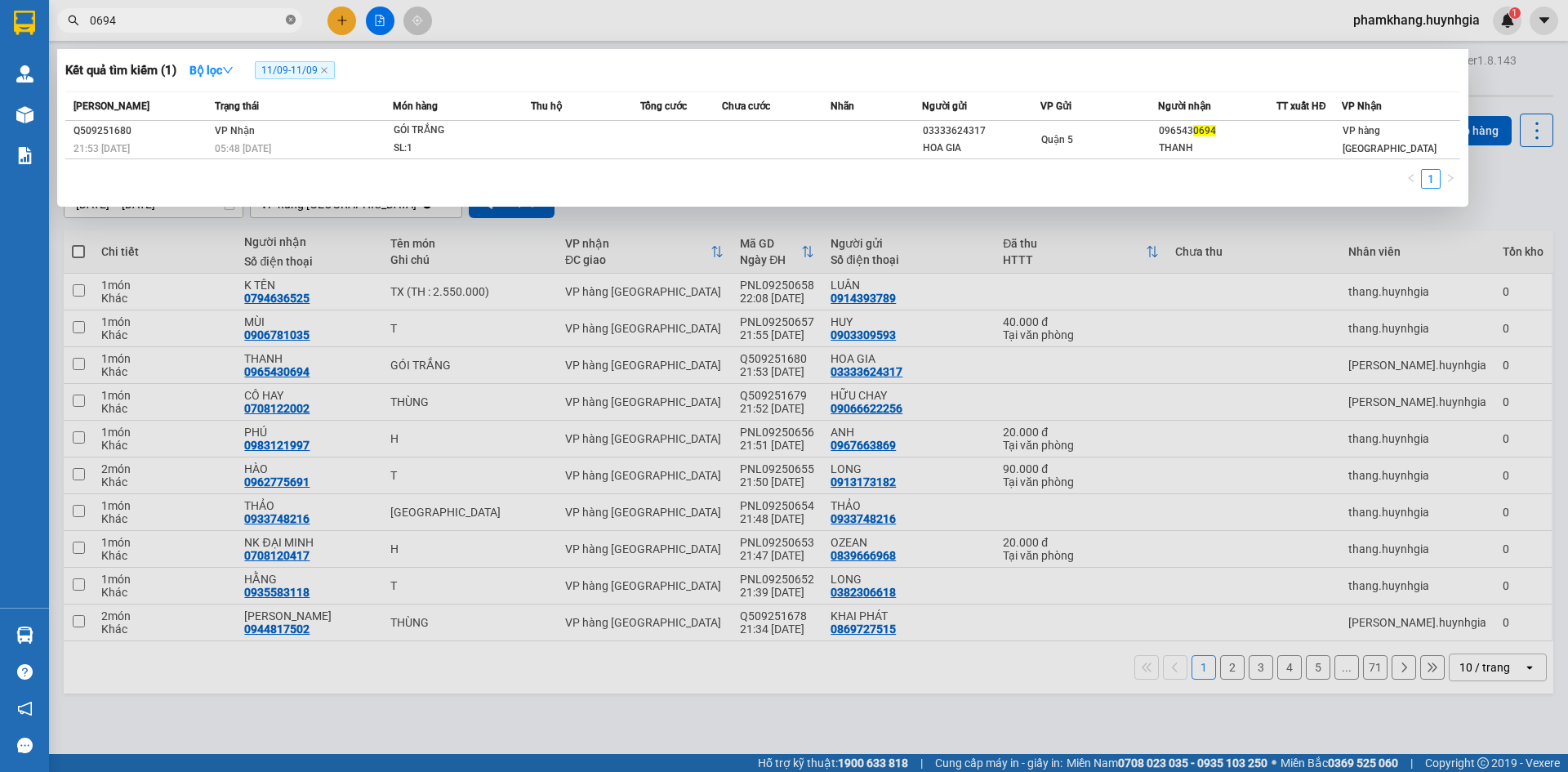
click at [288, 21] on icon "close-circle" at bounding box center [291, 20] width 10 height 10
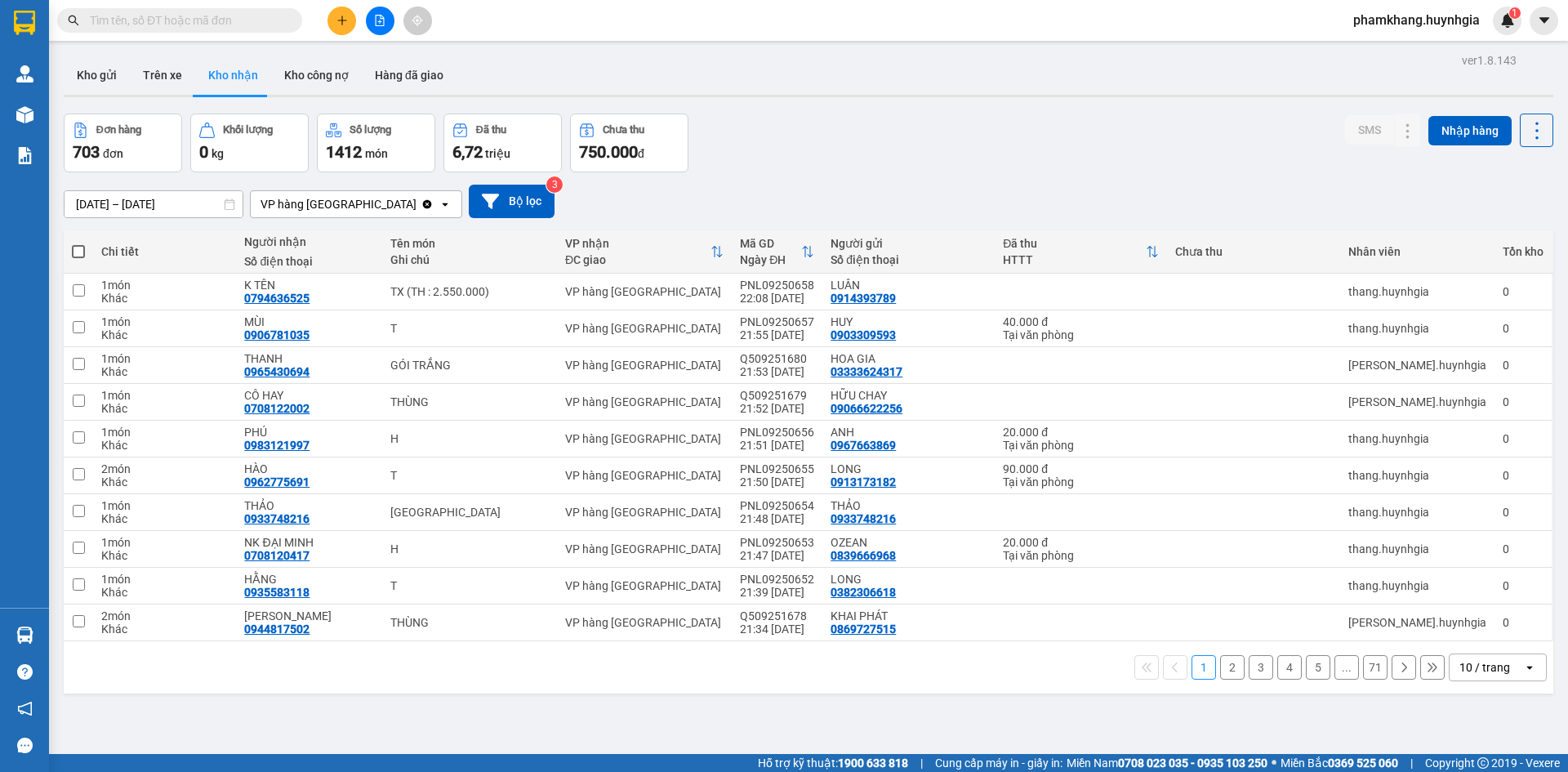
click at [232, 20] on input "text" at bounding box center [185, 20] width 193 height 18
click at [1052, 152] on div "Đơn hàng 703 đơn Khối lượng 0 kg Số lượng 1412 món Đã thu 6,72 triệu Chưa thu 7…" at bounding box center [808, 142] width 1490 height 59
click at [959, 149] on div "Đơn hàng 703 đơn Khối lượng 0 kg Số lượng 1412 món Đã thu 6,72 triệu Chưa thu 7…" at bounding box center [808, 142] width 1490 height 59
click at [1052, 129] on icon at bounding box center [1536, 130] width 23 height 23
click at [132, 215] on div "ver 1.8.143 Kho gửi Trên xe Kho nhận Kho công nợ Hàng đã giao Đơn hàng 703 đơn …" at bounding box center [808, 435] width 1503 height 772
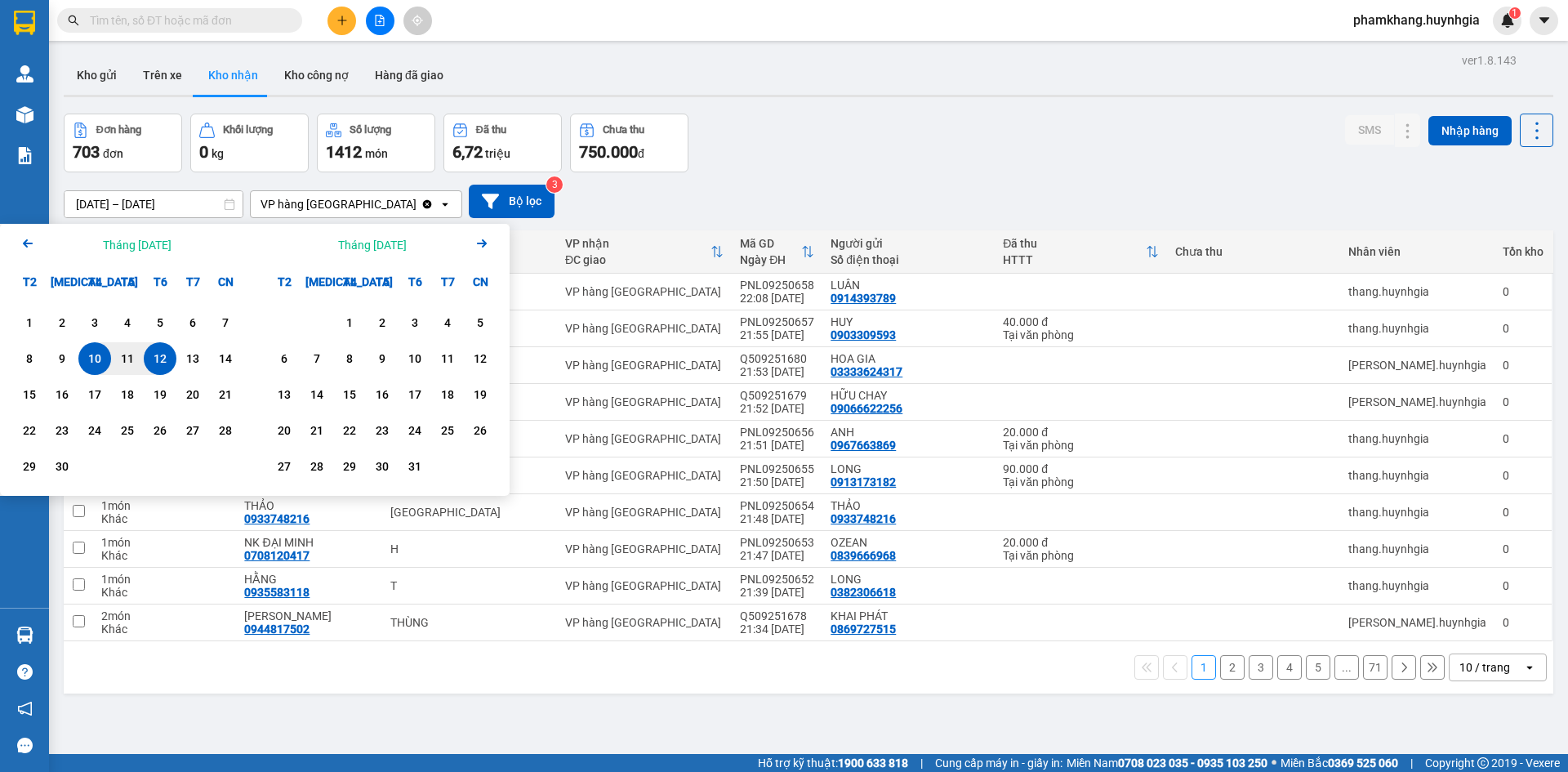
click at [160, 365] on div "12" at bounding box center [160, 358] width 23 height 20
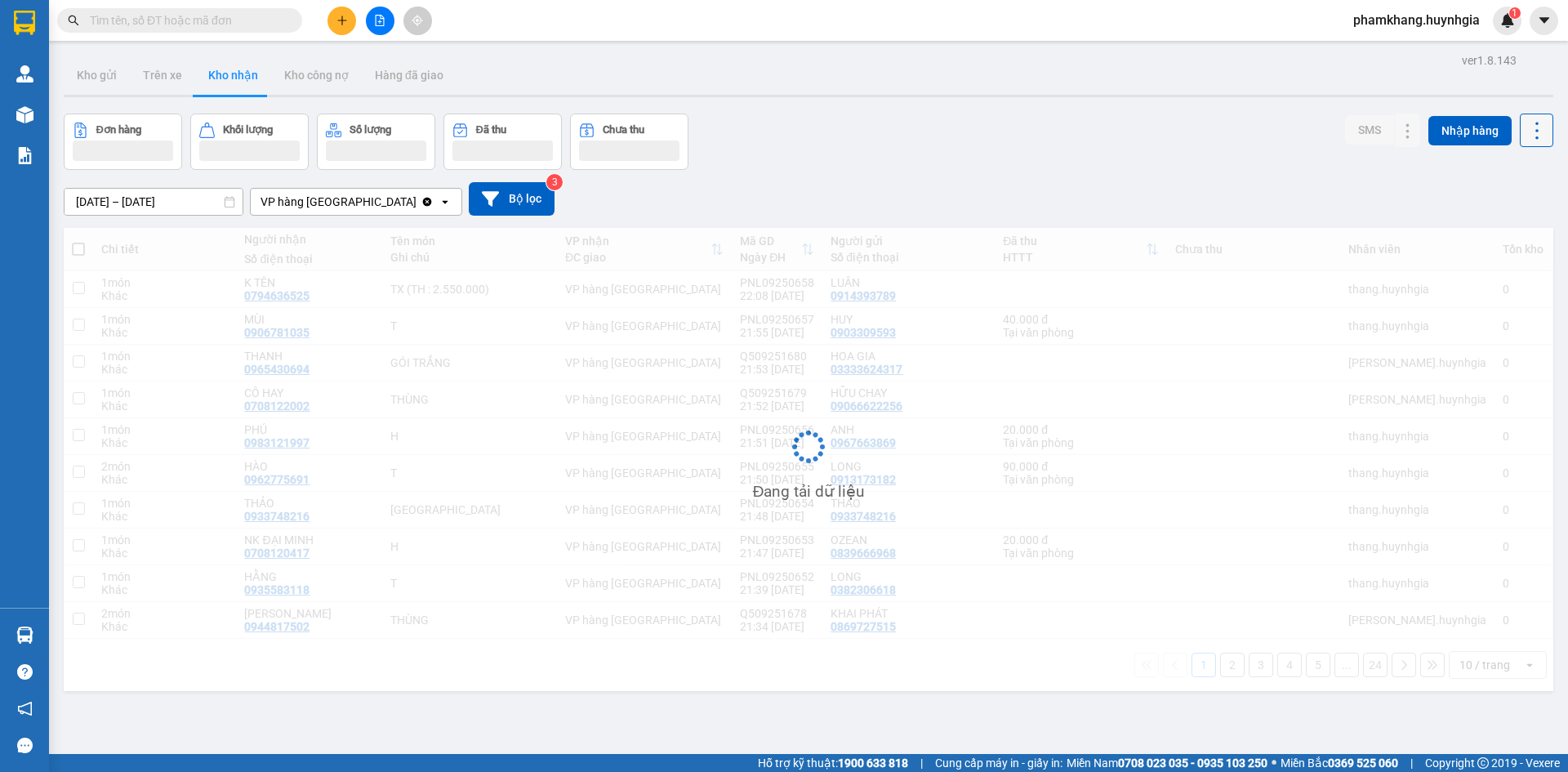
click at [1052, 137] on icon at bounding box center [1537, 130] width 4 height 17
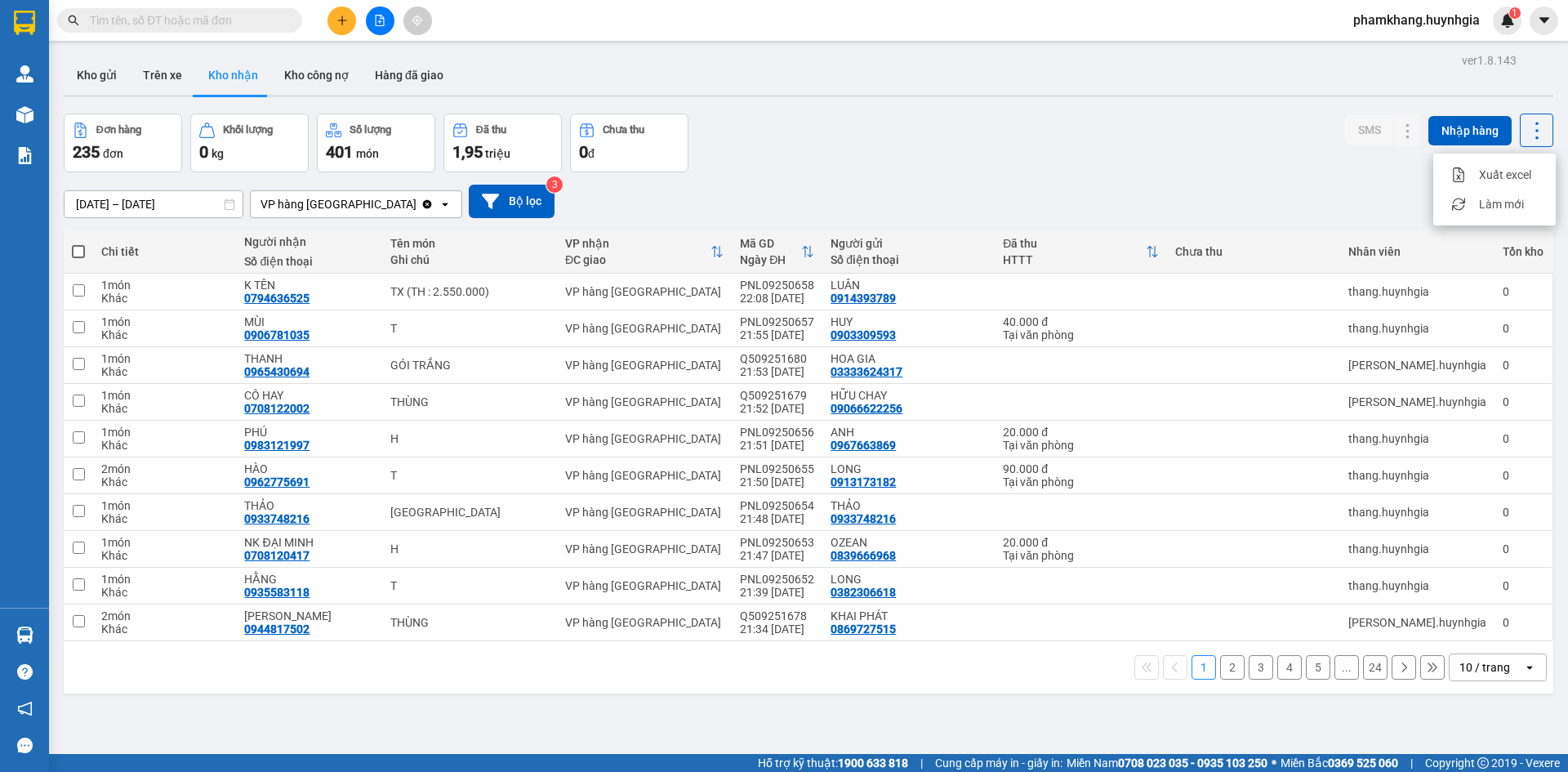
click at [1052, 180] on icon "Menu" at bounding box center [1458, 175] width 16 height 16
click at [385, 12] on button at bounding box center [380, 20] width 29 height 29
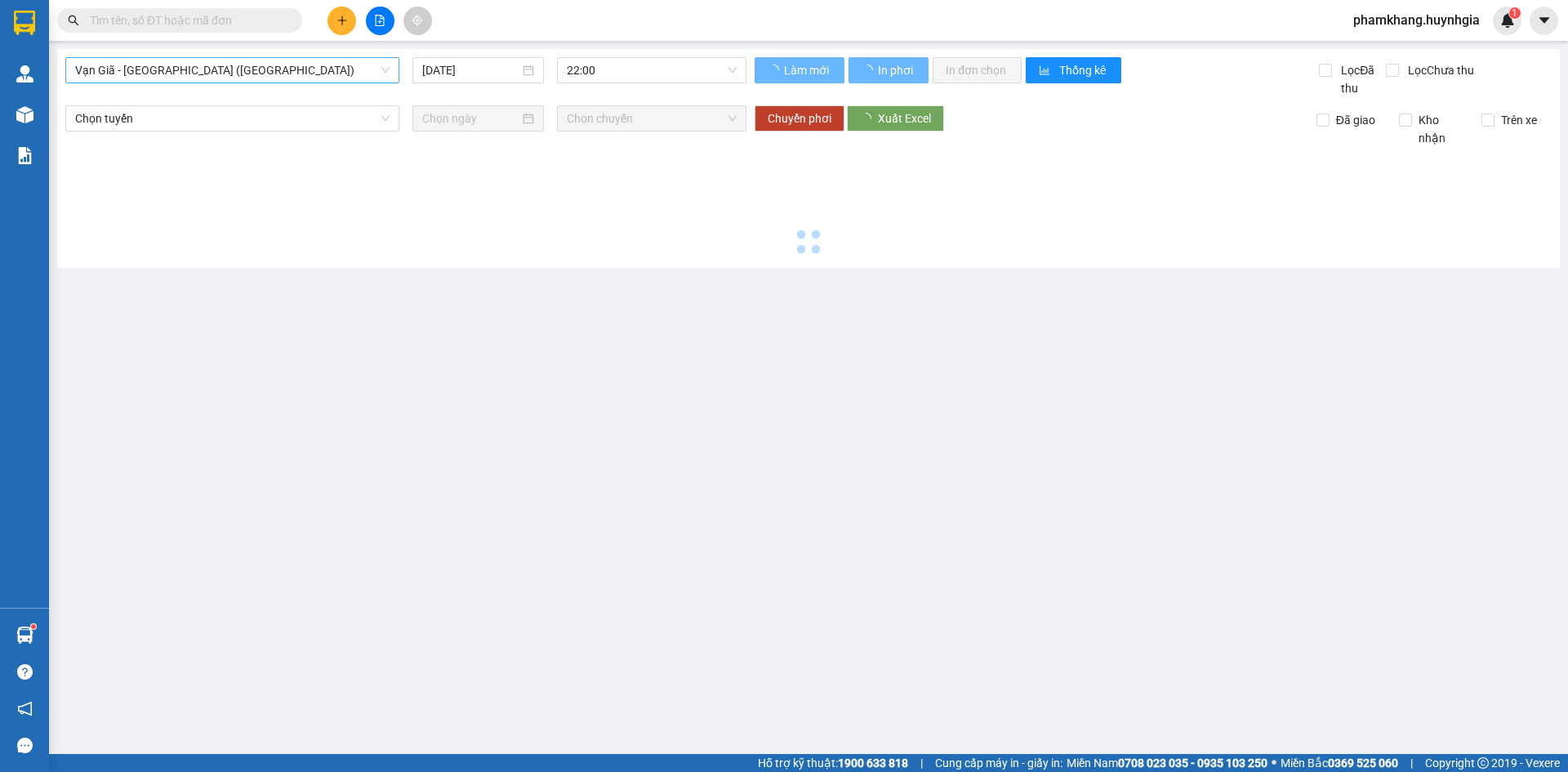
click at [210, 69] on span "Vạn Giã - [GEOGRAPHIC_DATA] ([GEOGRAPHIC_DATA])" at bounding box center [233, 70] width 315 height 24
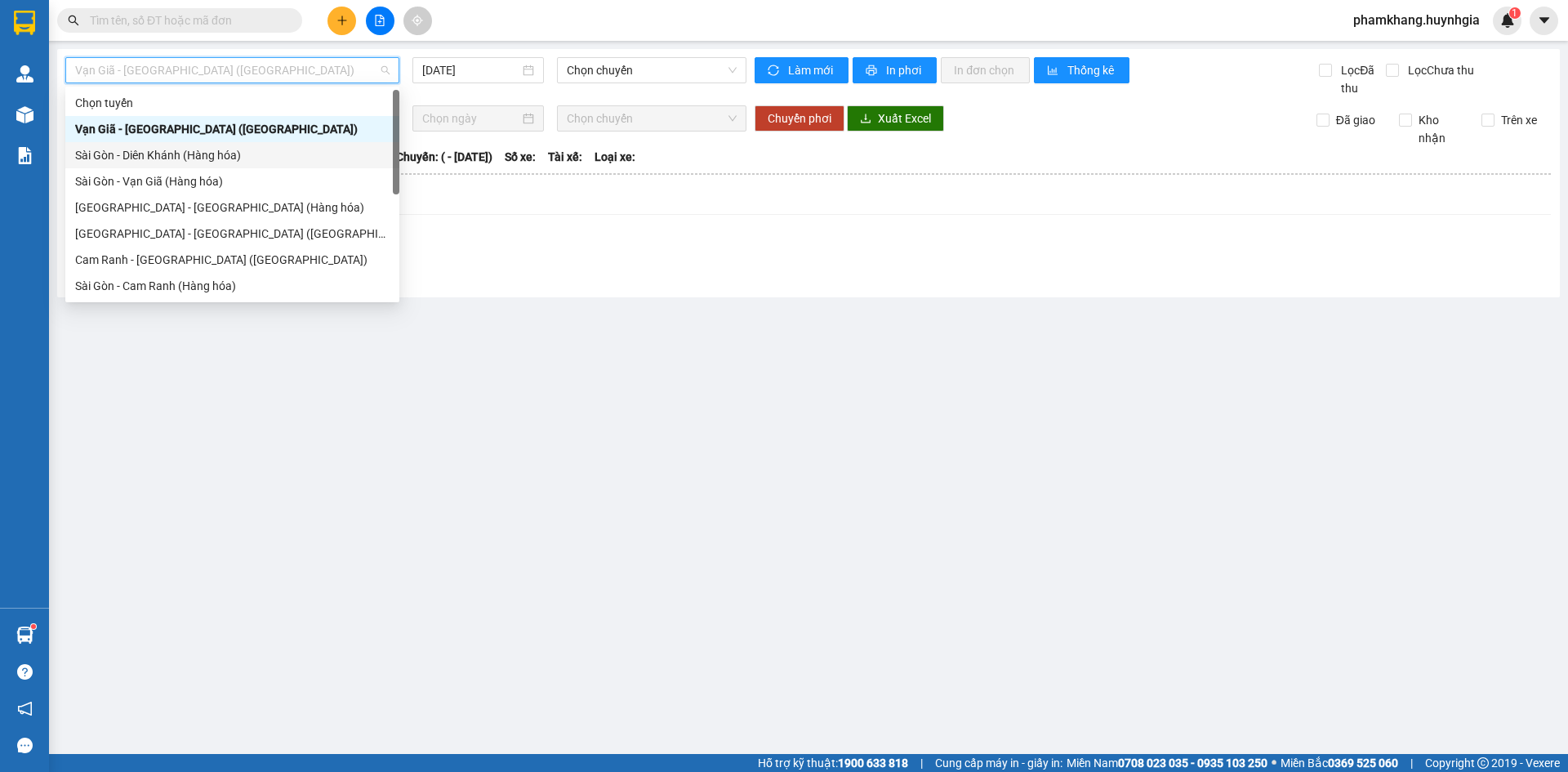
click at [191, 153] on div "Sài Gòn - Diên Khánh (Hàng hóa)" at bounding box center [233, 155] width 315 height 18
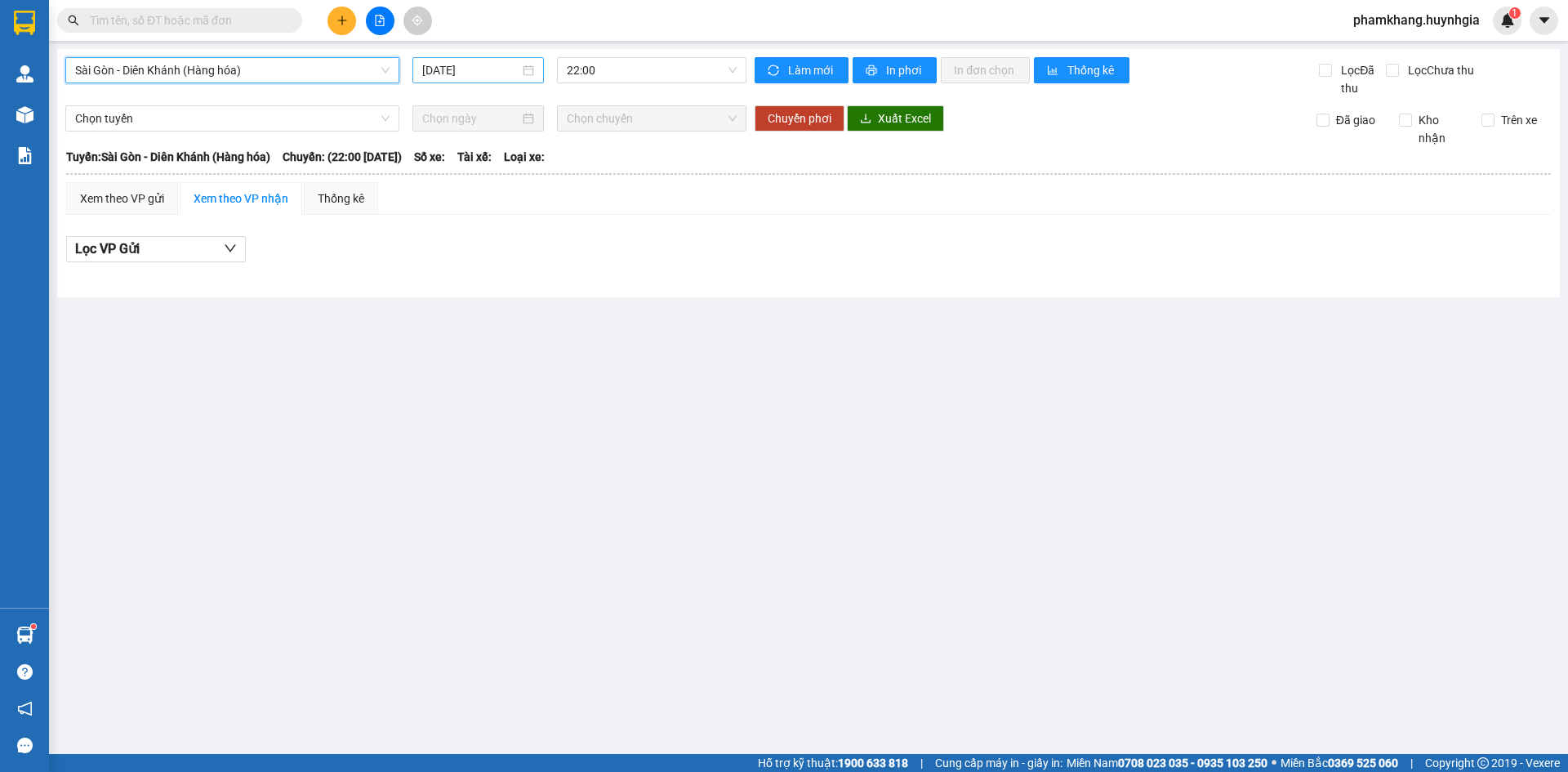
click at [446, 74] on input "[DATE]" at bounding box center [470, 70] width 97 height 18
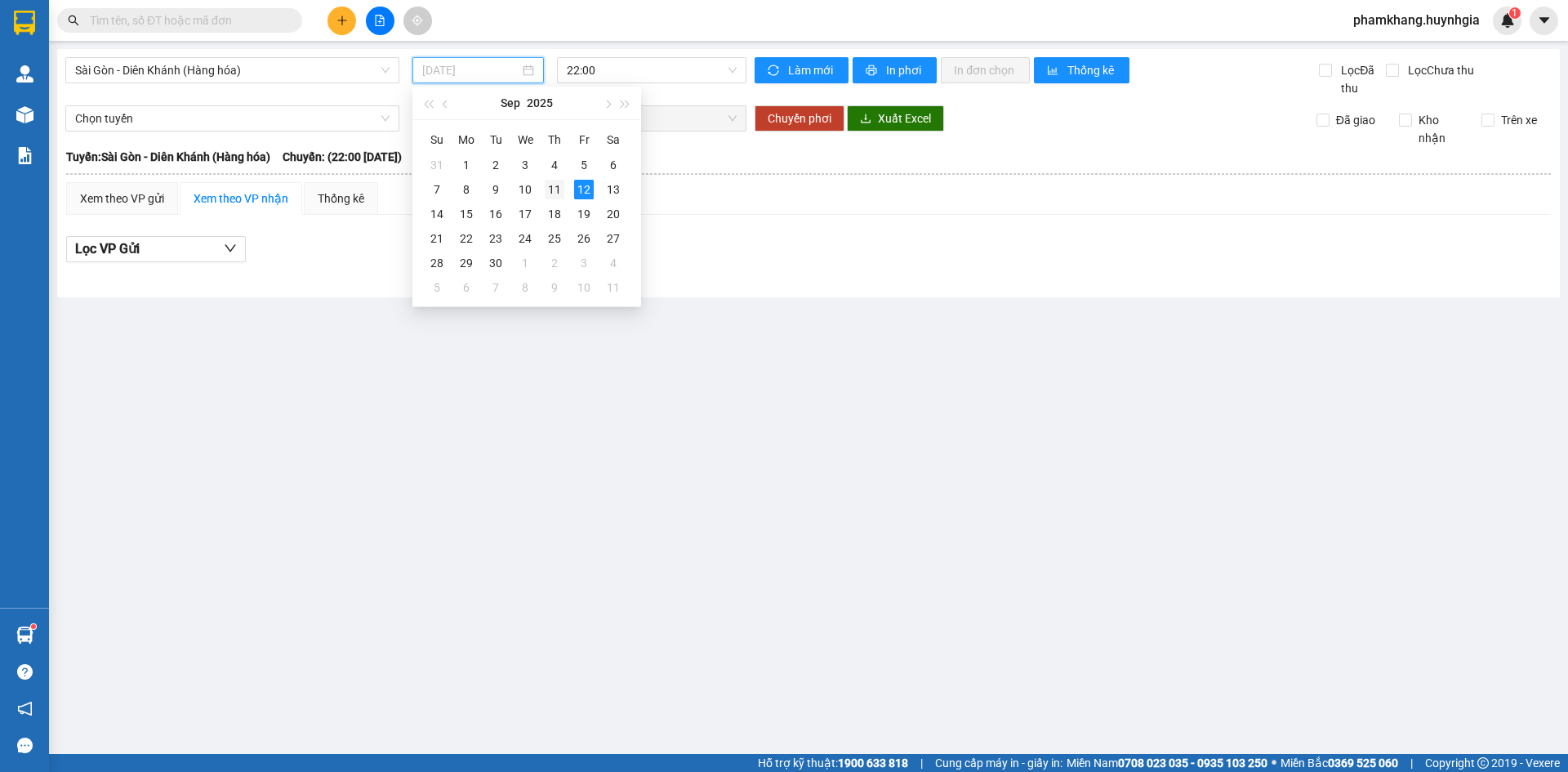
click at [558, 184] on div "11" at bounding box center [554, 189] width 20 height 20
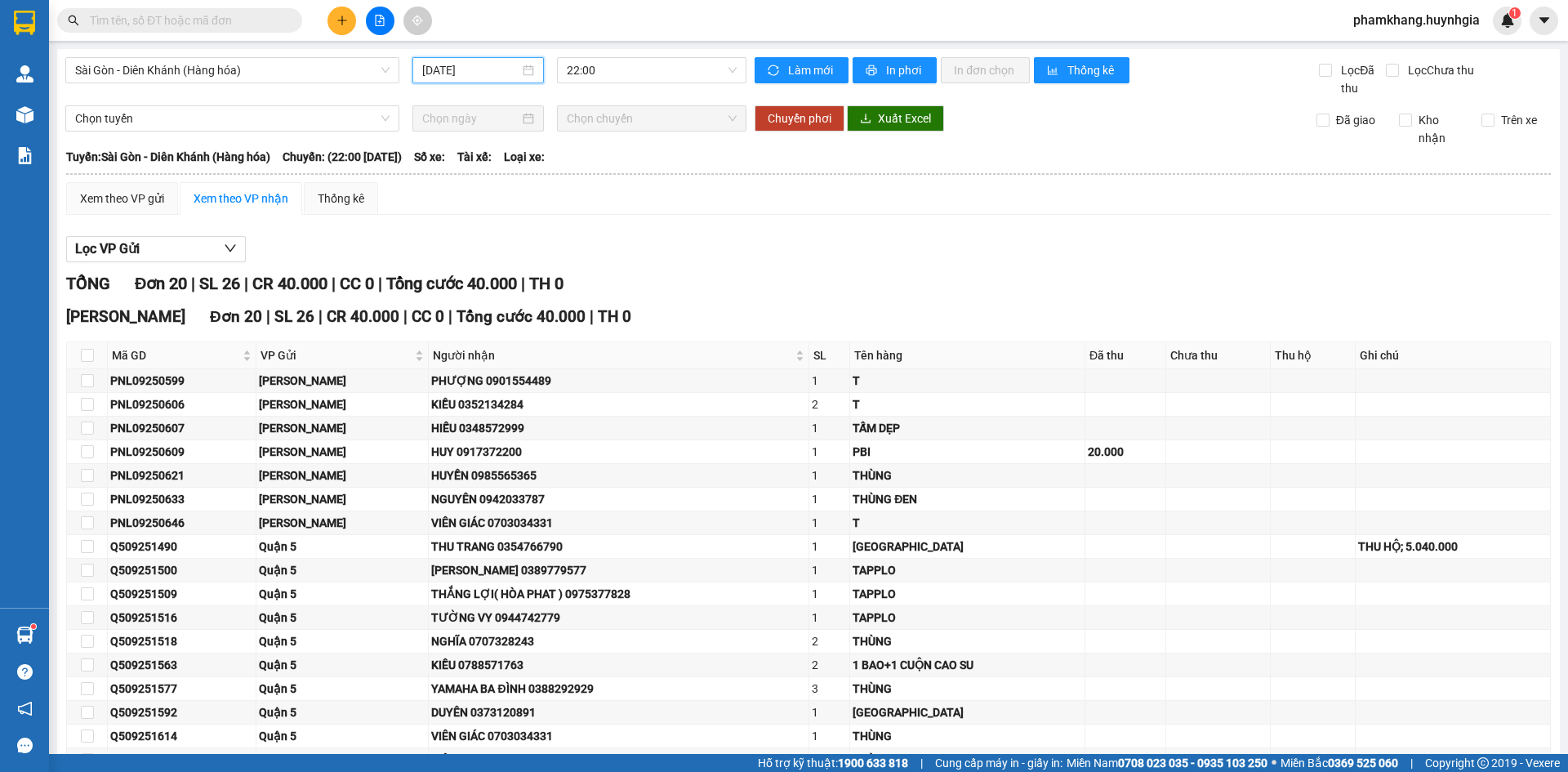
scroll to position [173, 0]
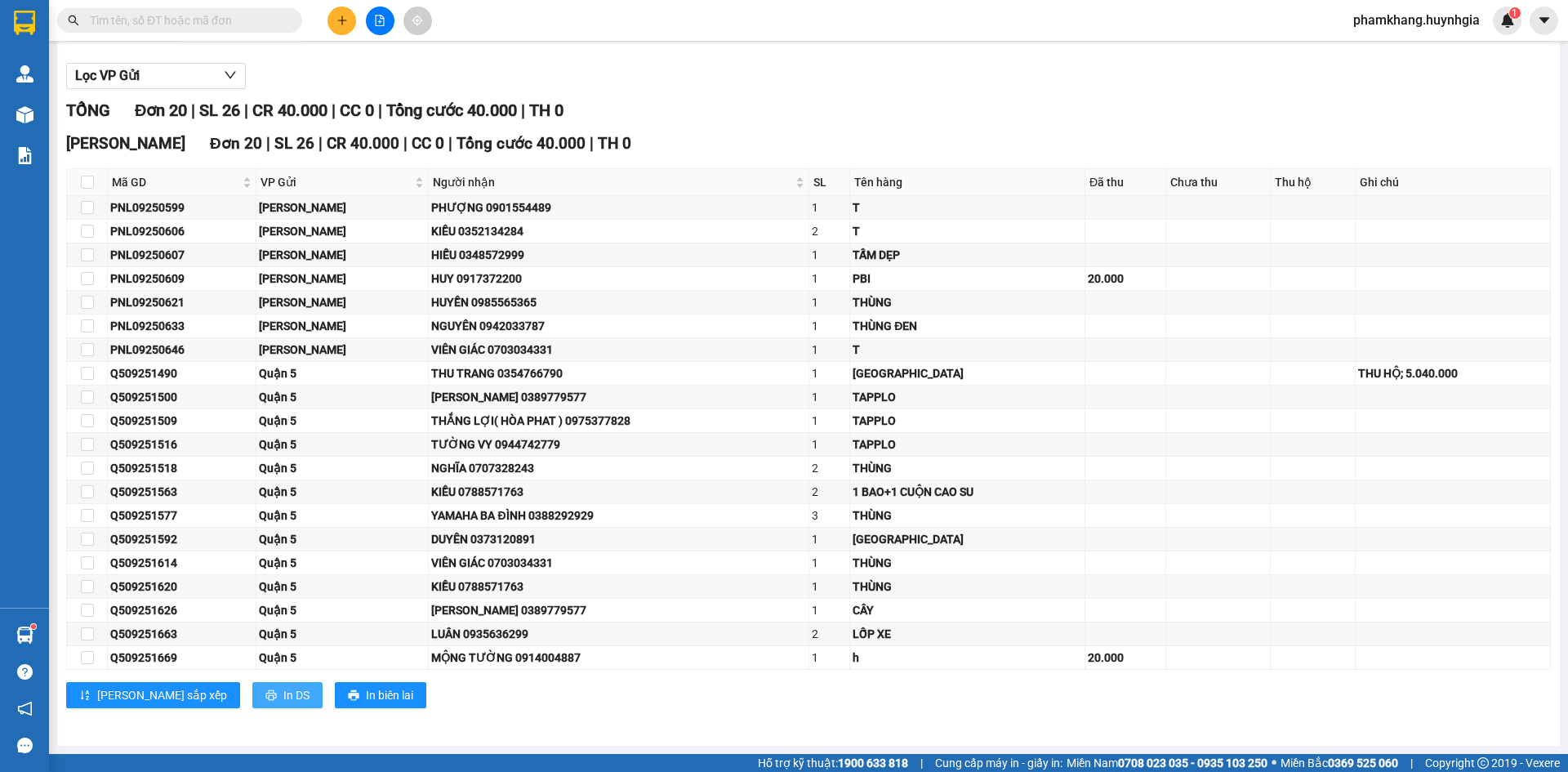
click at [283, 704] on span "In DS" at bounding box center [296, 695] width 26 height 18
